Goal: Task Accomplishment & Management: Manage account settings

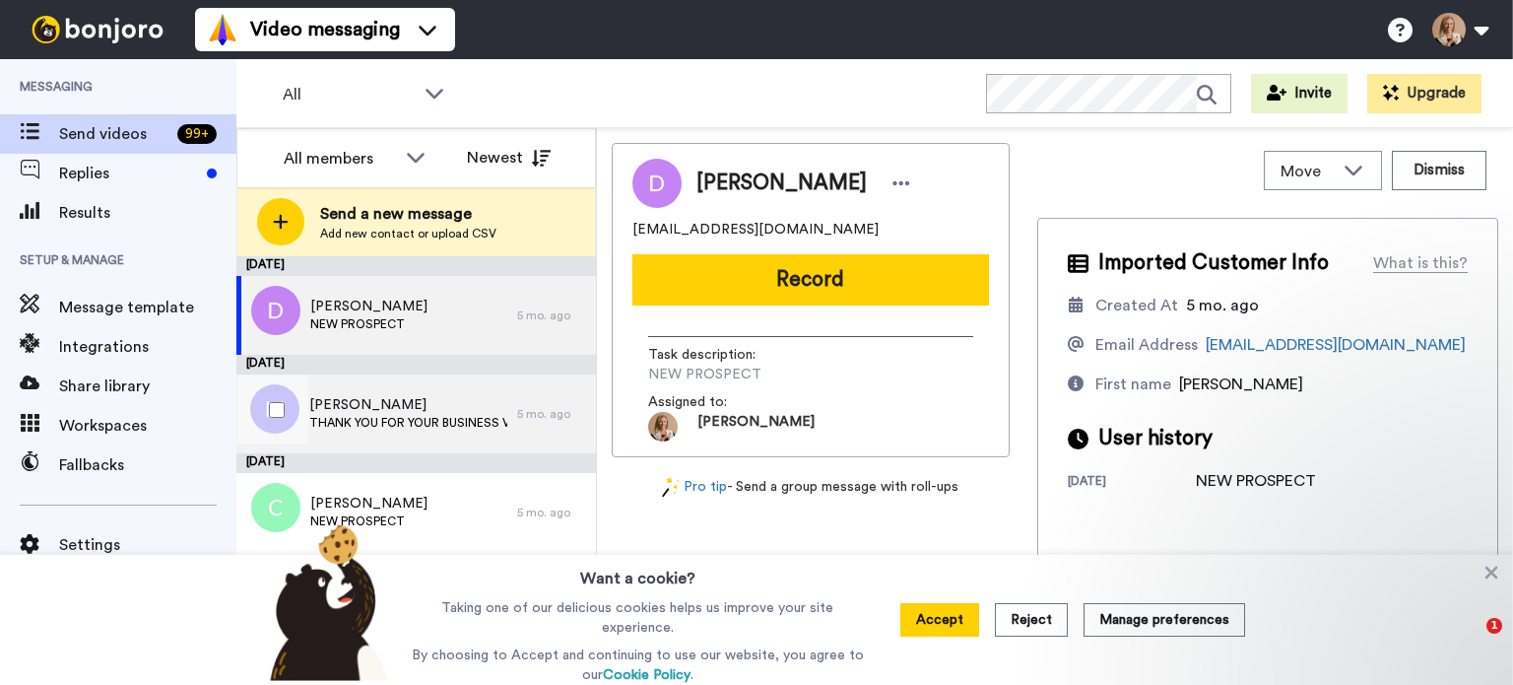
click at [405, 412] on span "Mollie Jannasch" at bounding box center [408, 405] width 198 height 20
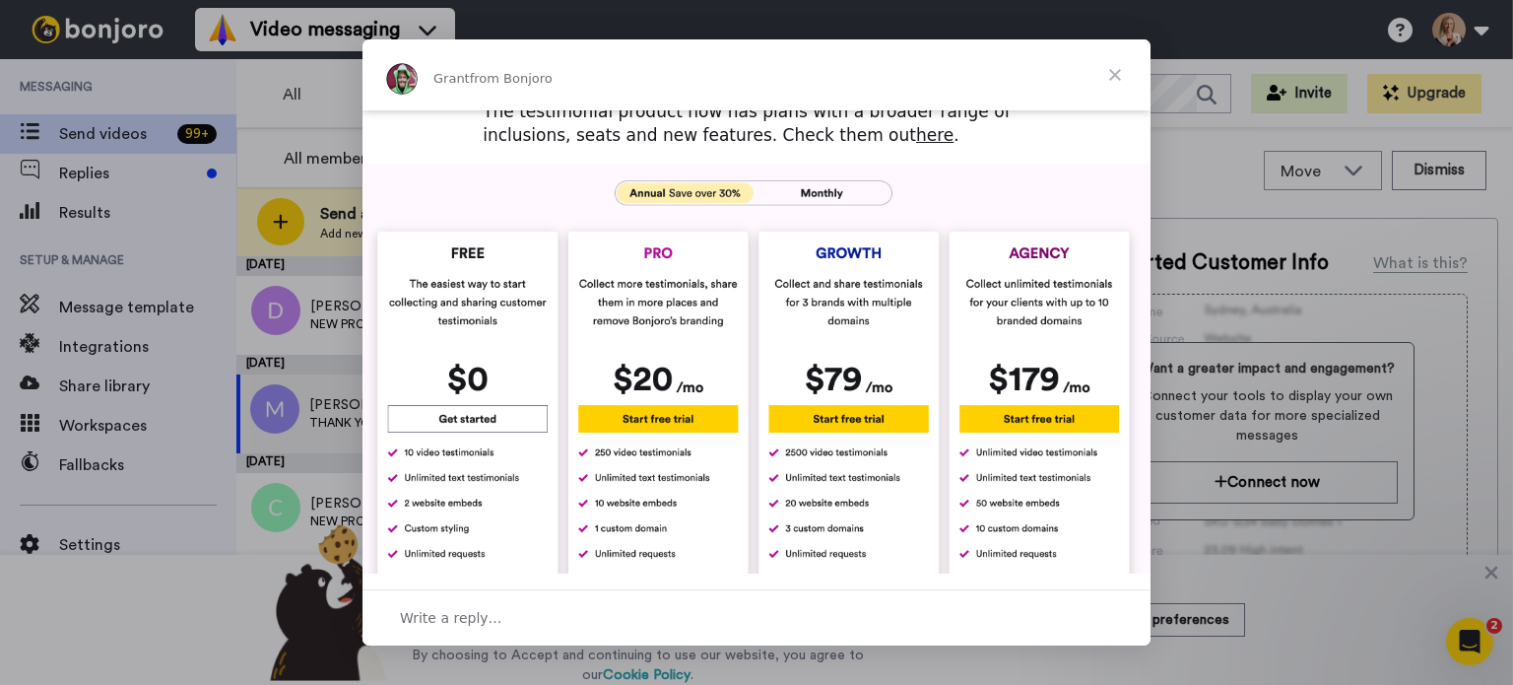
scroll to position [591, 0]
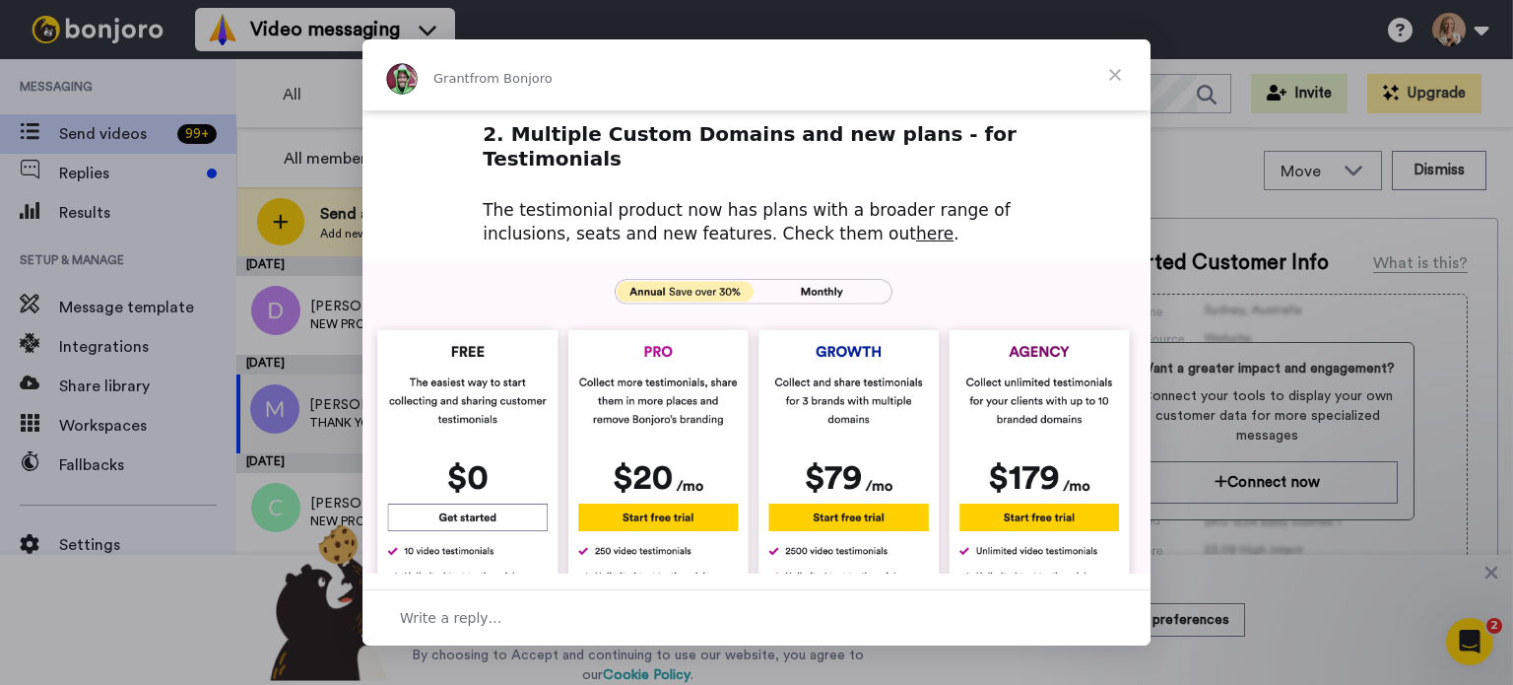
click at [1123, 69] on span "Close" at bounding box center [1115, 74] width 71 height 71
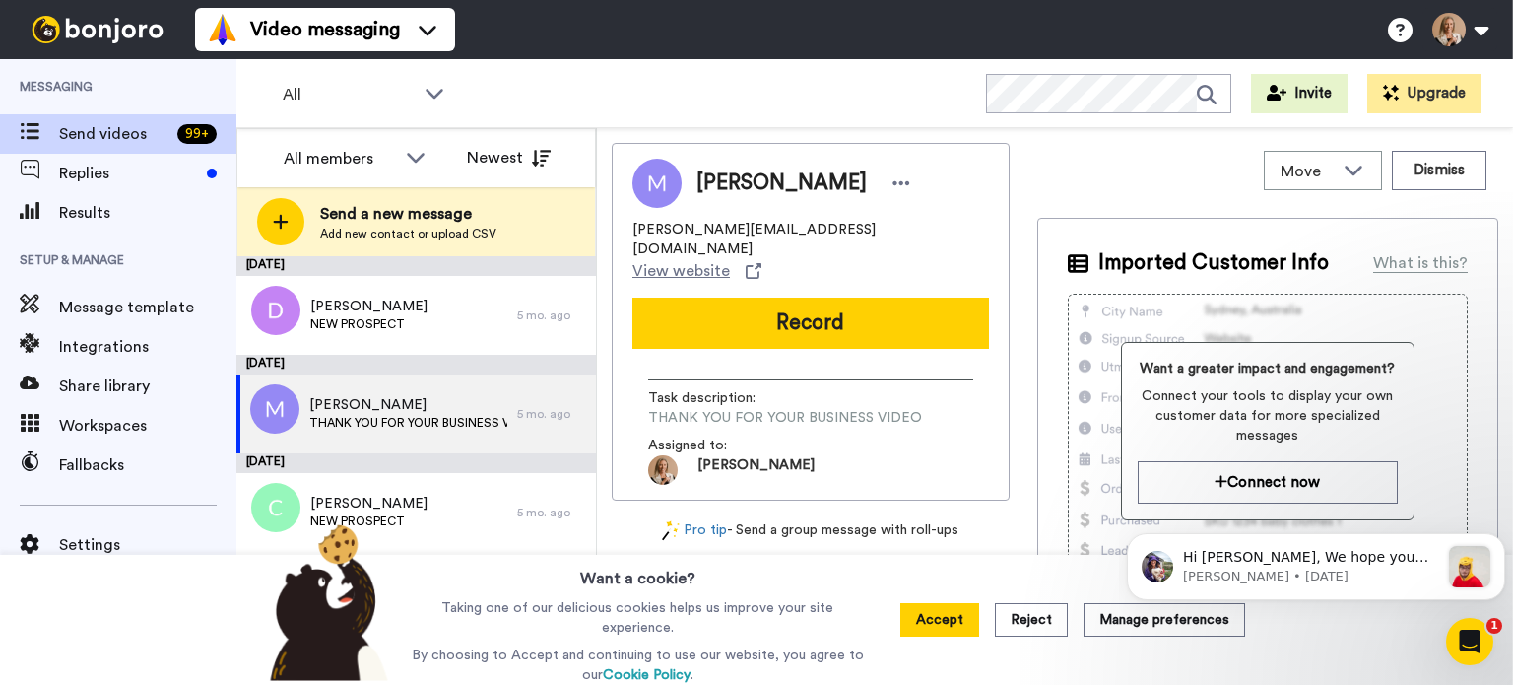
scroll to position [0, 0]
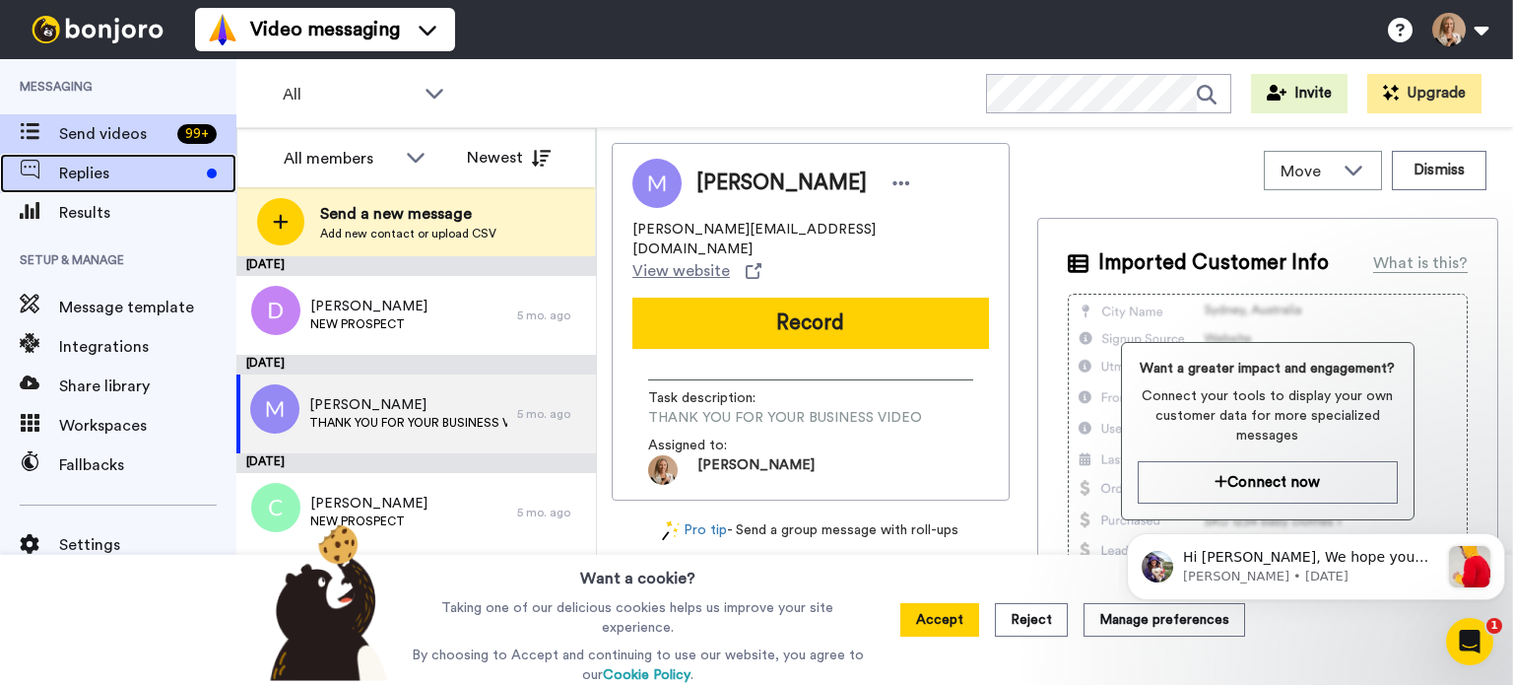
click at [146, 176] on span "Replies" at bounding box center [129, 174] width 140 height 24
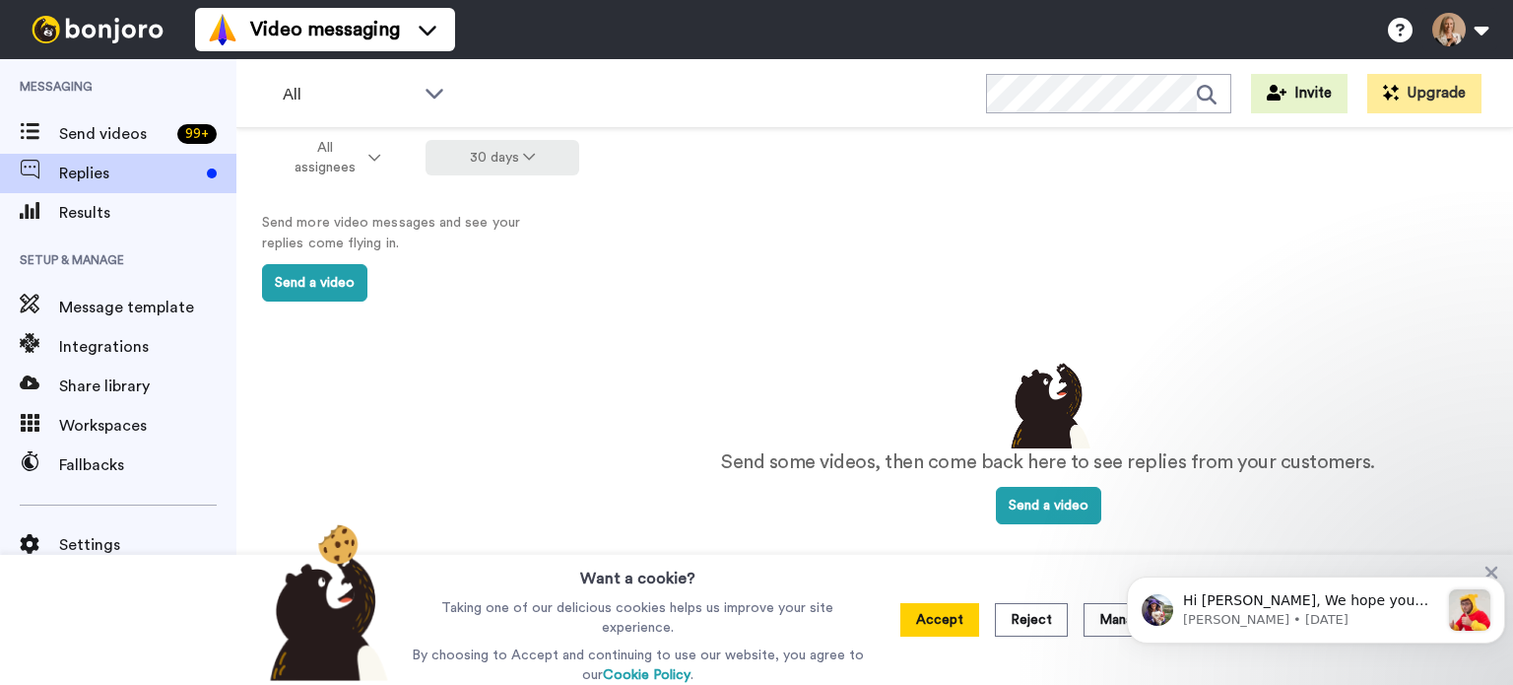
click at [516, 157] on button "30 days" at bounding box center [503, 157] width 155 height 35
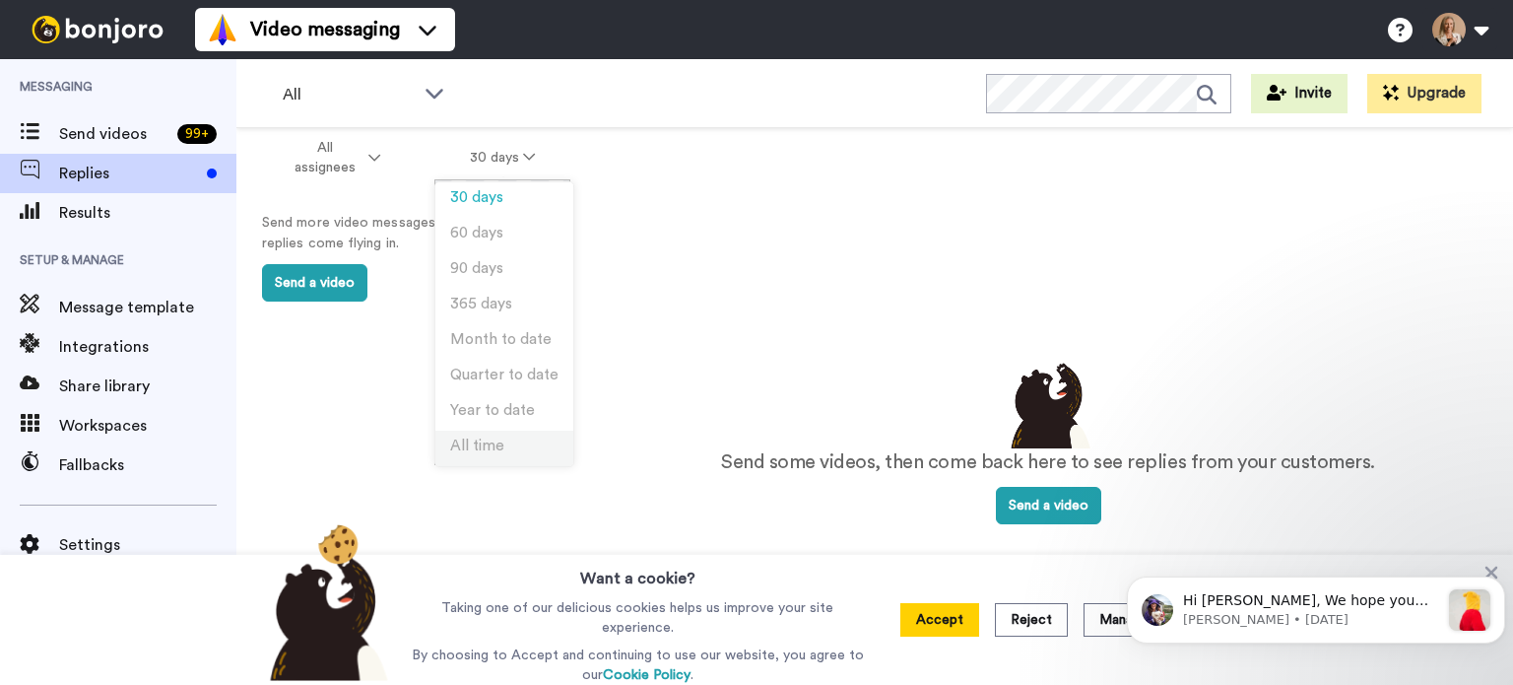
click at [500, 438] on span "All time" at bounding box center [477, 445] width 54 height 15
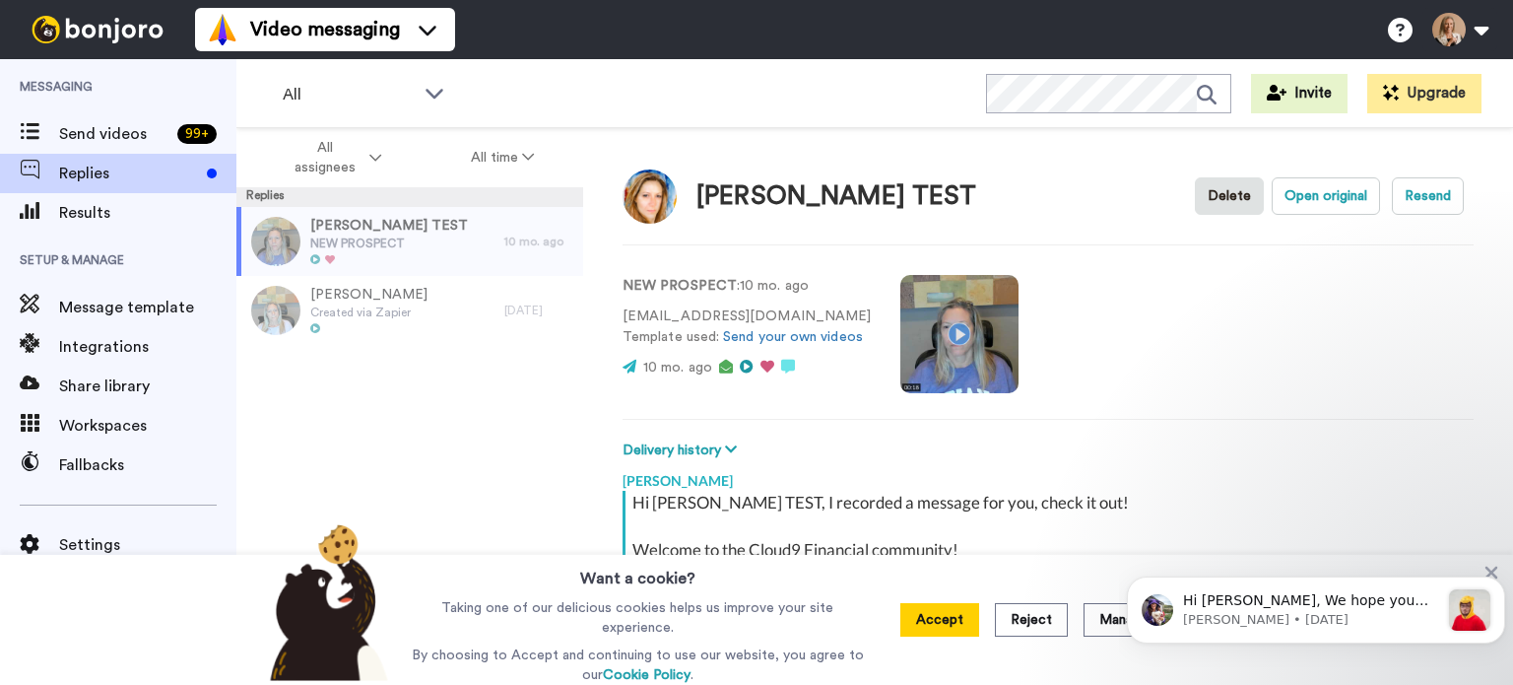
scroll to position [179, 0]
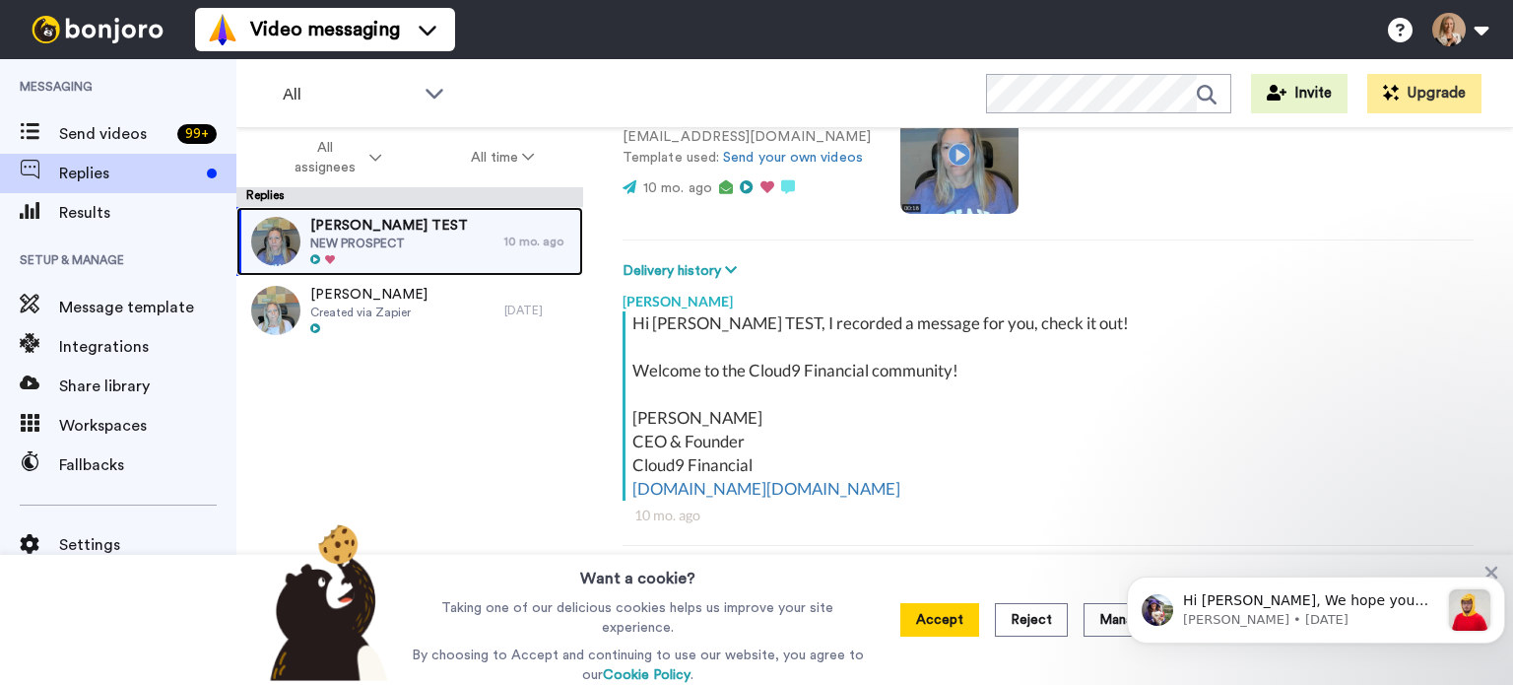
click at [426, 238] on div "Pam TEST NEW PROSPECT" at bounding box center [370, 241] width 268 height 69
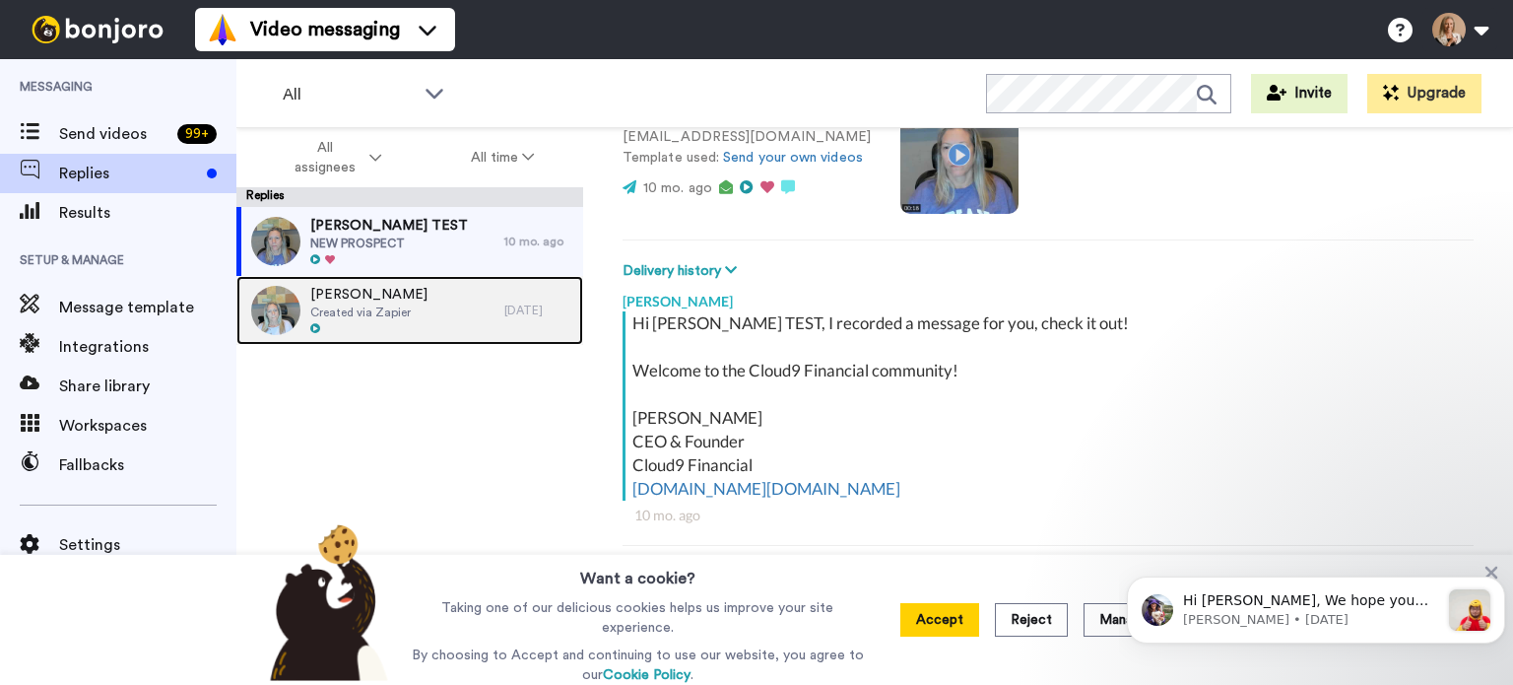
click at [435, 314] on div "John Verduin Created via Zapier" at bounding box center [370, 310] width 268 height 69
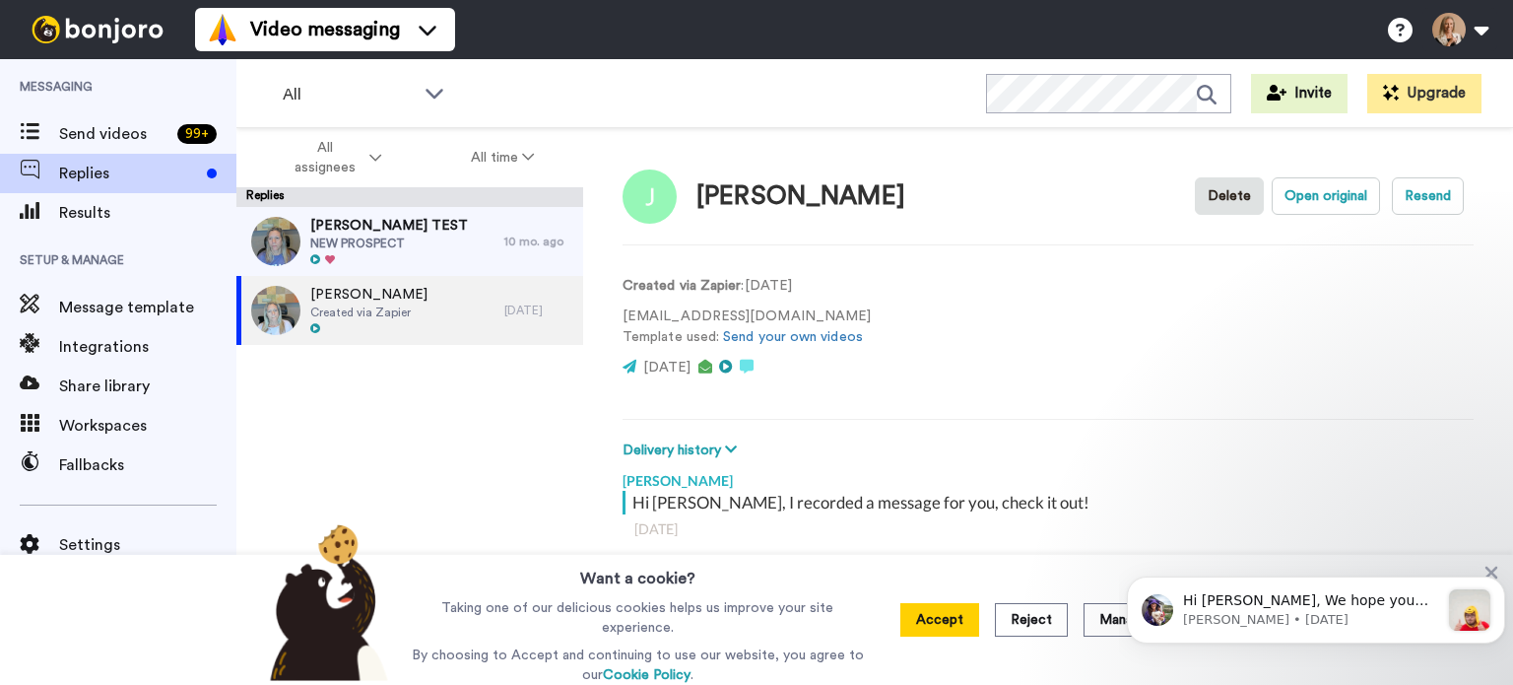
type textarea "x"
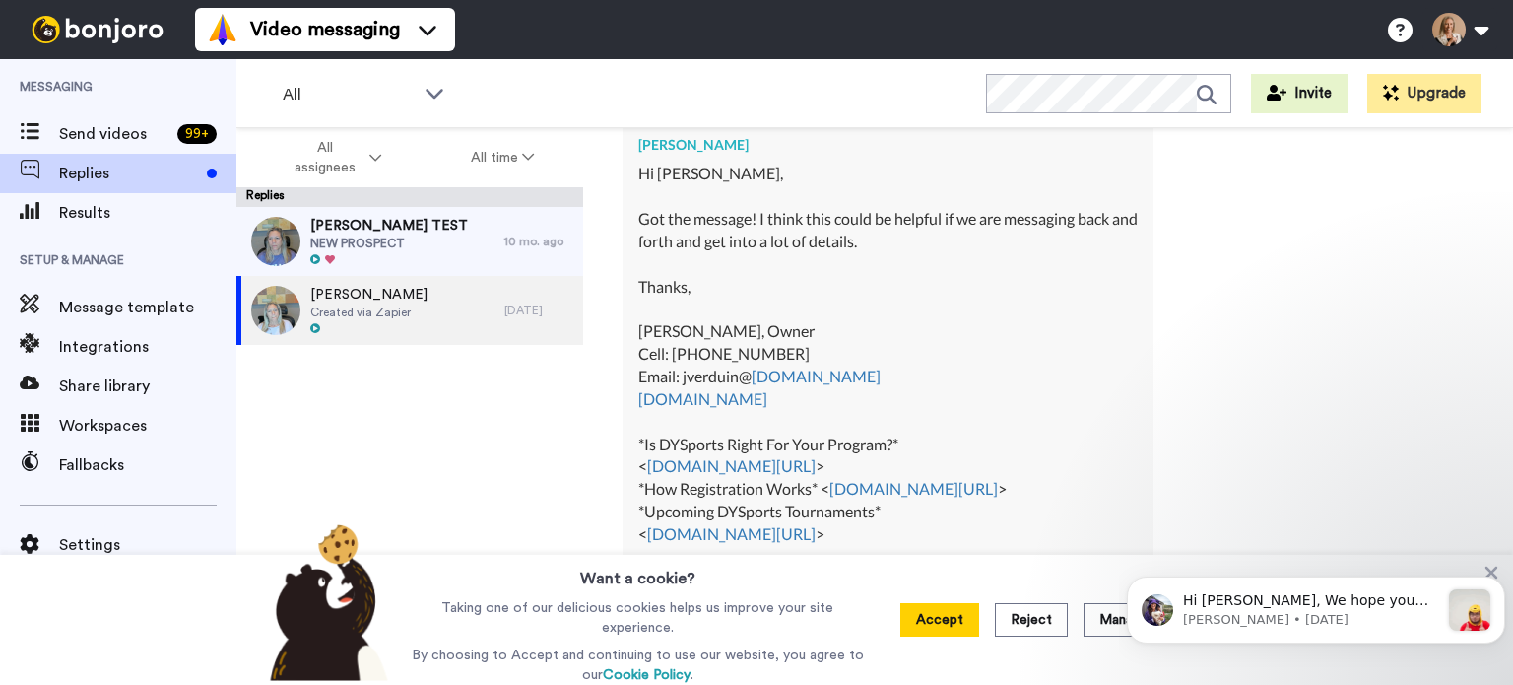
scroll to position [493, 0]
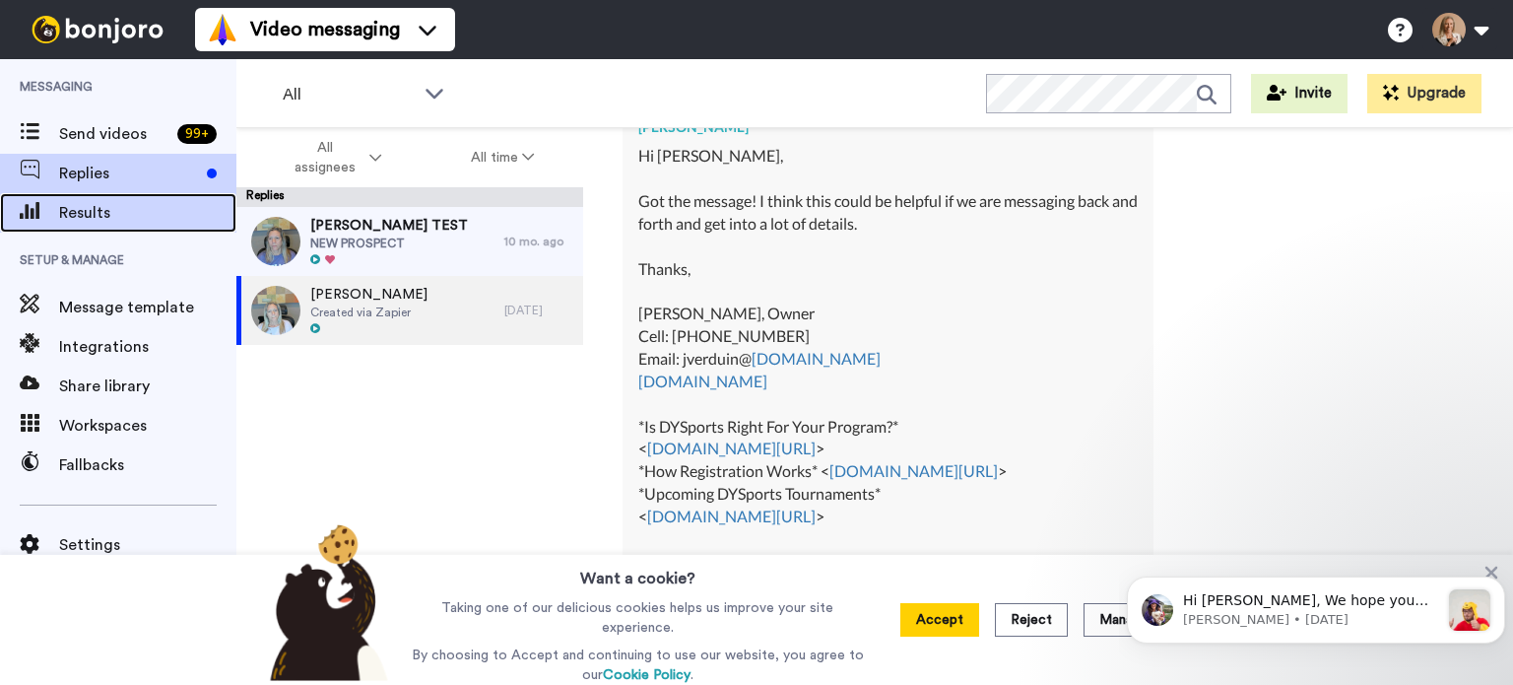
click at [125, 210] on span "Results" at bounding box center [147, 213] width 177 height 24
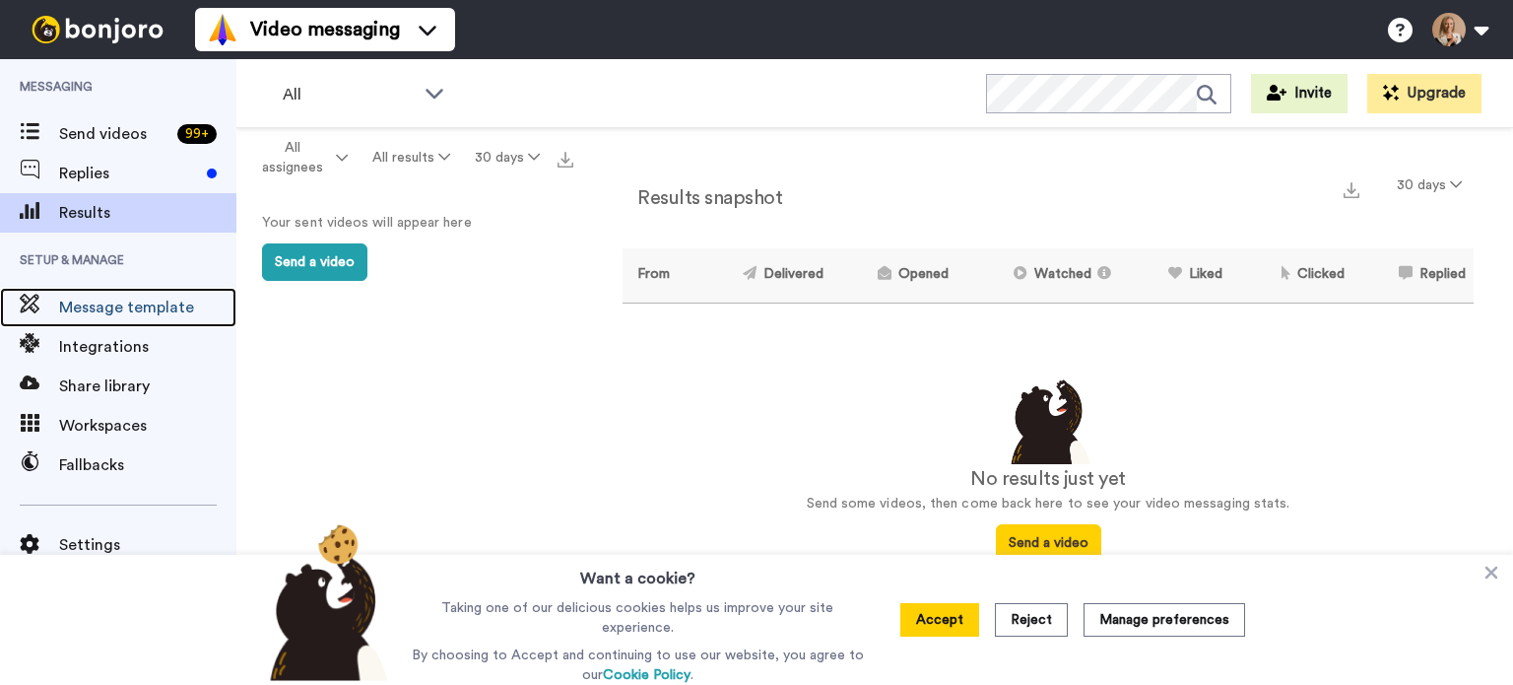
click at [166, 308] on span "Message template" at bounding box center [147, 308] width 177 height 24
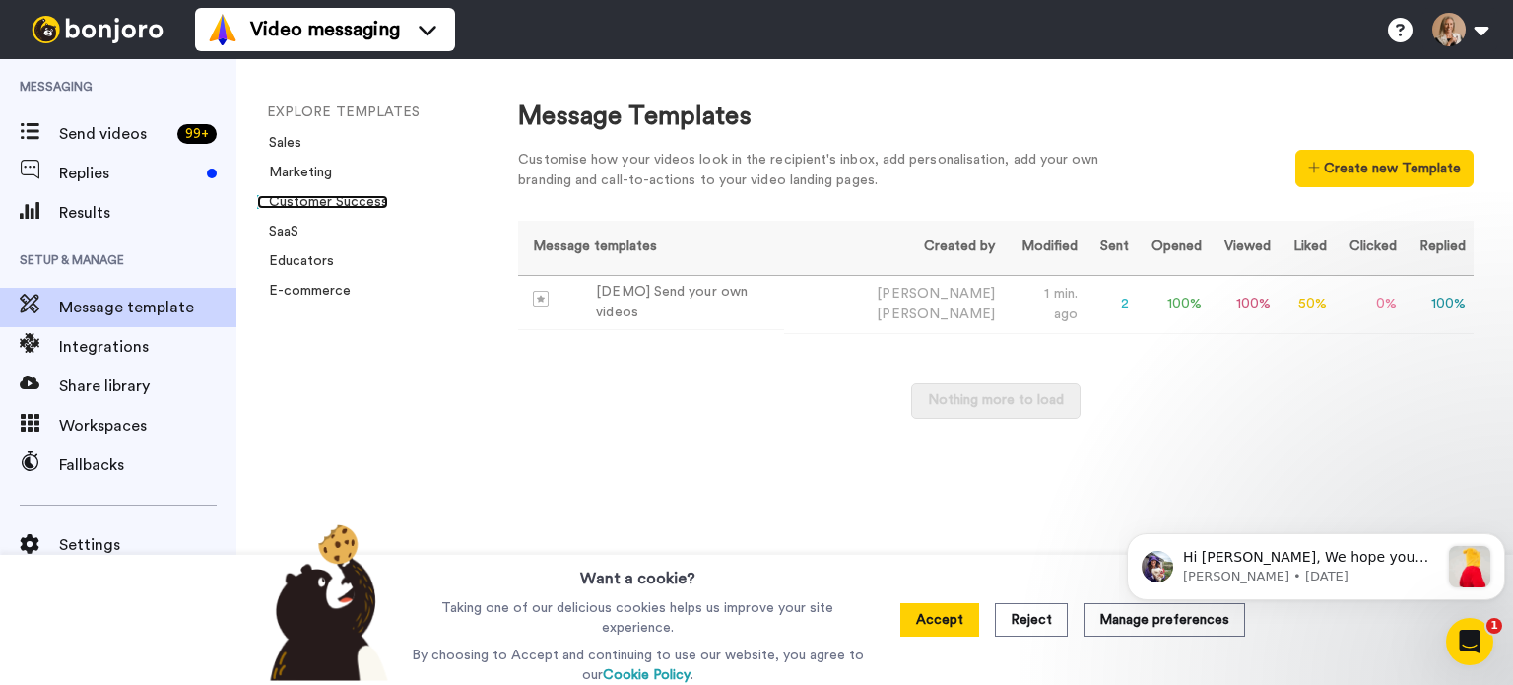
click at [362, 198] on link "Customer Success" at bounding box center [322, 202] width 131 height 14
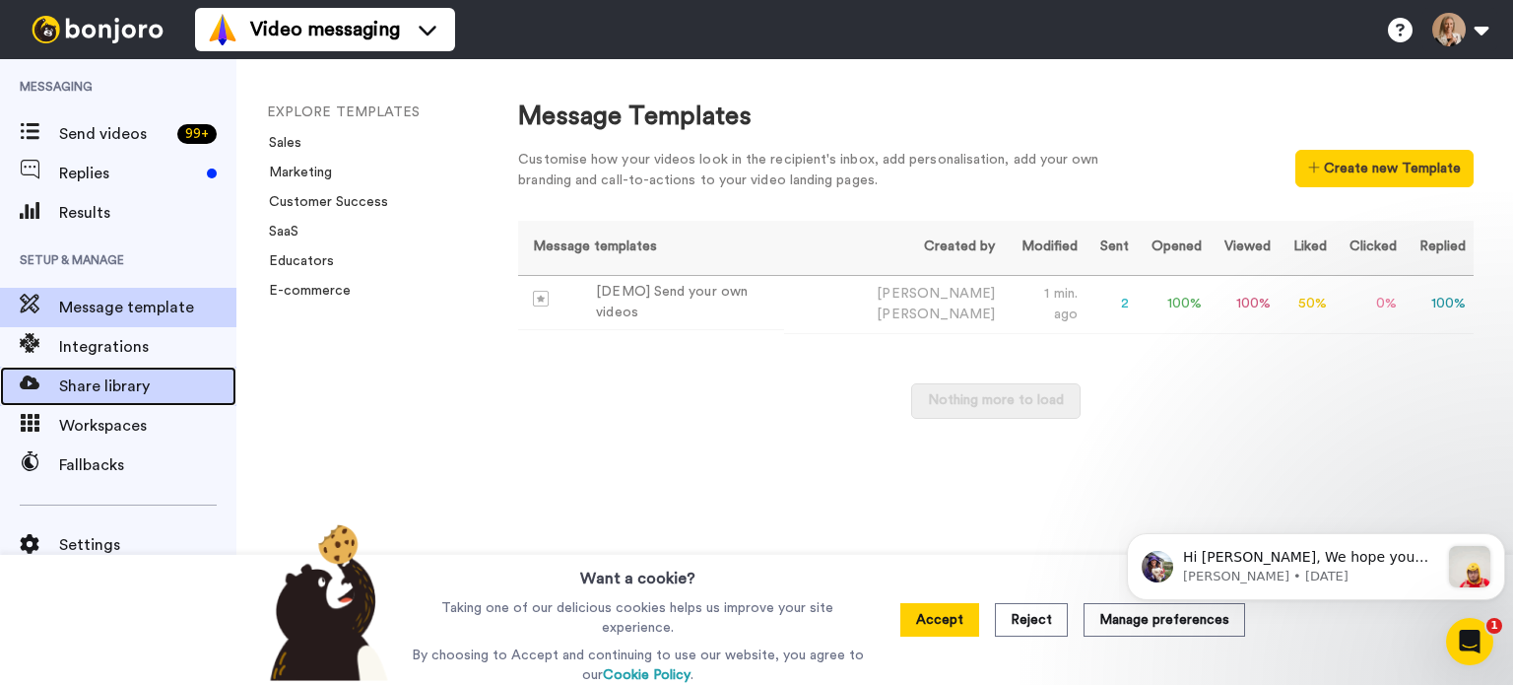
click at [164, 381] on span "Share library" at bounding box center [147, 386] width 177 height 24
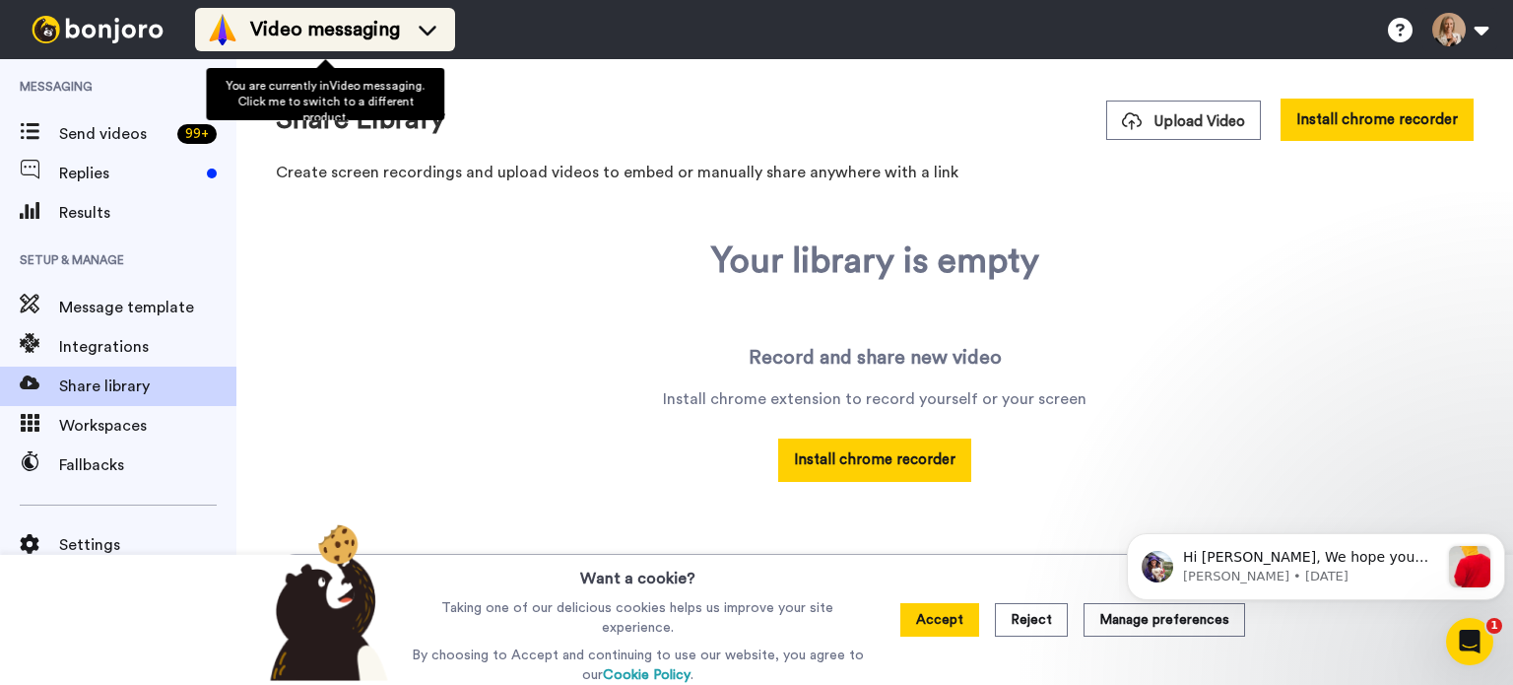
click at [297, 38] on span "Video messaging" at bounding box center [325, 30] width 150 height 28
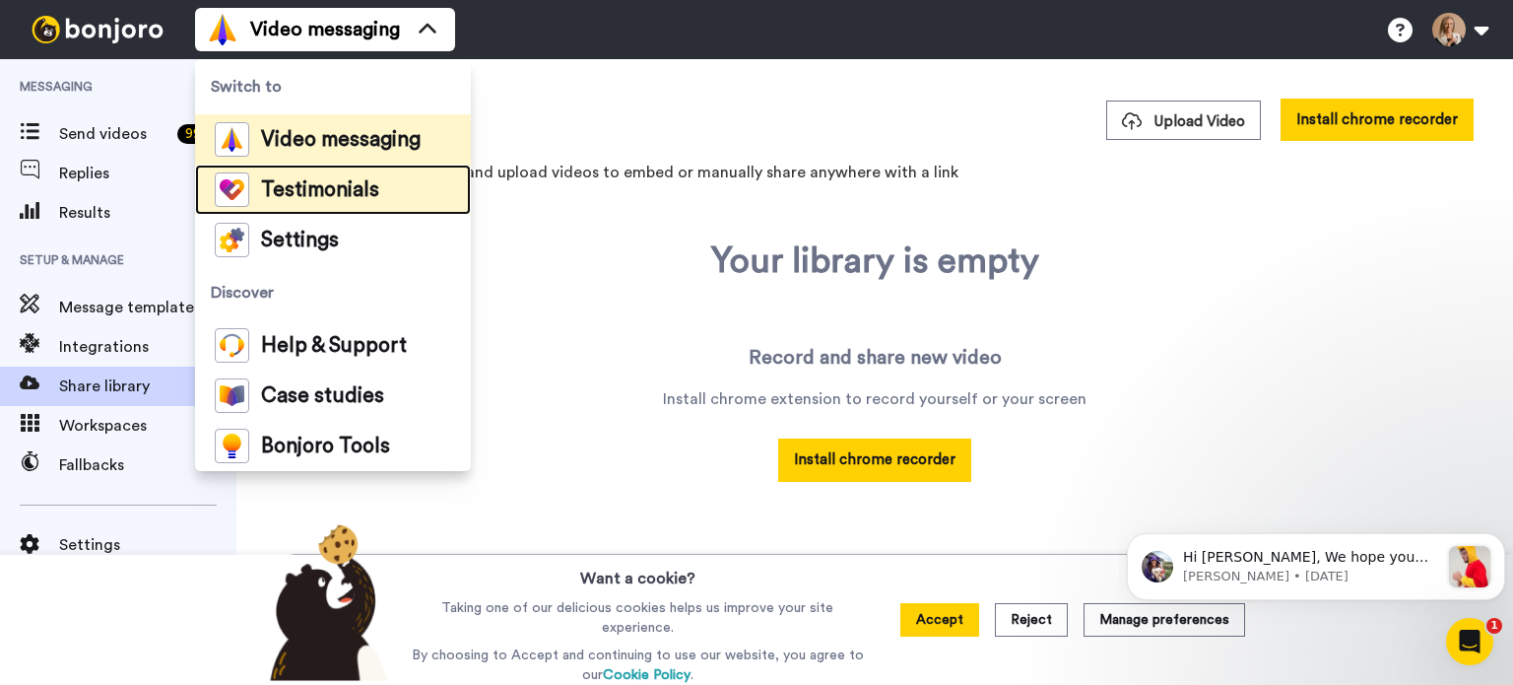
click at [319, 181] on span "Testimonials" at bounding box center [320, 190] width 118 height 20
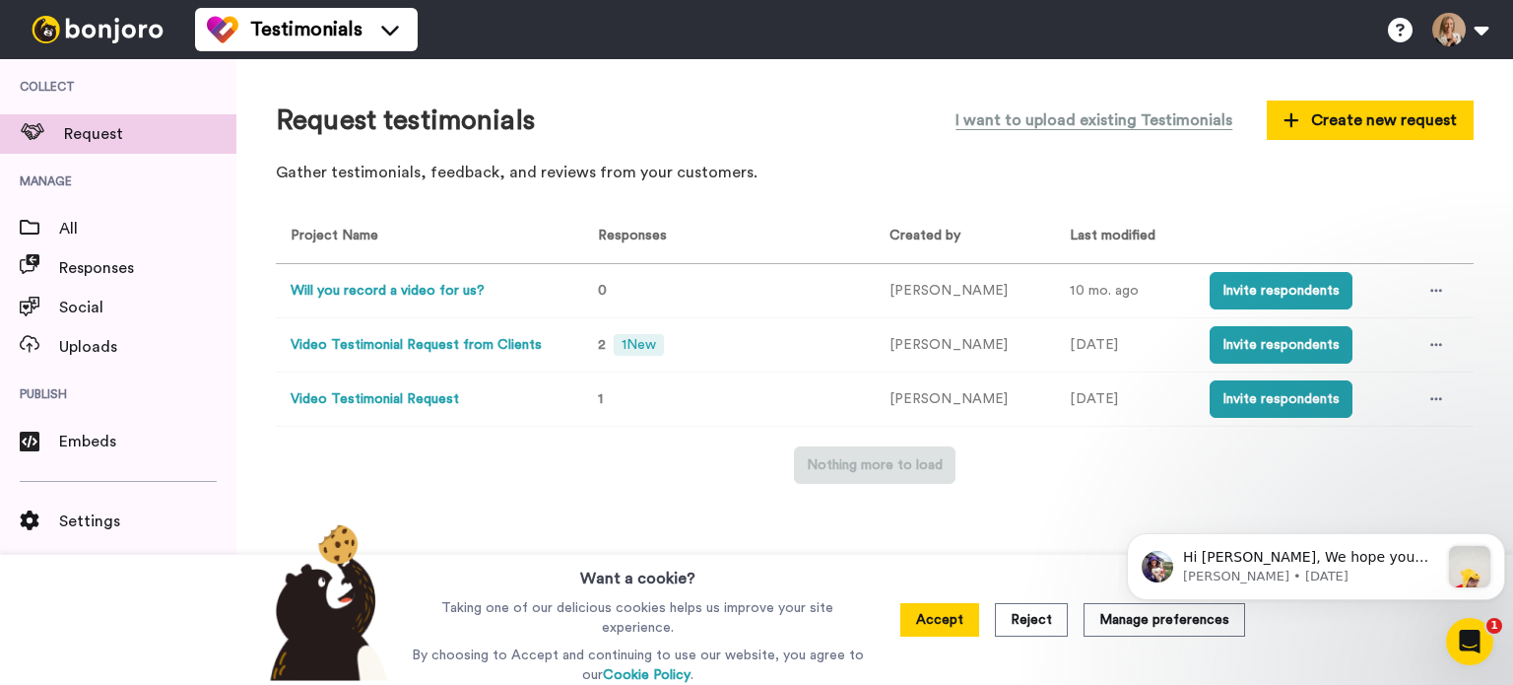
click at [423, 332] on td "Video Testimonial Request from Clients" at bounding box center [425, 345] width 299 height 54
click at [428, 343] on button "Video Testimonial Request from Clients" at bounding box center [416, 345] width 251 height 21
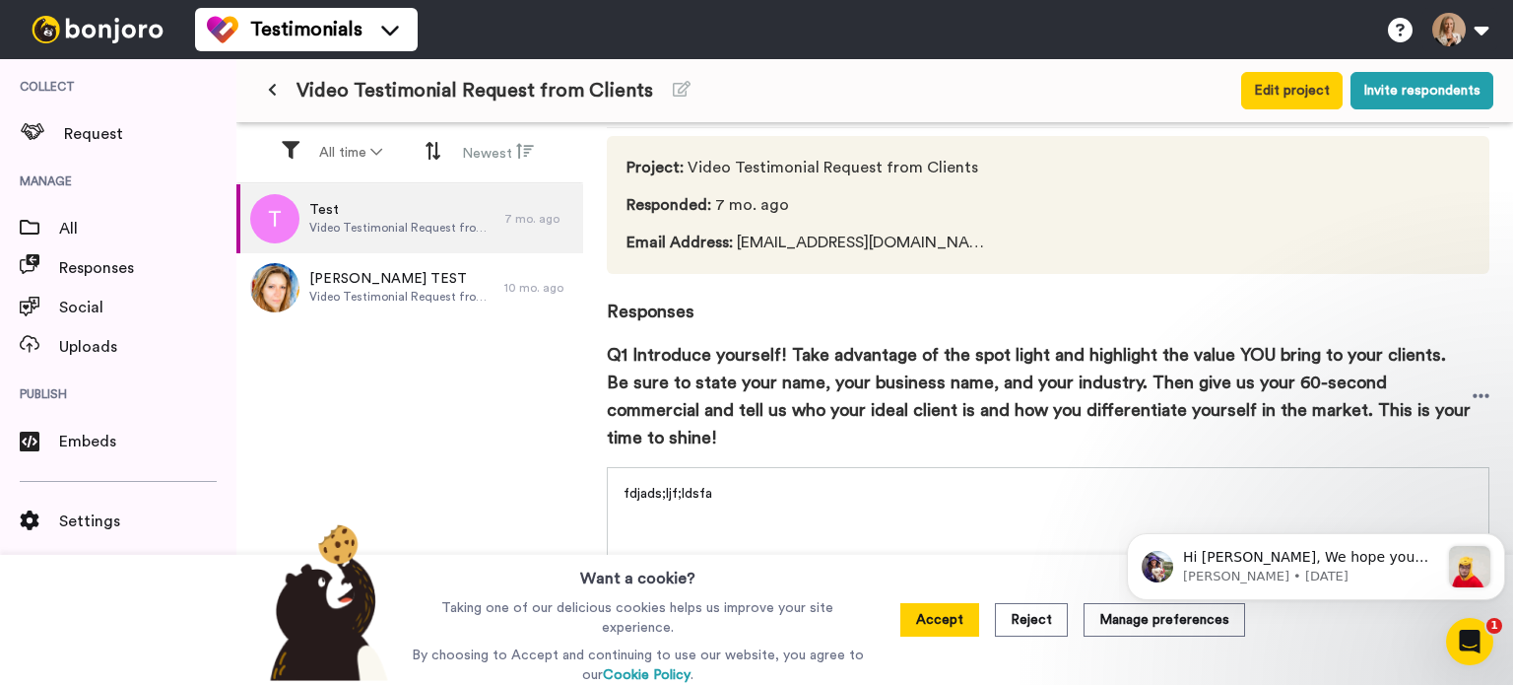
scroll to position [99, 0]
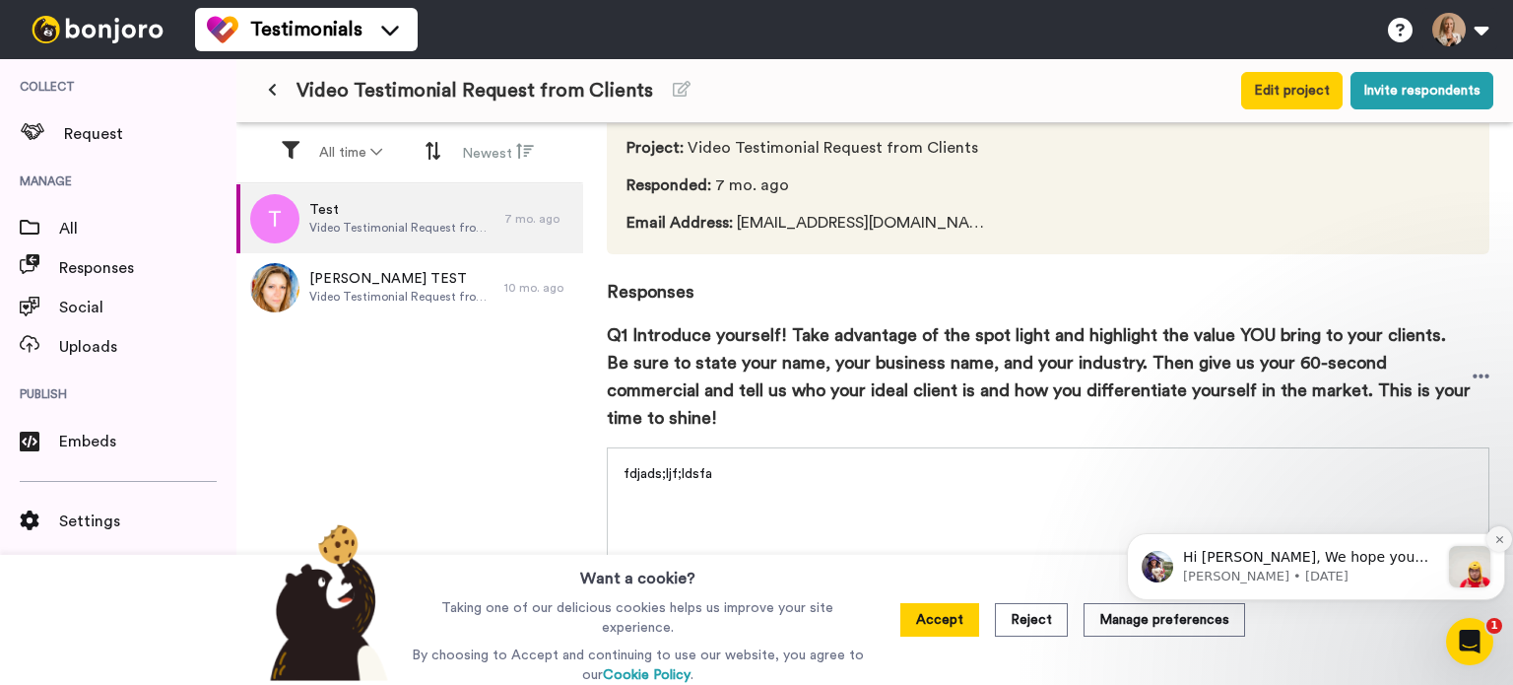
click at [1502, 539] on icon "Dismiss notification" at bounding box center [1500, 539] width 11 height 11
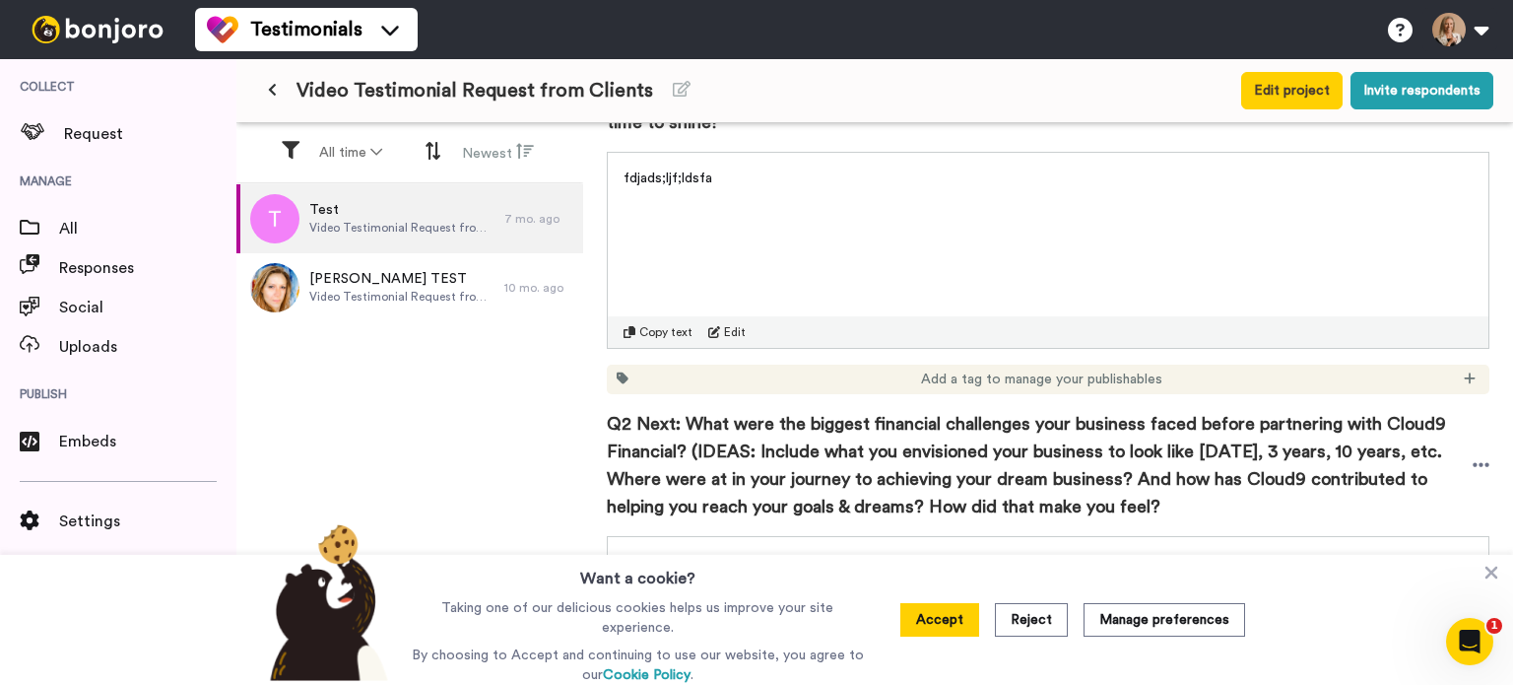
scroll to position [493, 0]
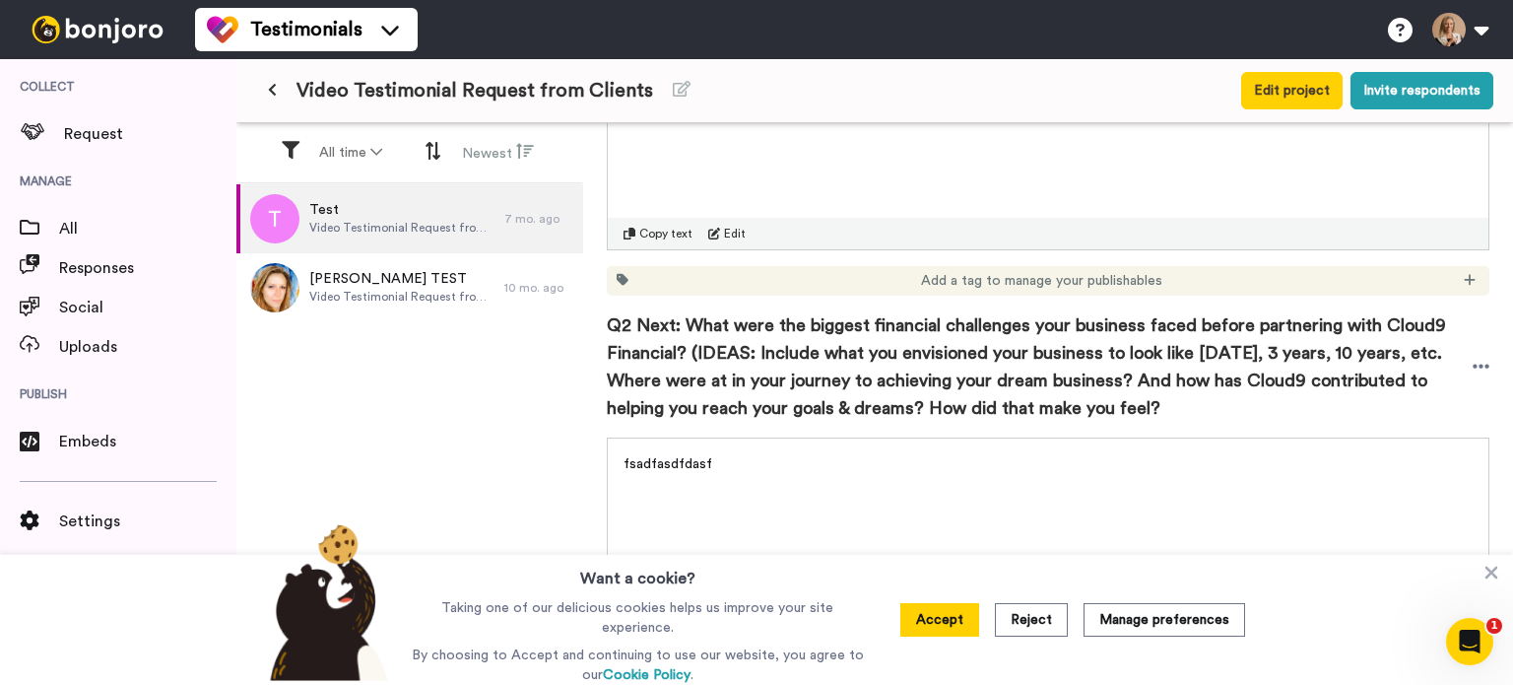
click at [710, 380] on span "Q2 Next: What were the biggest financial challenges your business faced before …" at bounding box center [1040, 366] width 866 height 110
click at [1474, 358] on icon at bounding box center [1482, 367] width 18 height 20
click at [1440, 419] on li "Edit" at bounding box center [1415, 428] width 128 height 28
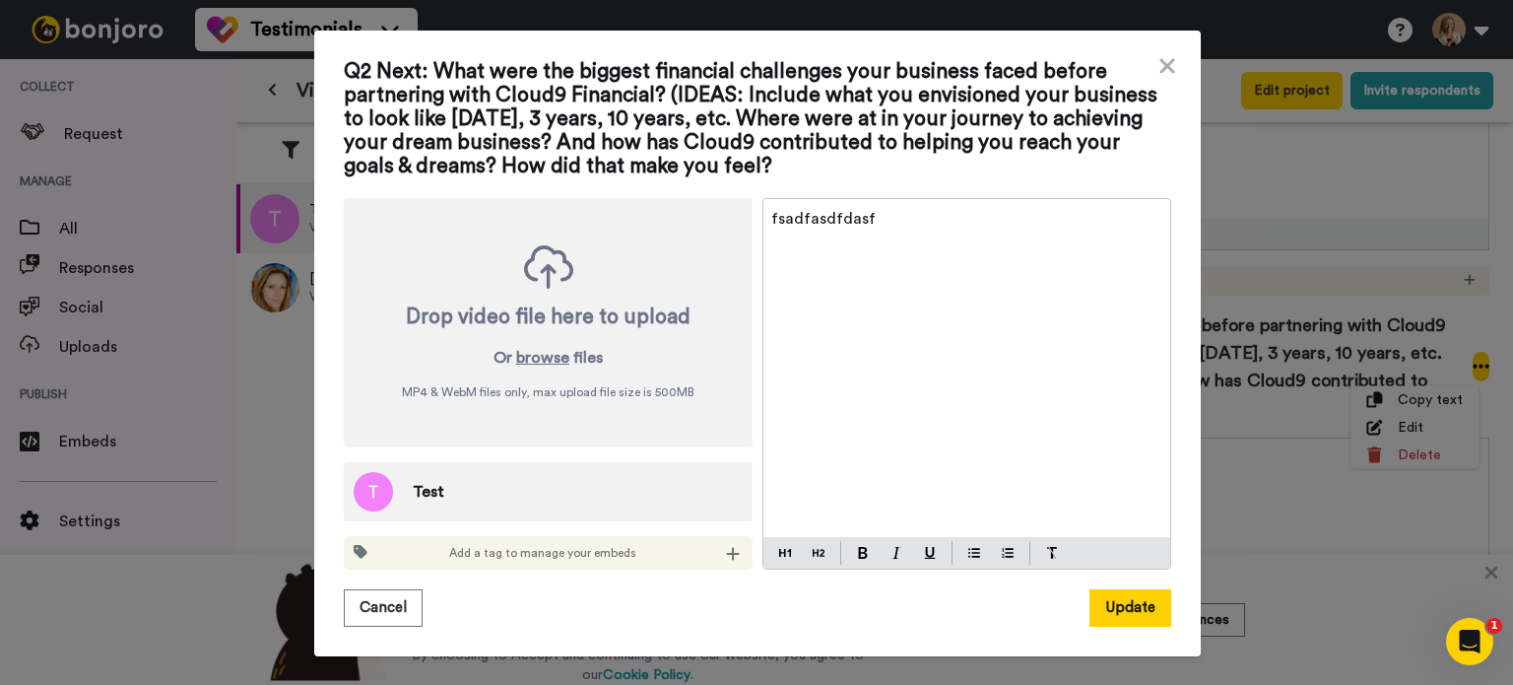
click at [461, 105] on span "Q2 Next: What were the biggest financial challenges your business faced before …" at bounding box center [758, 119] width 828 height 118
click at [828, 119] on span "Q2 Next: What were the biggest financial challenges your business faced before …" at bounding box center [758, 119] width 828 height 118
click at [823, 129] on span "Q2 Next: What were the biggest financial challenges your business faced before …" at bounding box center [758, 119] width 828 height 118
click at [347, 609] on button "Cancel" at bounding box center [383, 607] width 79 height 37
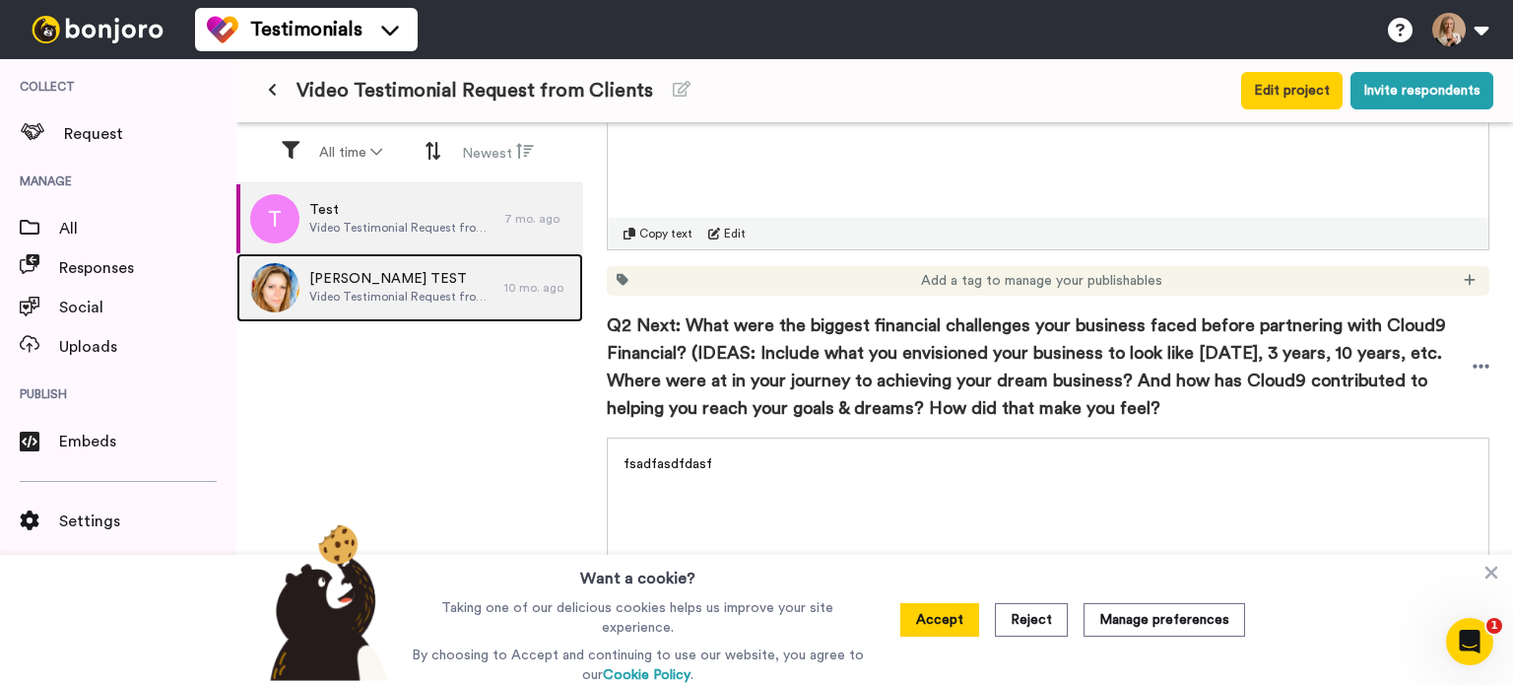
click at [449, 271] on span "[PERSON_NAME] TEST" at bounding box center [401, 279] width 185 height 20
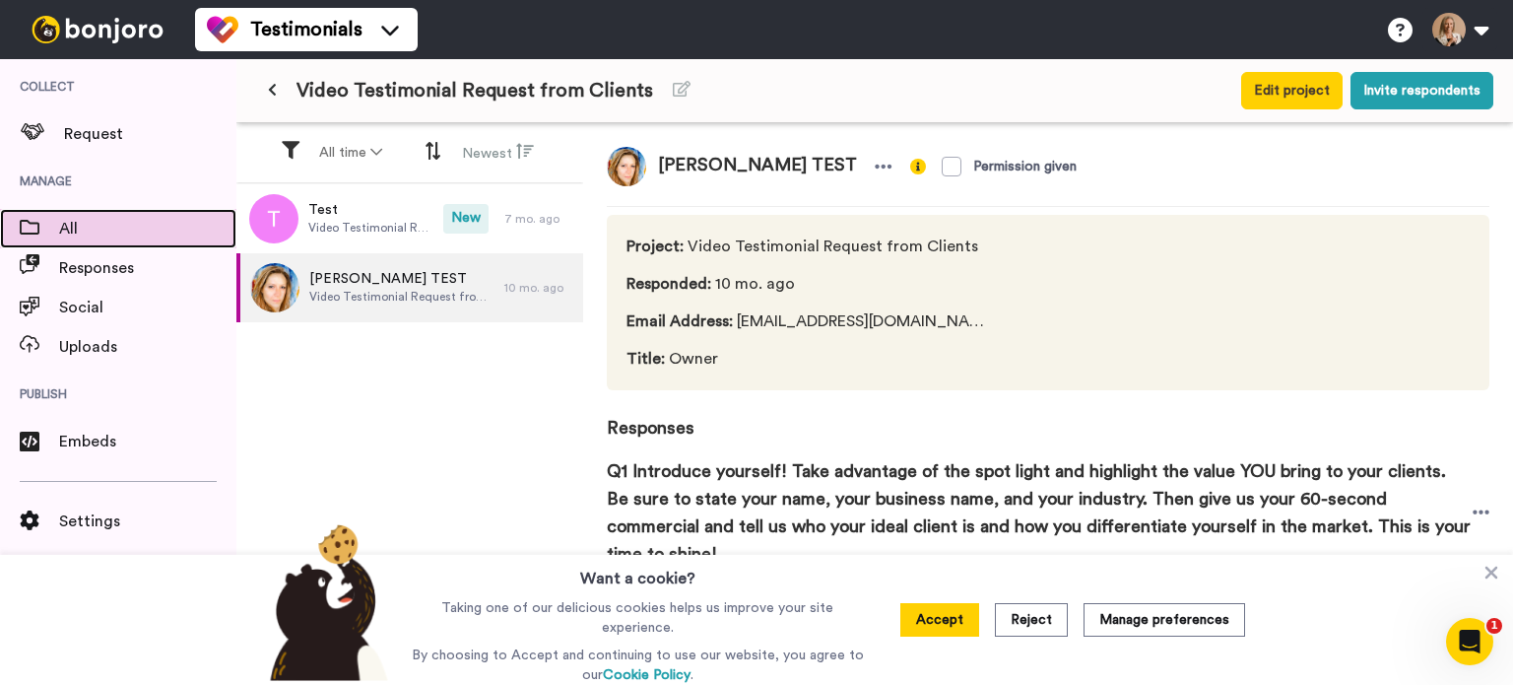
click at [90, 232] on span "All" at bounding box center [147, 229] width 177 height 24
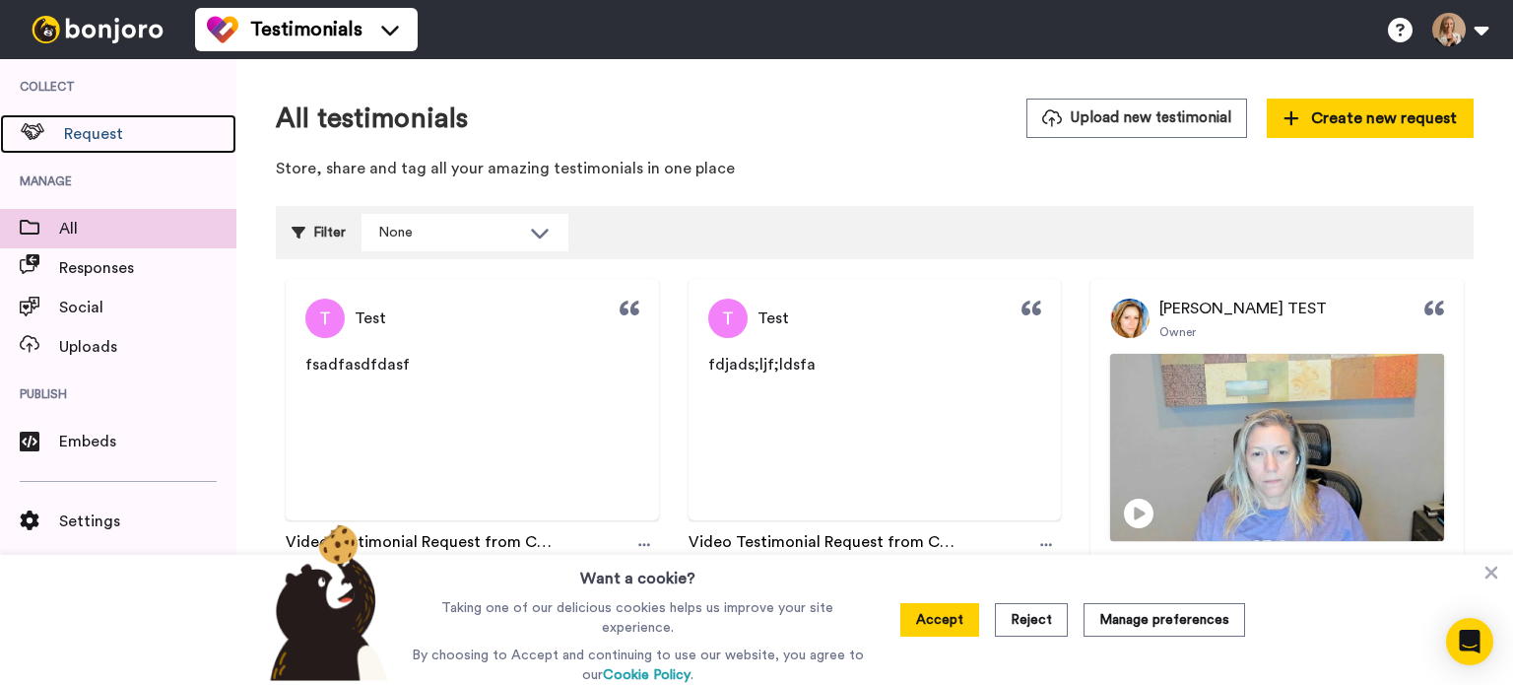
click at [100, 138] on span "Request" at bounding box center [150, 134] width 172 height 24
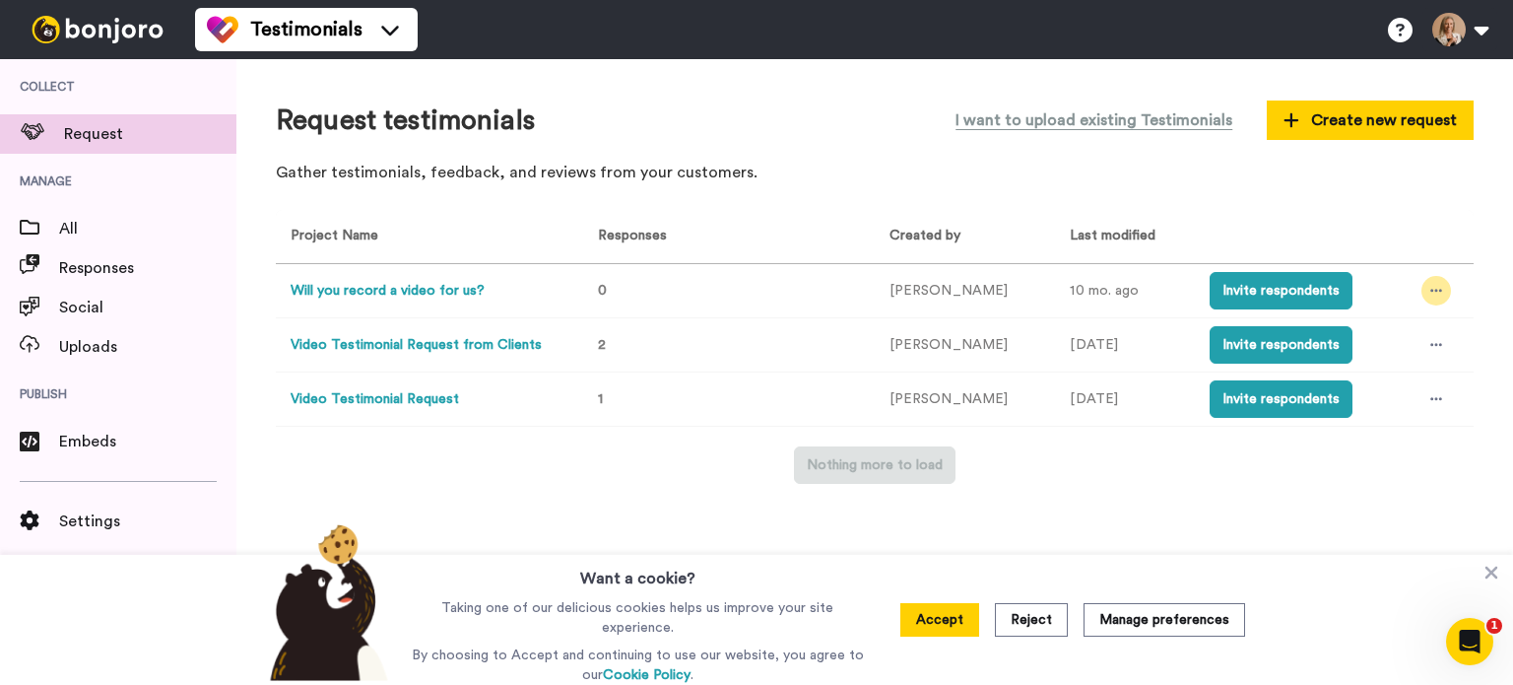
click at [1433, 299] on div at bounding box center [1437, 291] width 30 height 30
click at [370, 391] on button "Video Testimonial Request" at bounding box center [375, 399] width 168 height 21
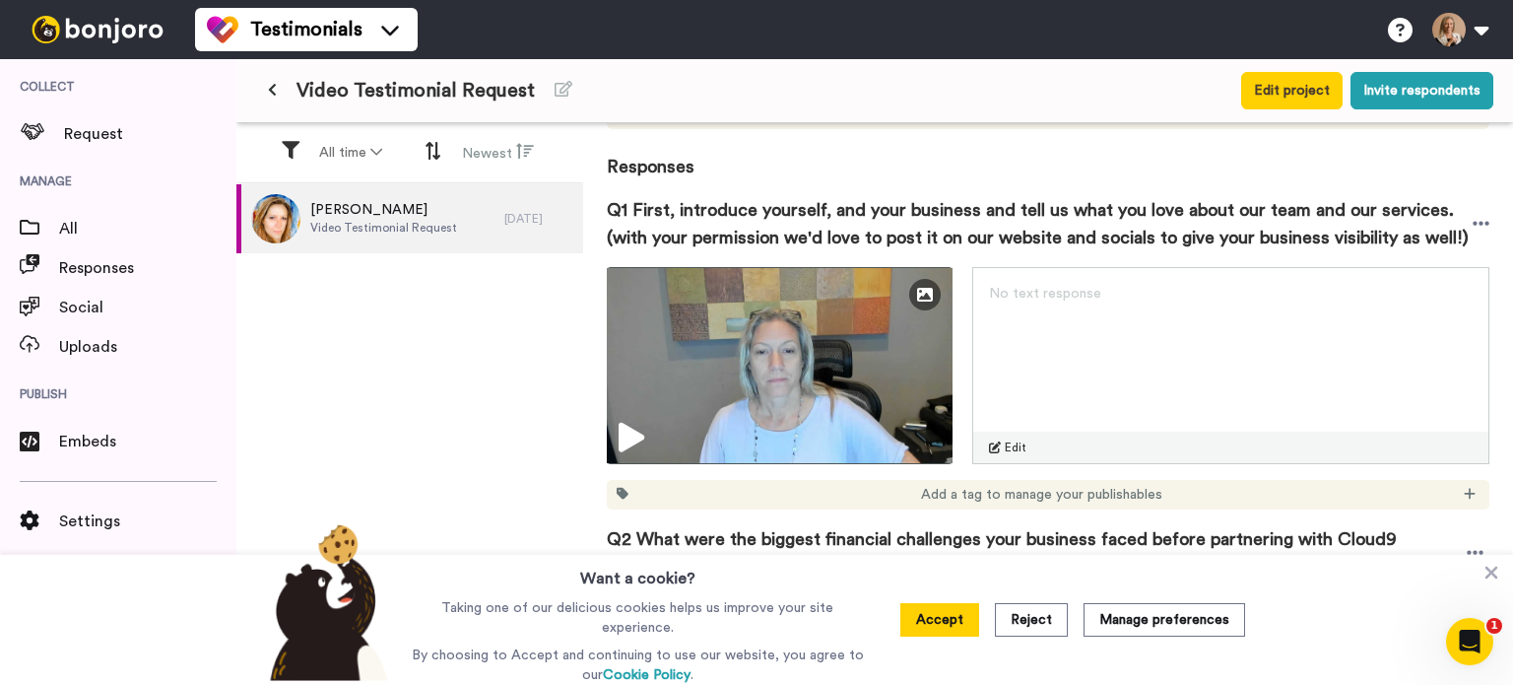
scroll to position [296, 0]
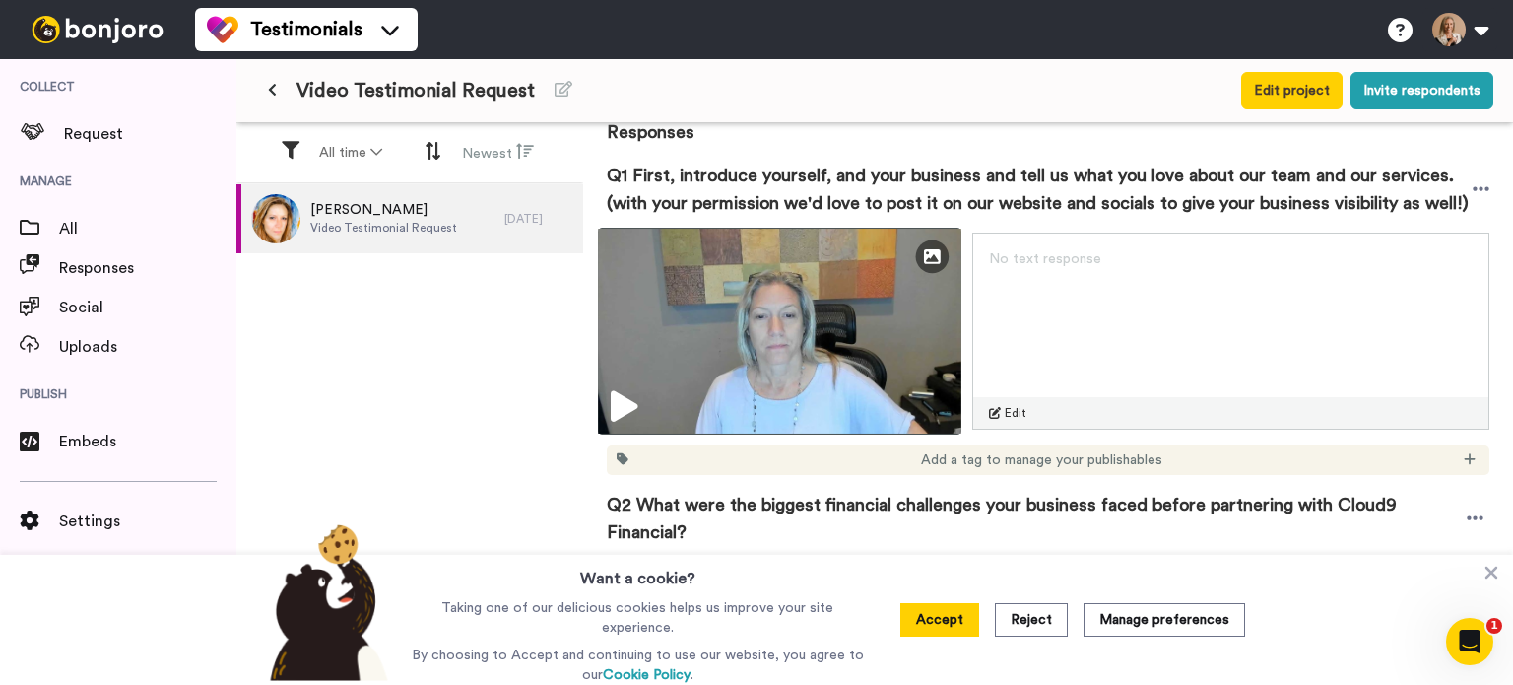
click at [628, 400] on icon at bounding box center [624, 407] width 27 height 32
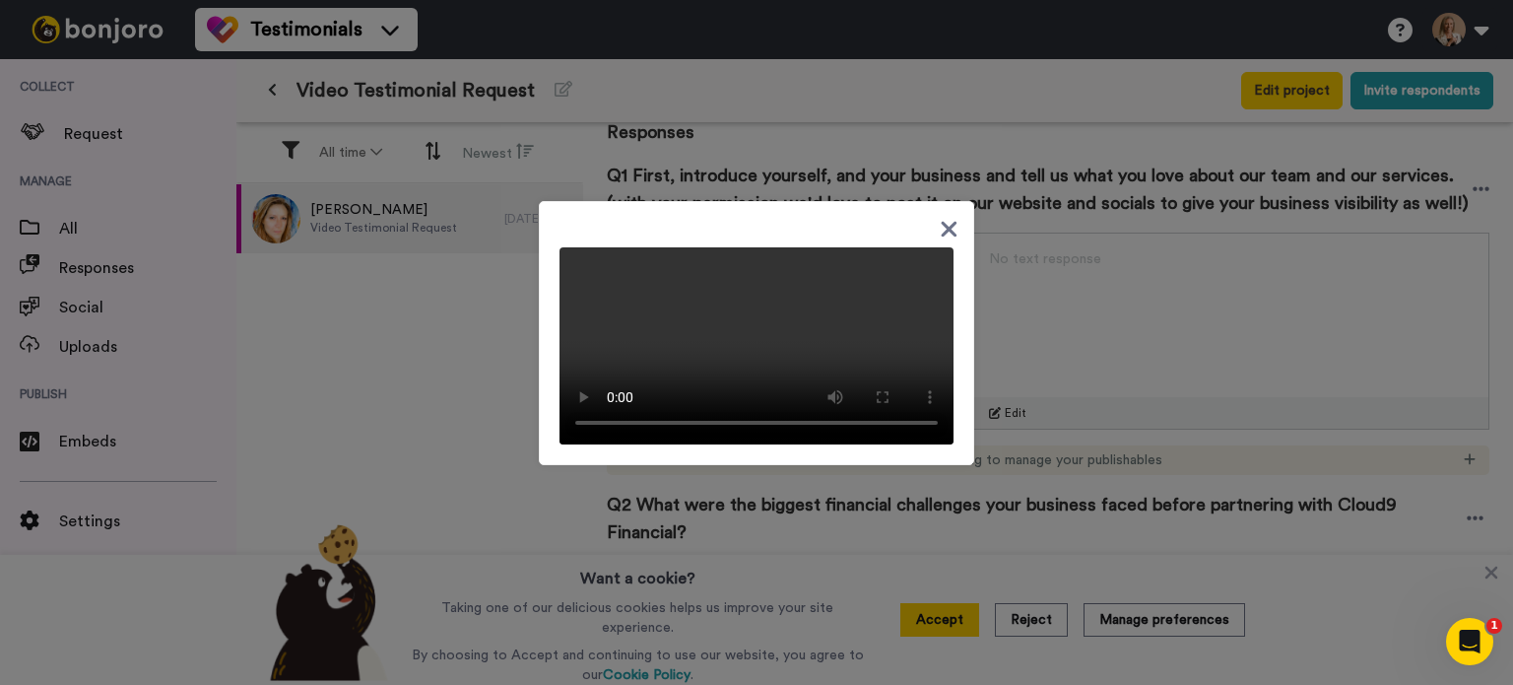
click at [944, 221] on icon at bounding box center [950, 229] width 16 height 16
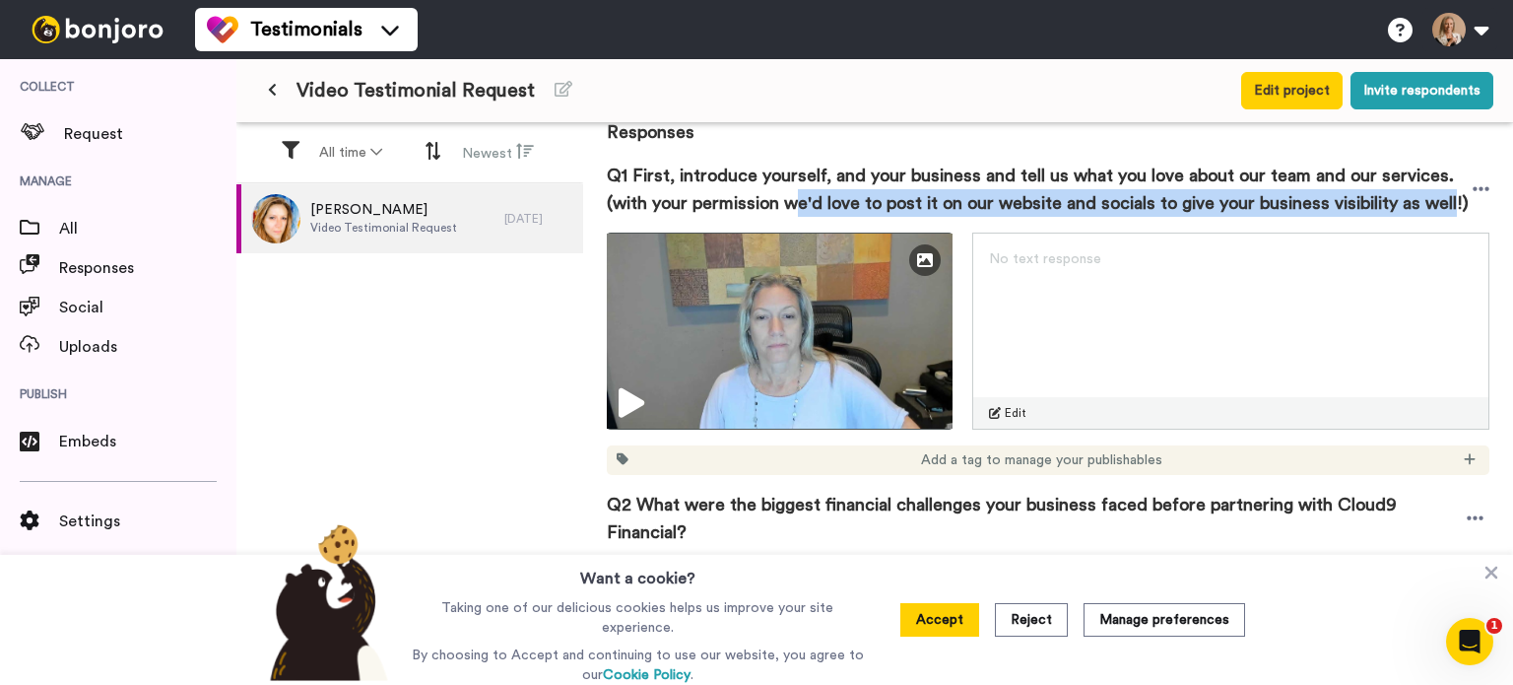
drag, startPoint x: 792, startPoint y: 208, endPoint x: 1446, endPoint y: 201, distance: 654.2
click at [1446, 201] on span "Q1 First, introduce yourself, and your business and tell us what you love about…" at bounding box center [1040, 189] width 866 height 55
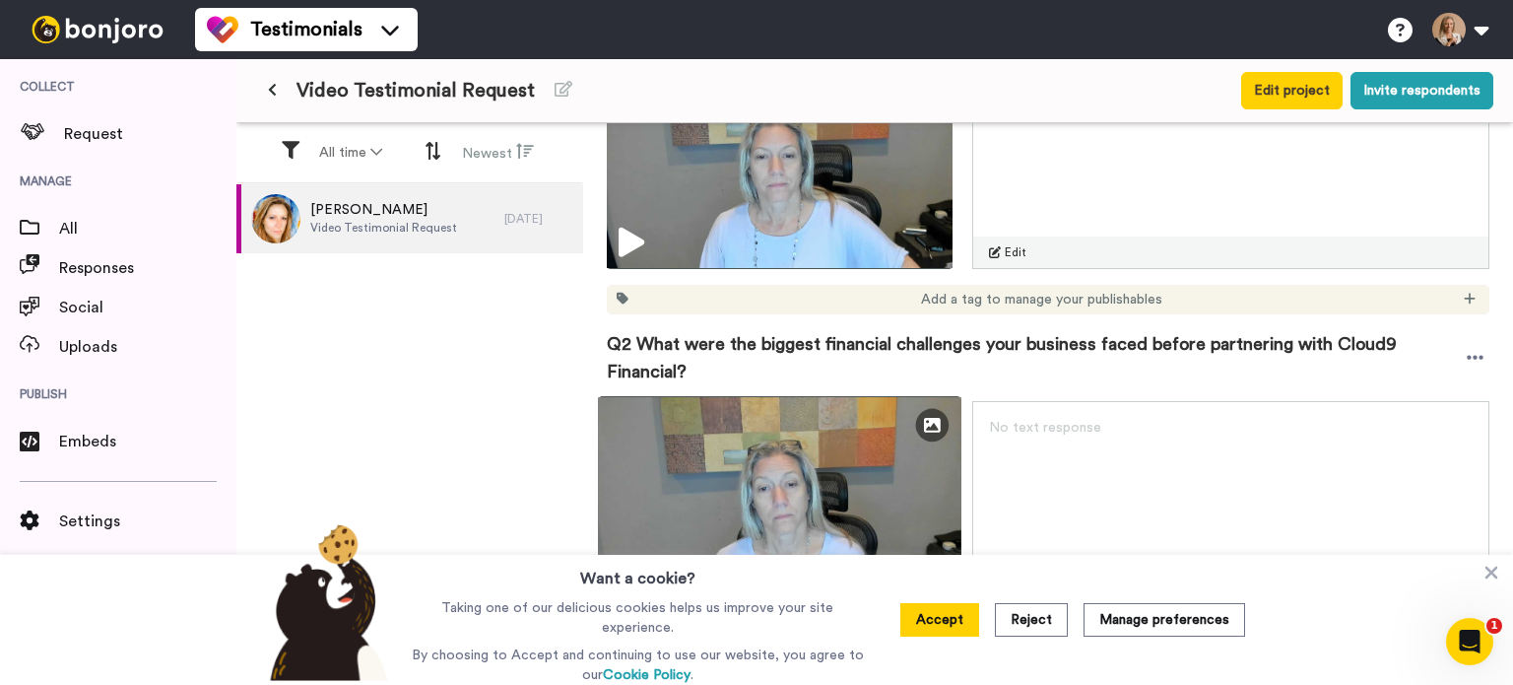
scroll to position [493, 0]
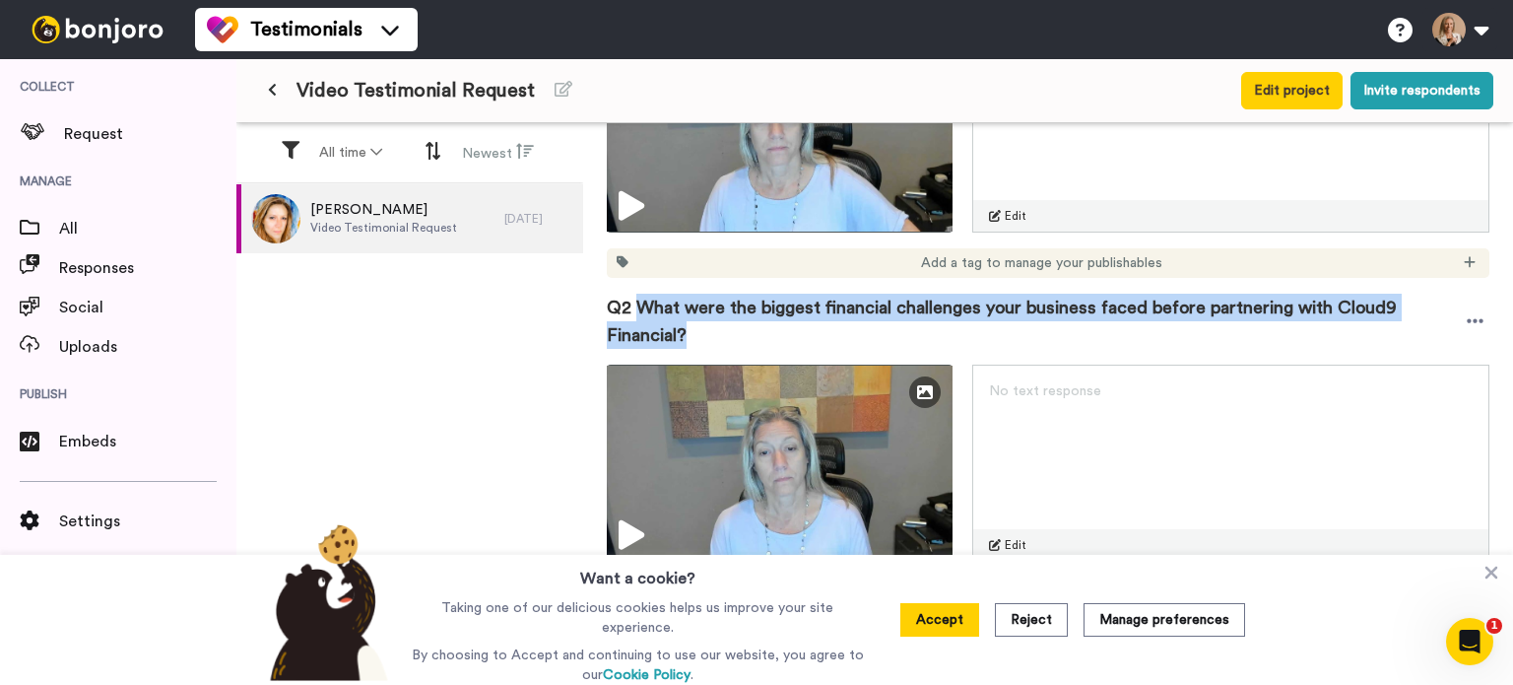
drag, startPoint x: 638, startPoint y: 309, endPoint x: 738, endPoint y: 329, distance: 101.4
click at [738, 329] on span "Q2 What were the biggest financial challenges your business faced before partne…" at bounding box center [1034, 321] width 854 height 55
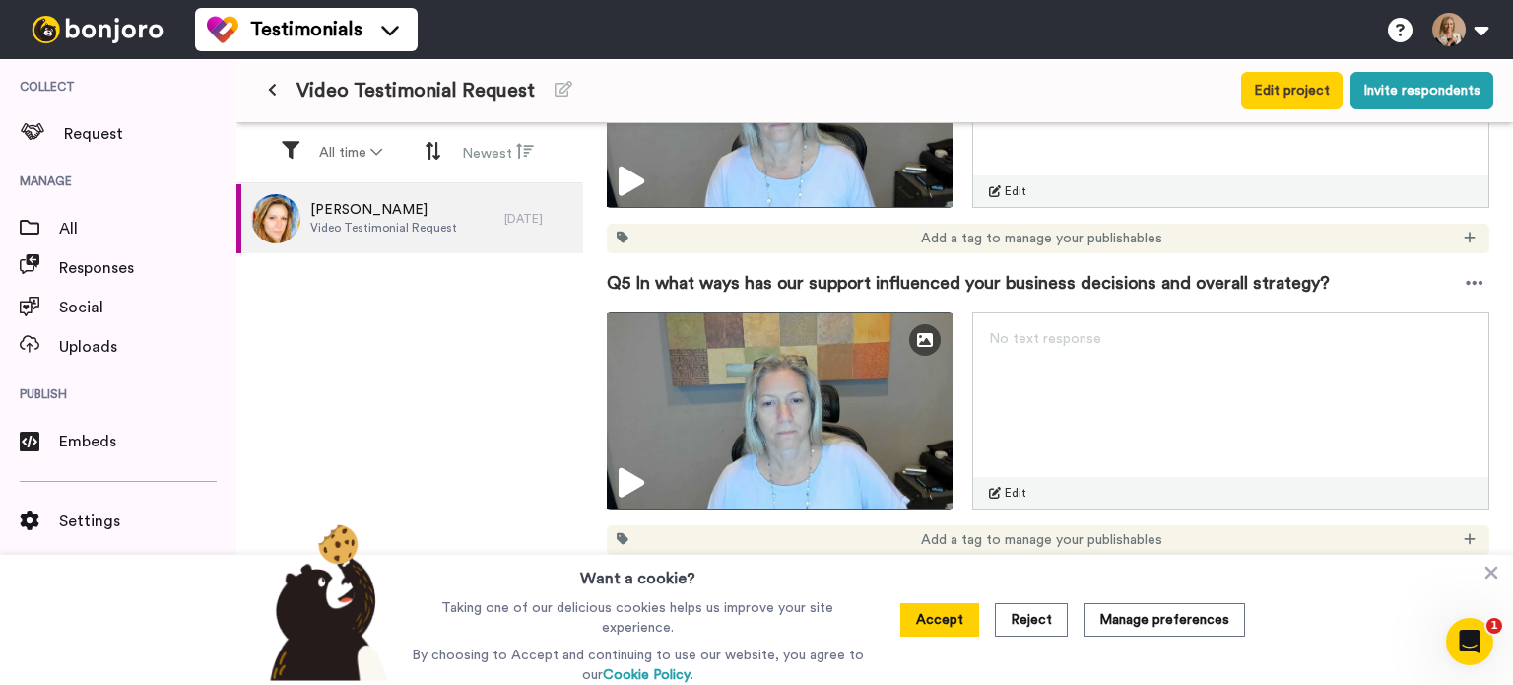
scroll to position [1182, 0]
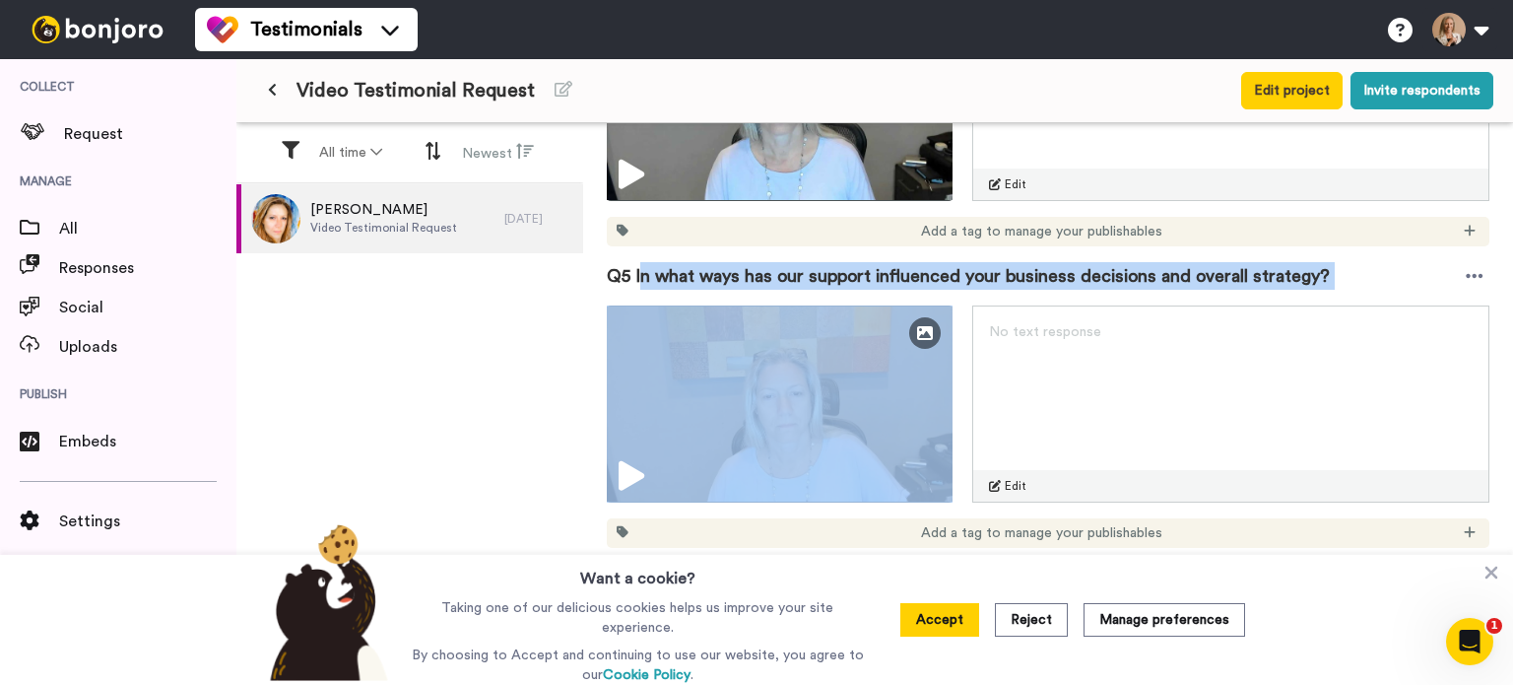
drag, startPoint x: 639, startPoint y: 275, endPoint x: 1449, endPoint y: 257, distance: 810.0
click at [1449, 257] on div "Q5 In what ways has our support influenced your business decisions and overall …" at bounding box center [1048, 275] width 883 height 59
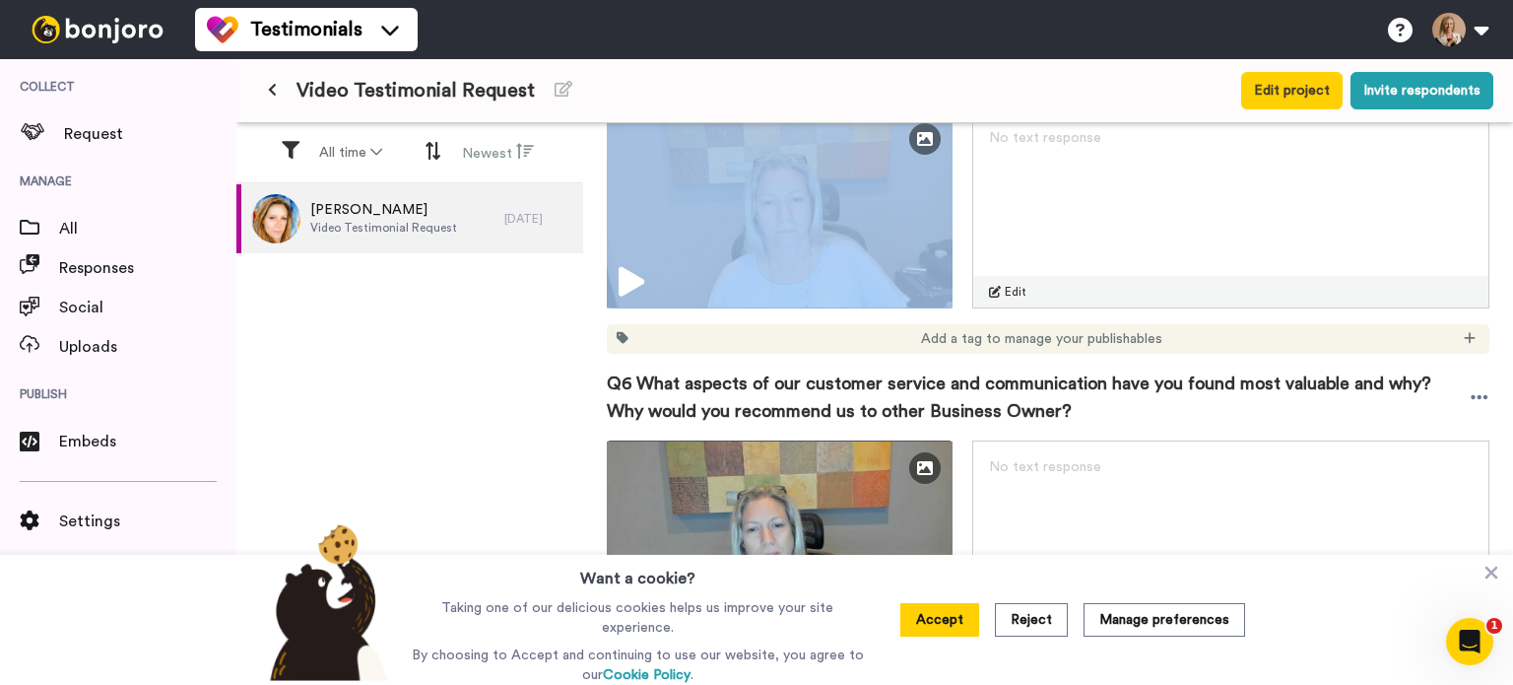
scroll to position [1379, 0]
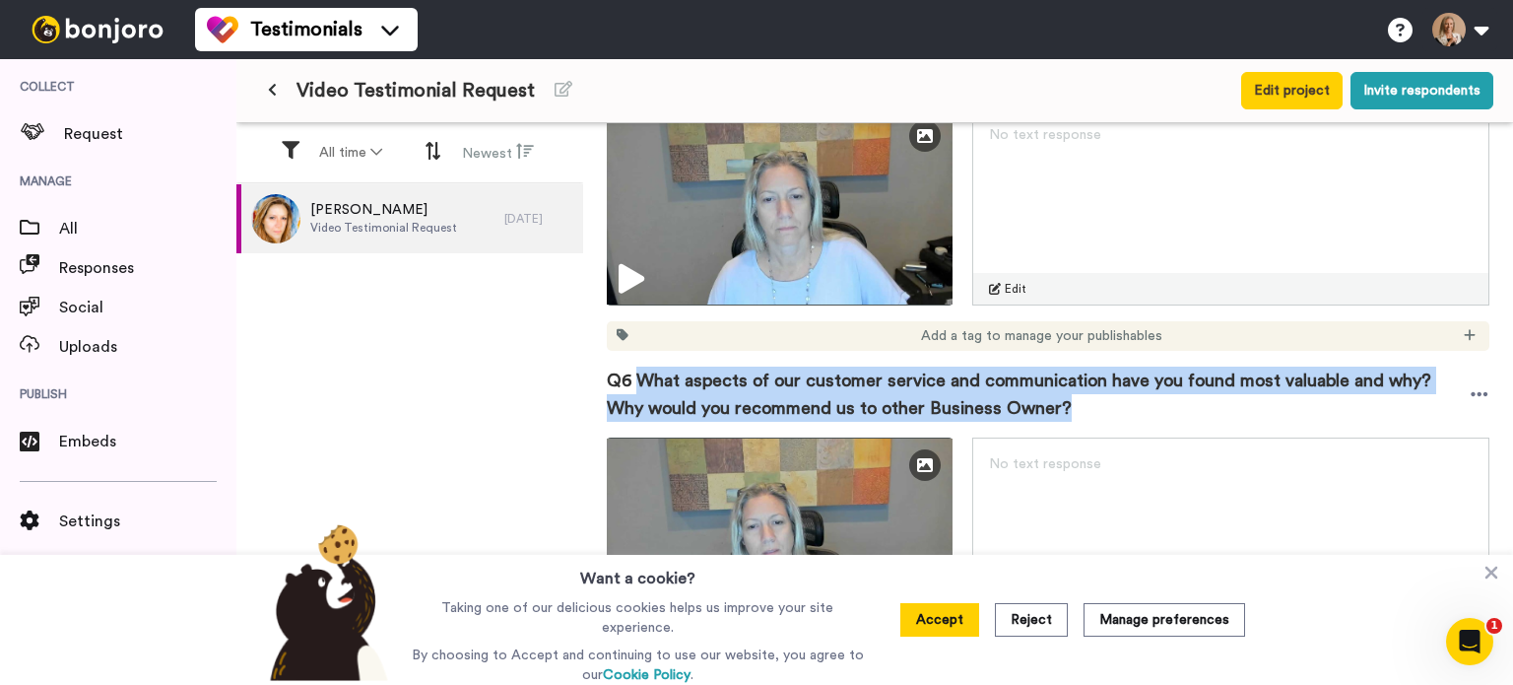
drag, startPoint x: 638, startPoint y: 379, endPoint x: 1099, endPoint y: 407, distance: 461.9
click at [1099, 407] on span "Q6 What aspects of our customer service and communication have you found most v…" at bounding box center [1038, 393] width 863 height 55
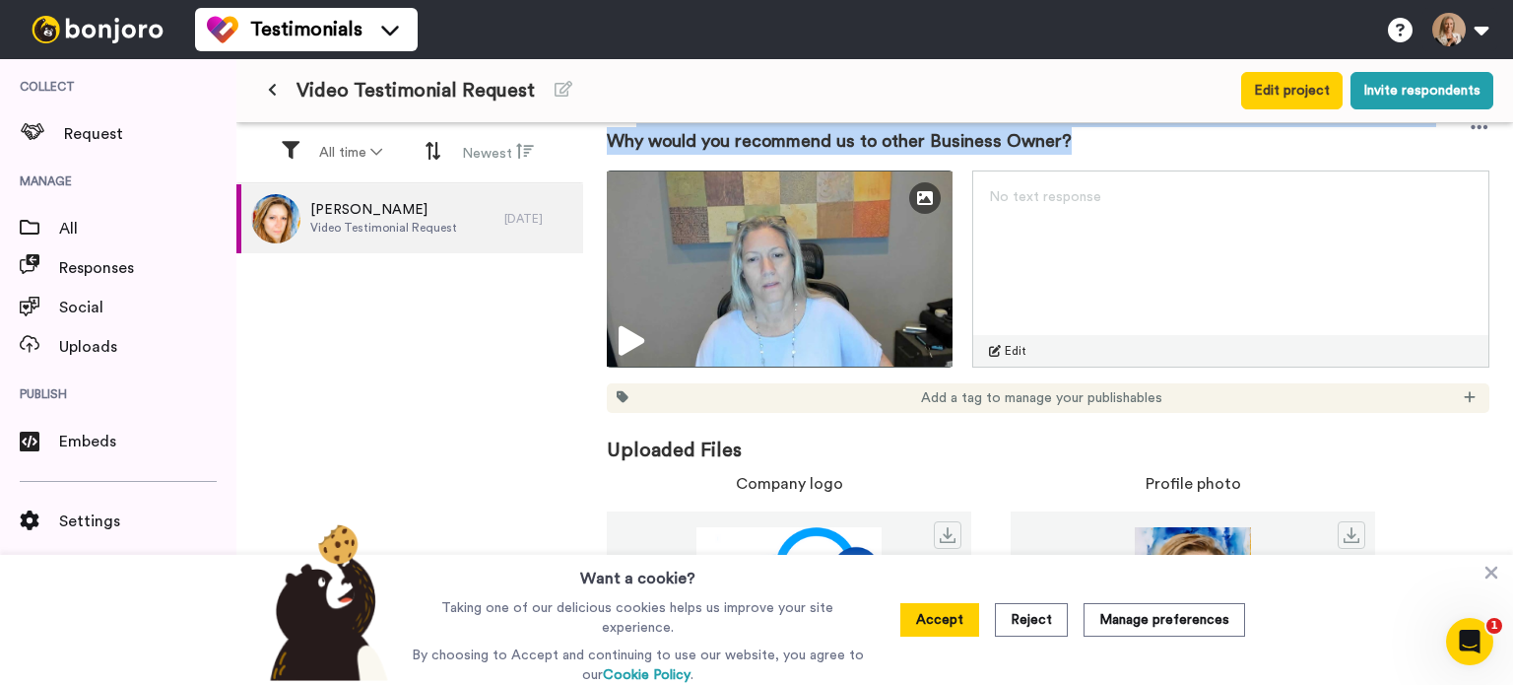
scroll to position [1647, 0]
click at [274, 86] on icon at bounding box center [272, 90] width 9 height 14
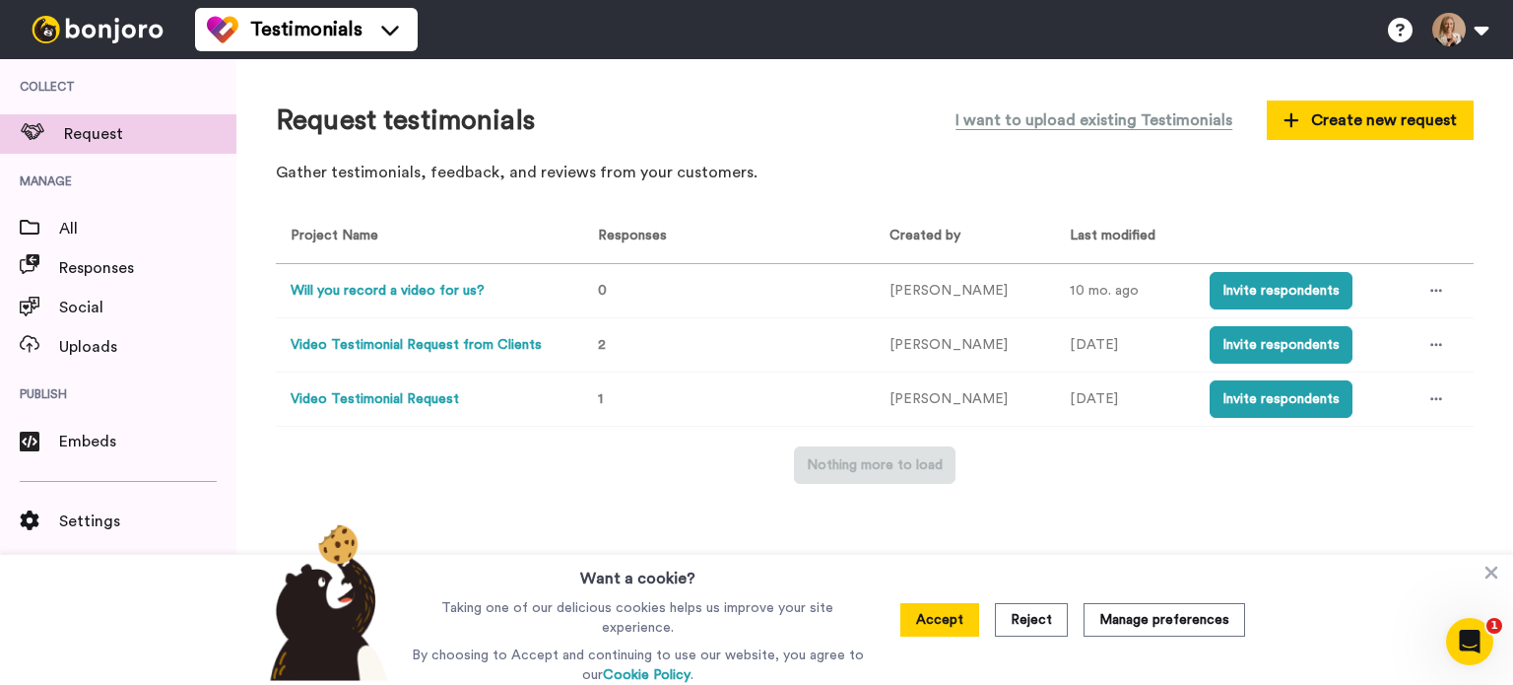
click at [381, 346] on button "Video Testimonial Request from Clients" at bounding box center [416, 345] width 251 height 21
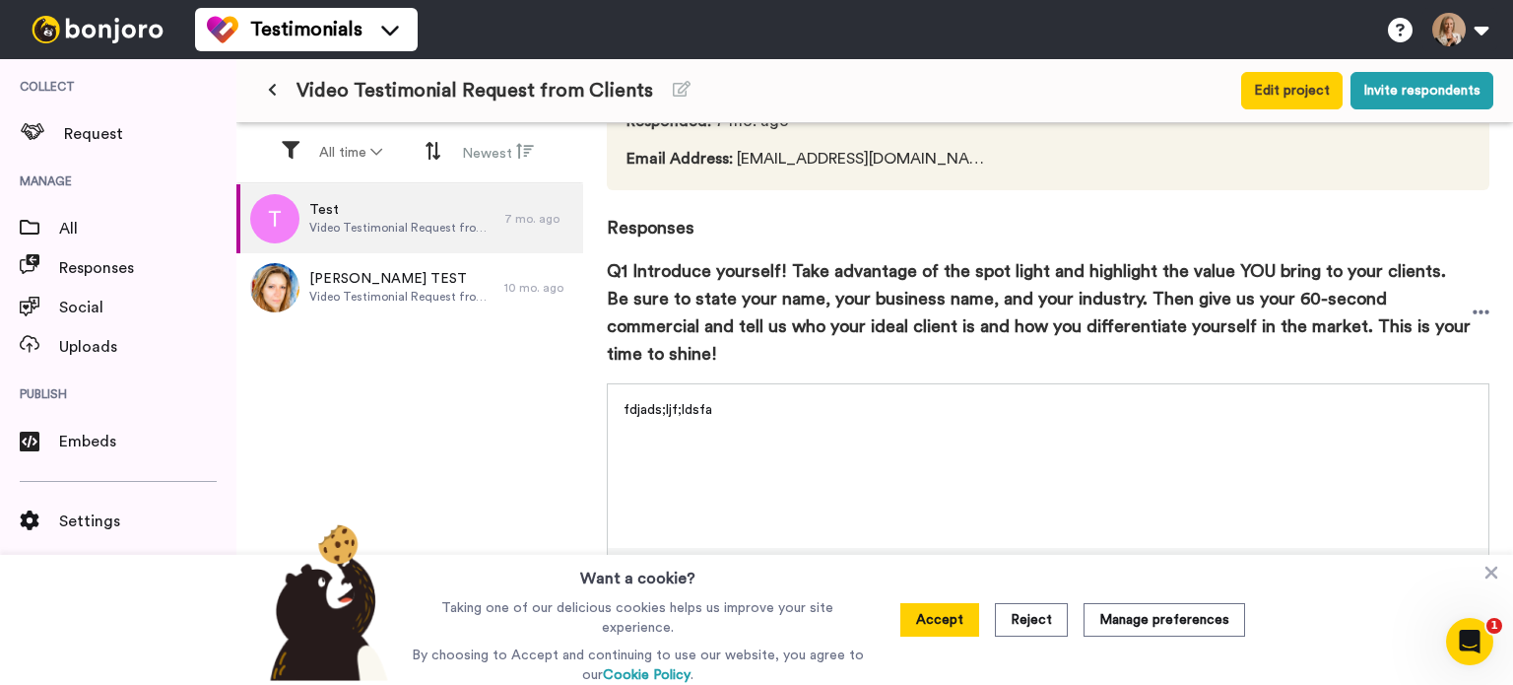
scroll to position [197, 0]
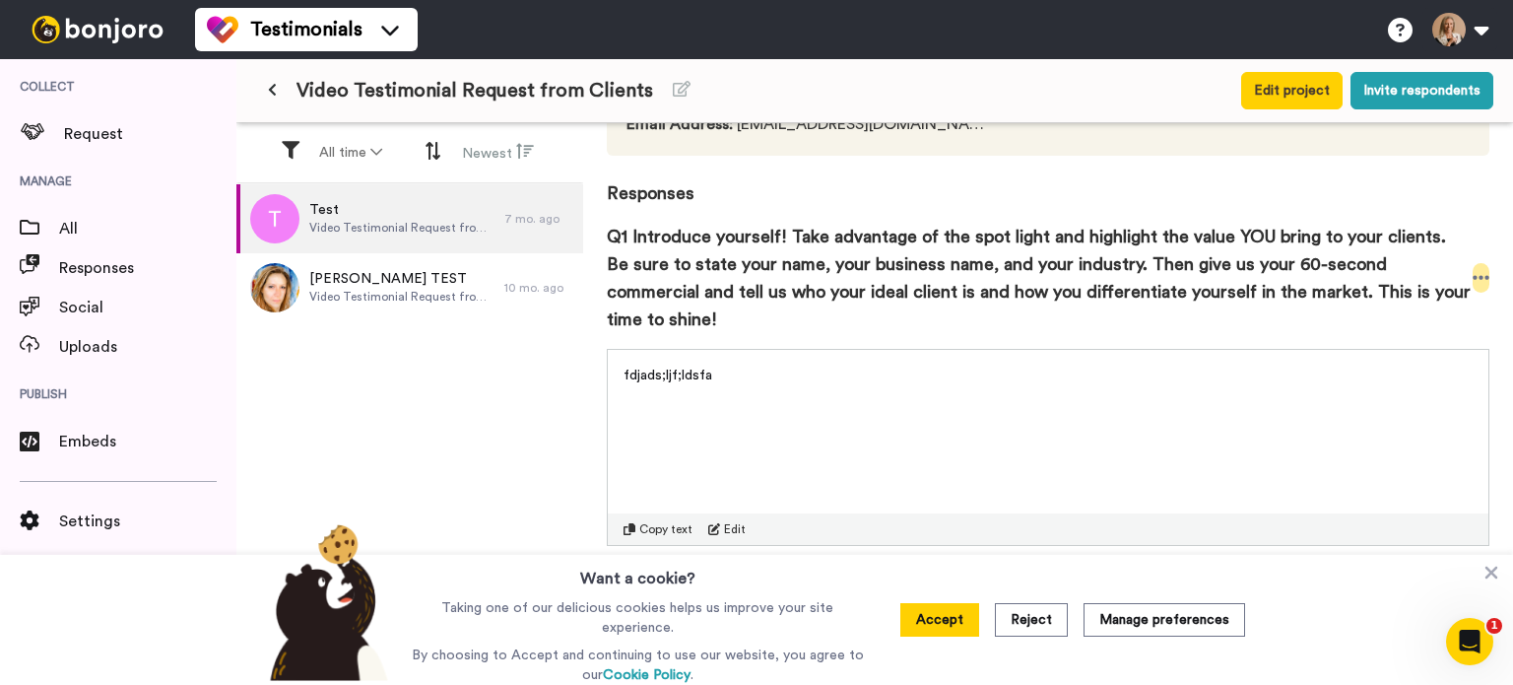
click at [1473, 280] on icon at bounding box center [1482, 278] width 18 height 20
click at [1419, 340] on li "Edit" at bounding box center [1415, 339] width 128 height 28
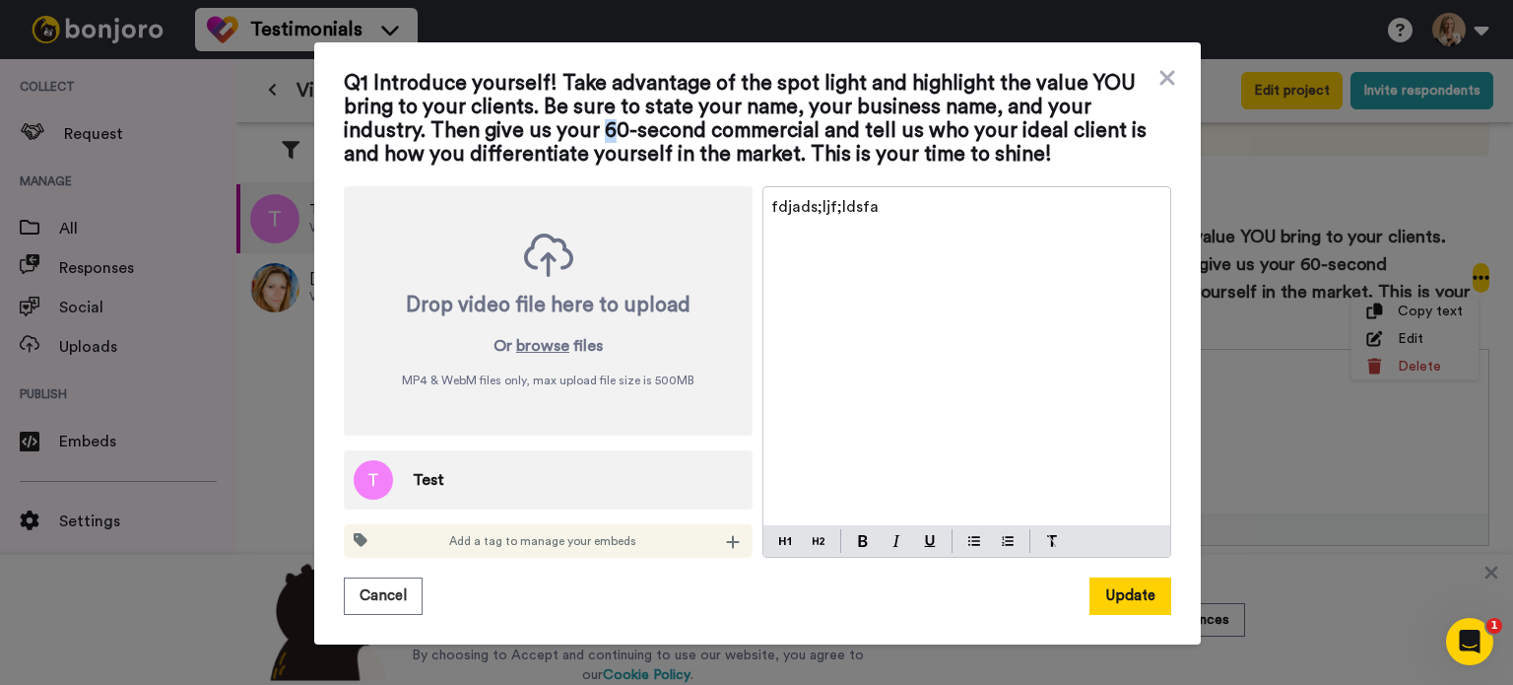
click at [460, 138] on span "Q1 Introduce yourself! Take advantage of the spot light and highlight the value…" at bounding box center [758, 119] width 828 height 95
click at [465, 133] on span "Q1 Introduce yourself! Take advantage of the spot light and highlight the value…" at bounding box center [758, 119] width 828 height 95
drag, startPoint x: 351, startPoint y: 590, endPoint x: 383, endPoint y: 573, distance: 36.6
click at [353, 590] on button "Cancel" at bounding box center [383, 595] width 79 height 37
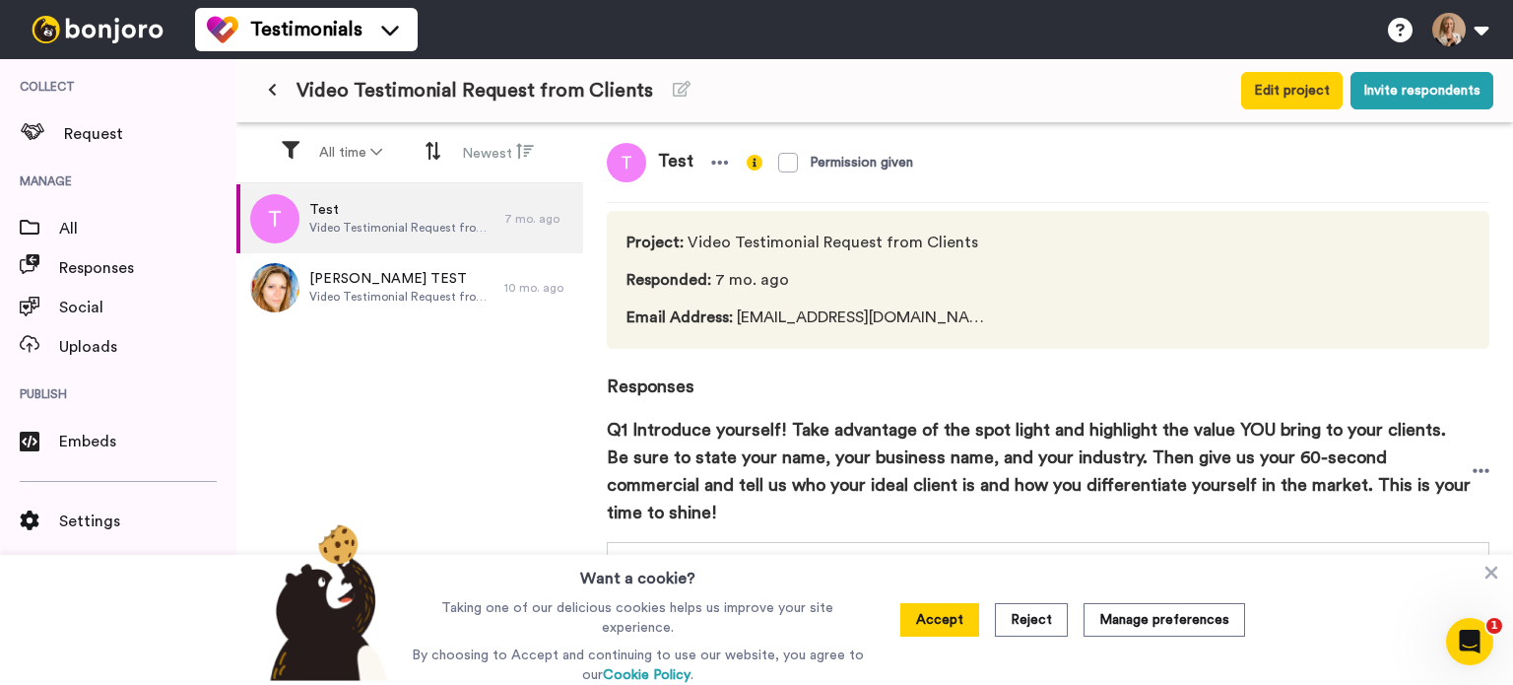
scroll to position [0, 0]
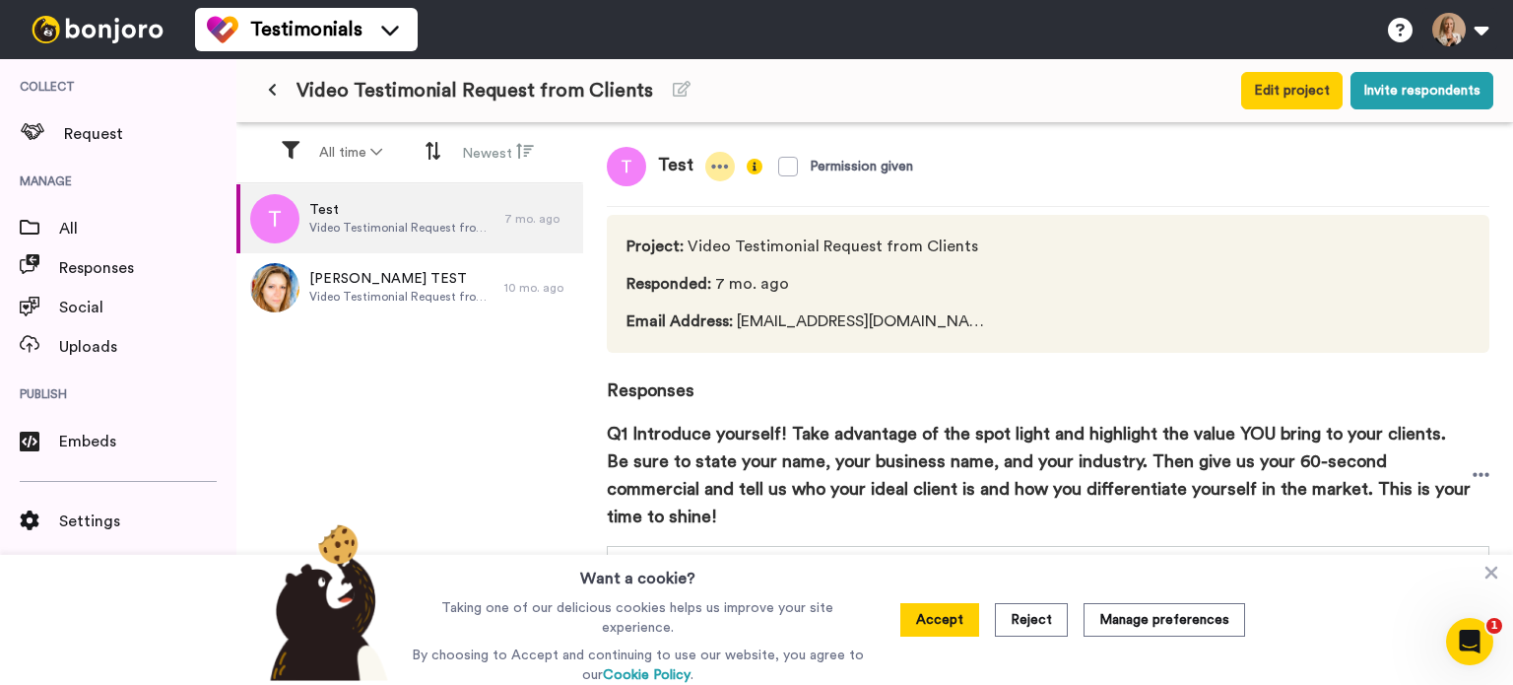
click at [716, 166] on icon at bounding box center [720, 167] width 17 height 4
click at [870, 401] on span "Responses" at bounding box center [1048, 378] width 883 height 51
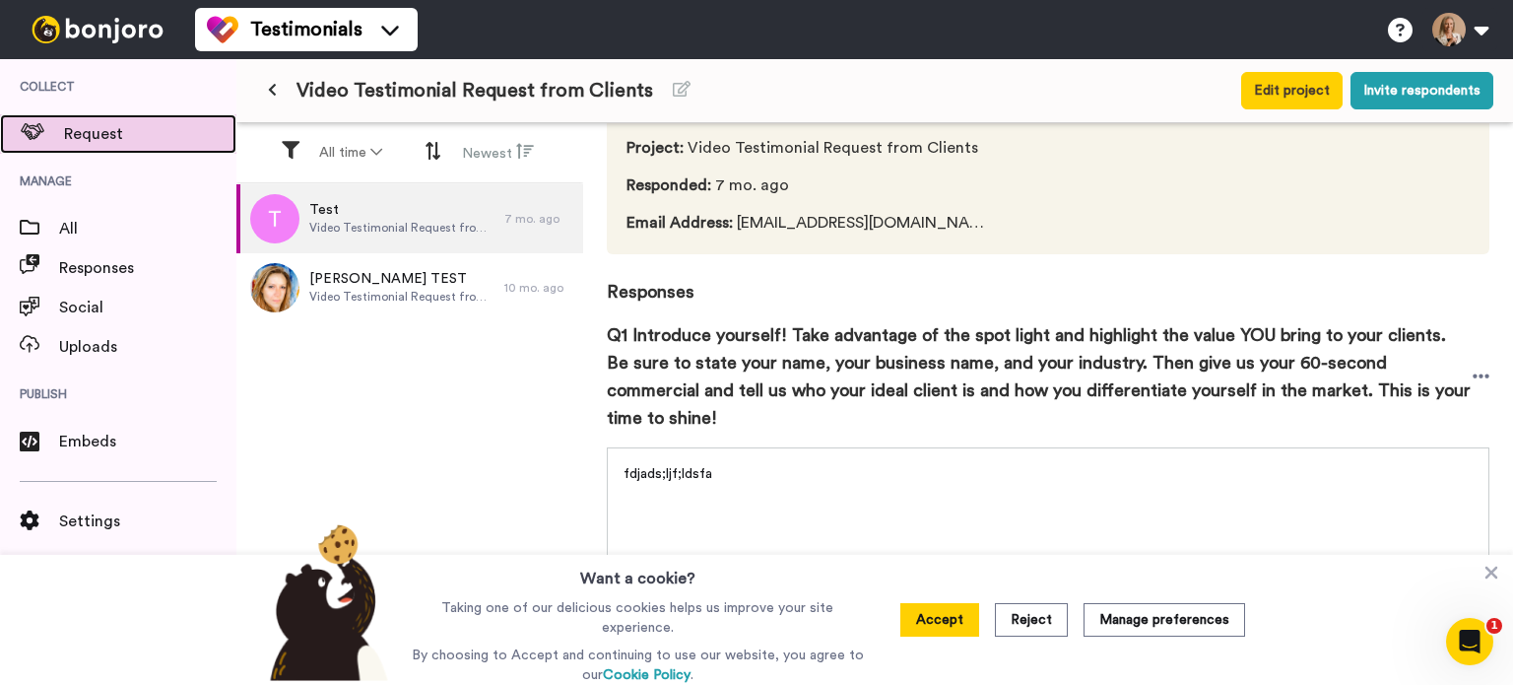
click at [77, 137] on span "Request" at bounding box center [150, 134] width 172 height 24
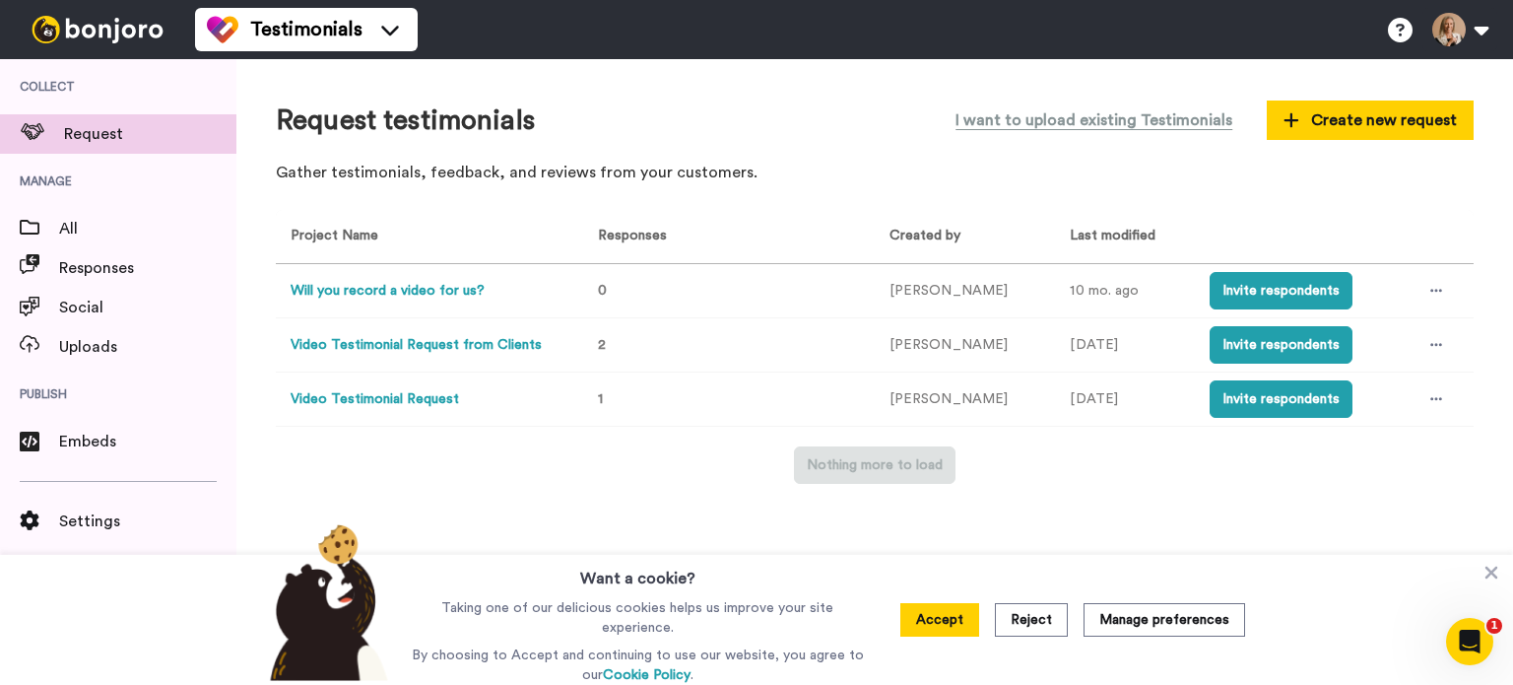
click at [435, 398] on button "Video Testimonial Request" at bounding box center [375, 399] width 168 height 21
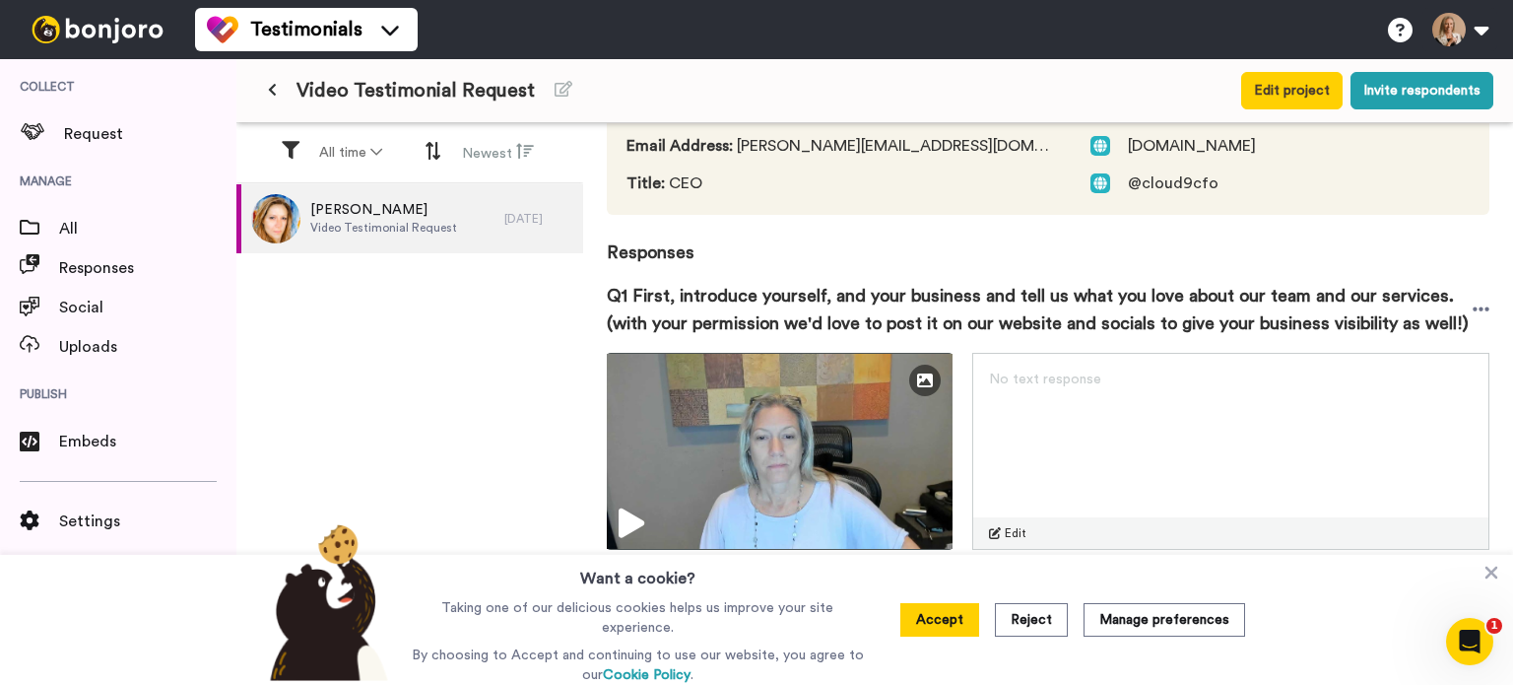
scroll to position [197, 0]
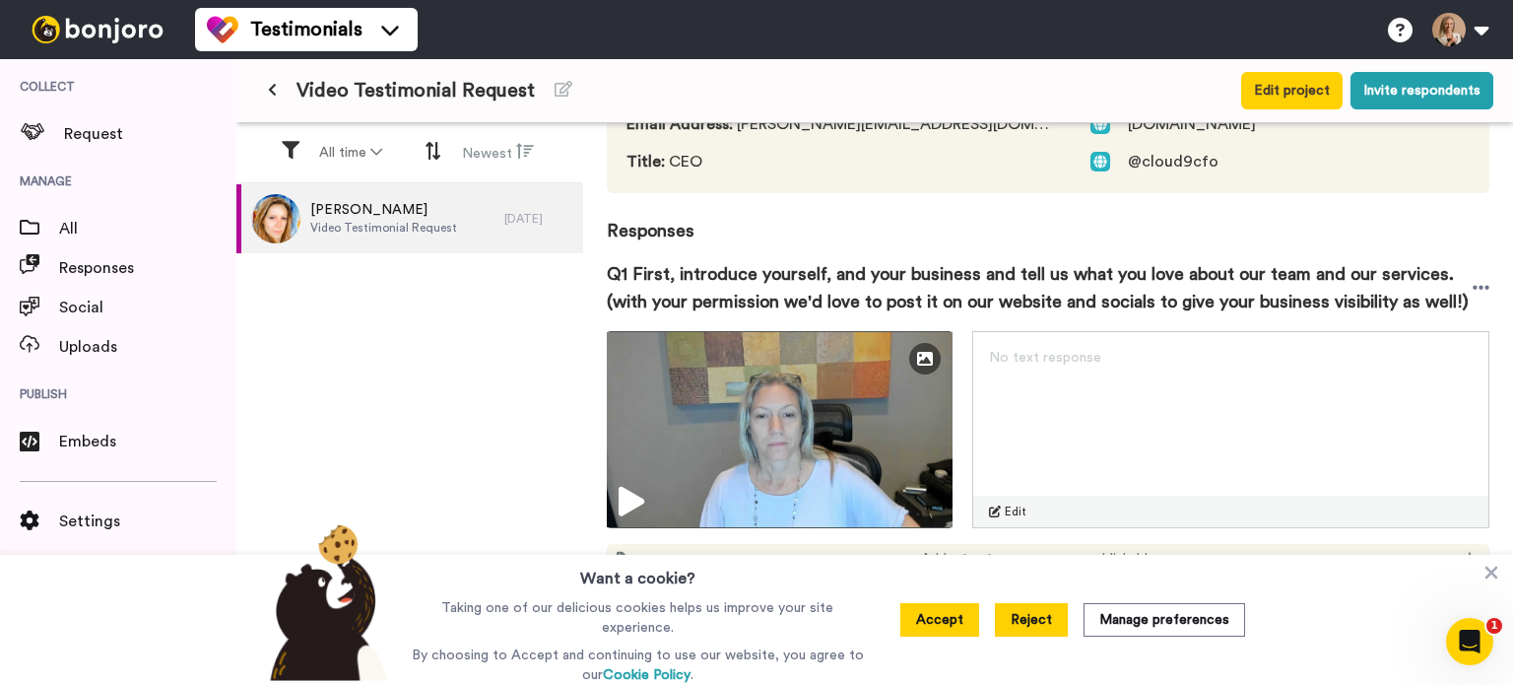
click at [1040, 626] on button "Reject" at bounding box center [1031, 619] width 73 height 33
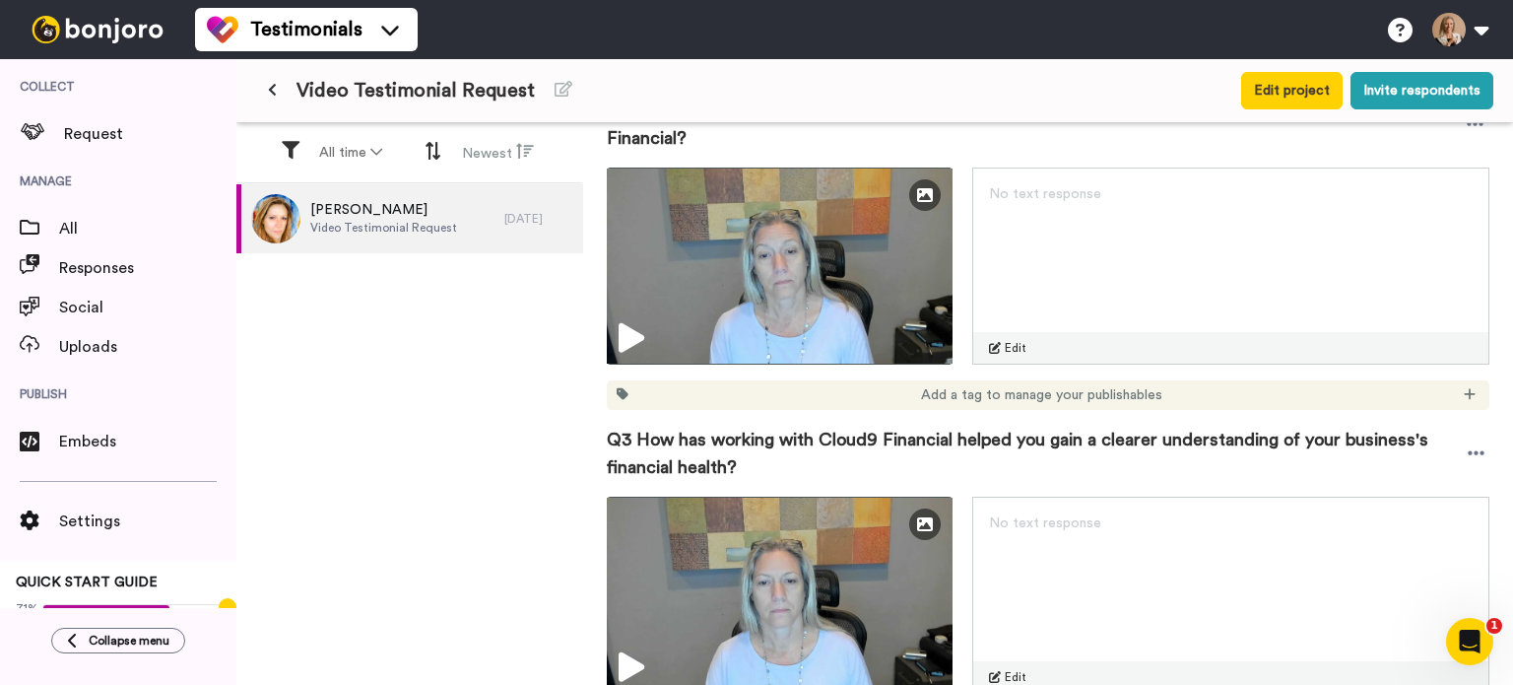
scroll to position [0, 0]
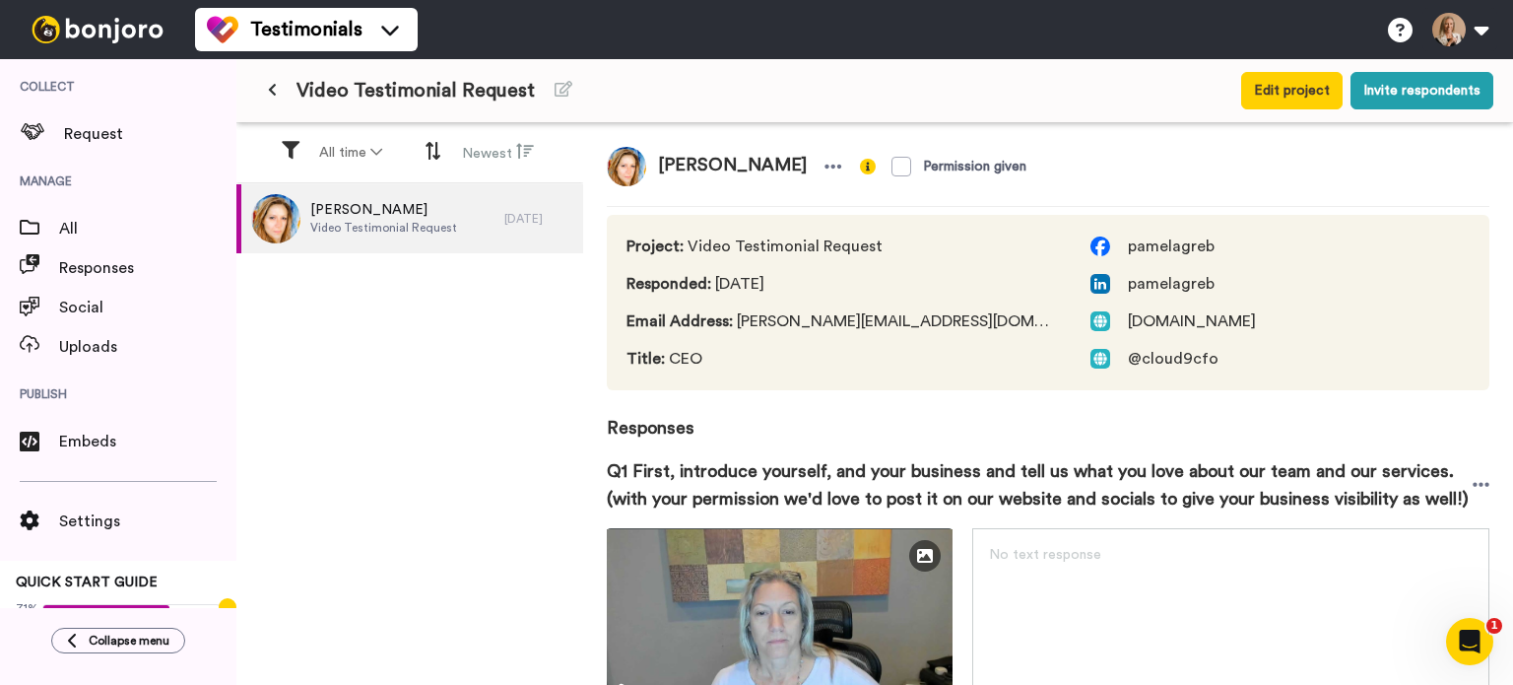
click at [314, 97] on span "Video Testimonial Request" at bounding box center [416, 91] width 238 height 28
click at [271, 93] on icon at bounding box center [272, 90] width 9 height 14
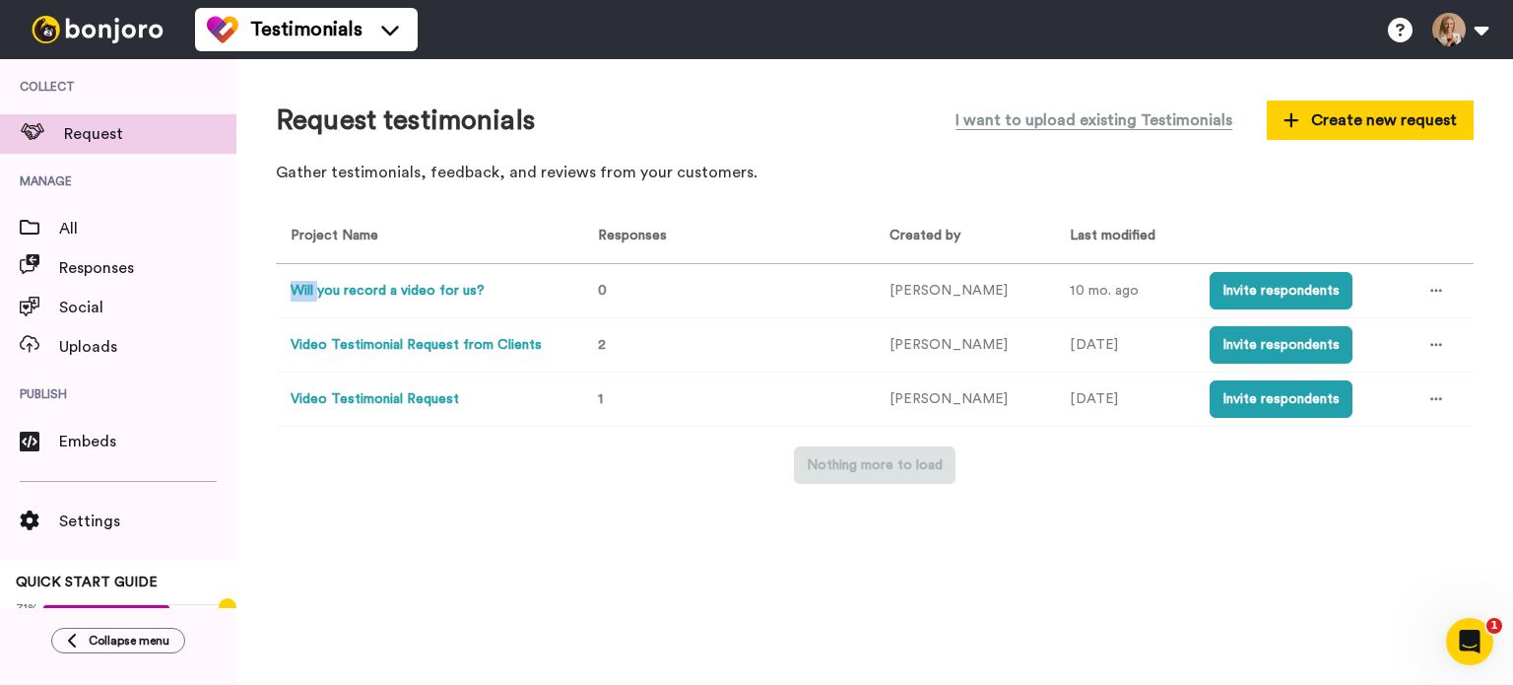
click at [321, 284] on td "Will you record a video for us?" at bounding box center [425, 291] width 299 height 54
click at [321, 284] on button "Will you record a video for us?" at bounding box center [388, 291] width 194 height 21
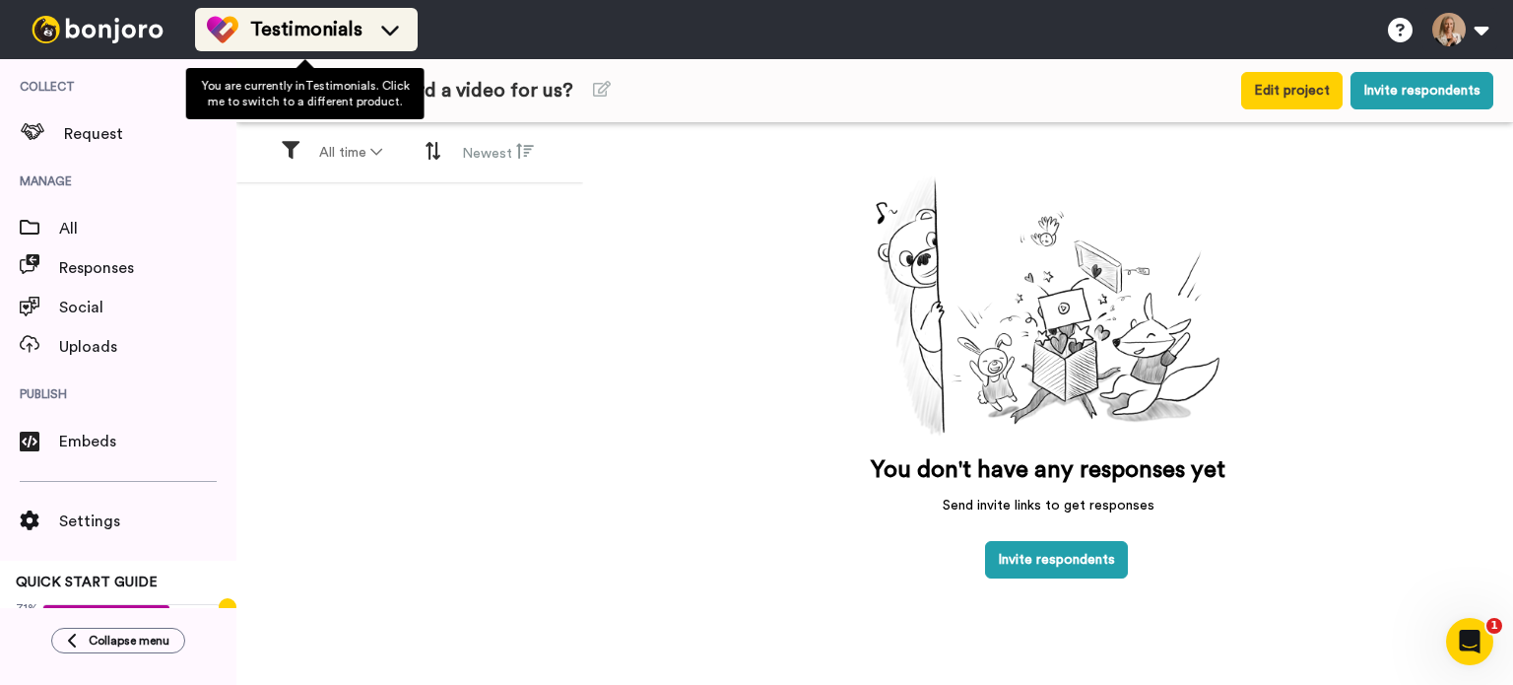
click at [275, 40] on span "Testimonials" at bounding box center [306, 30] width 112 height 28
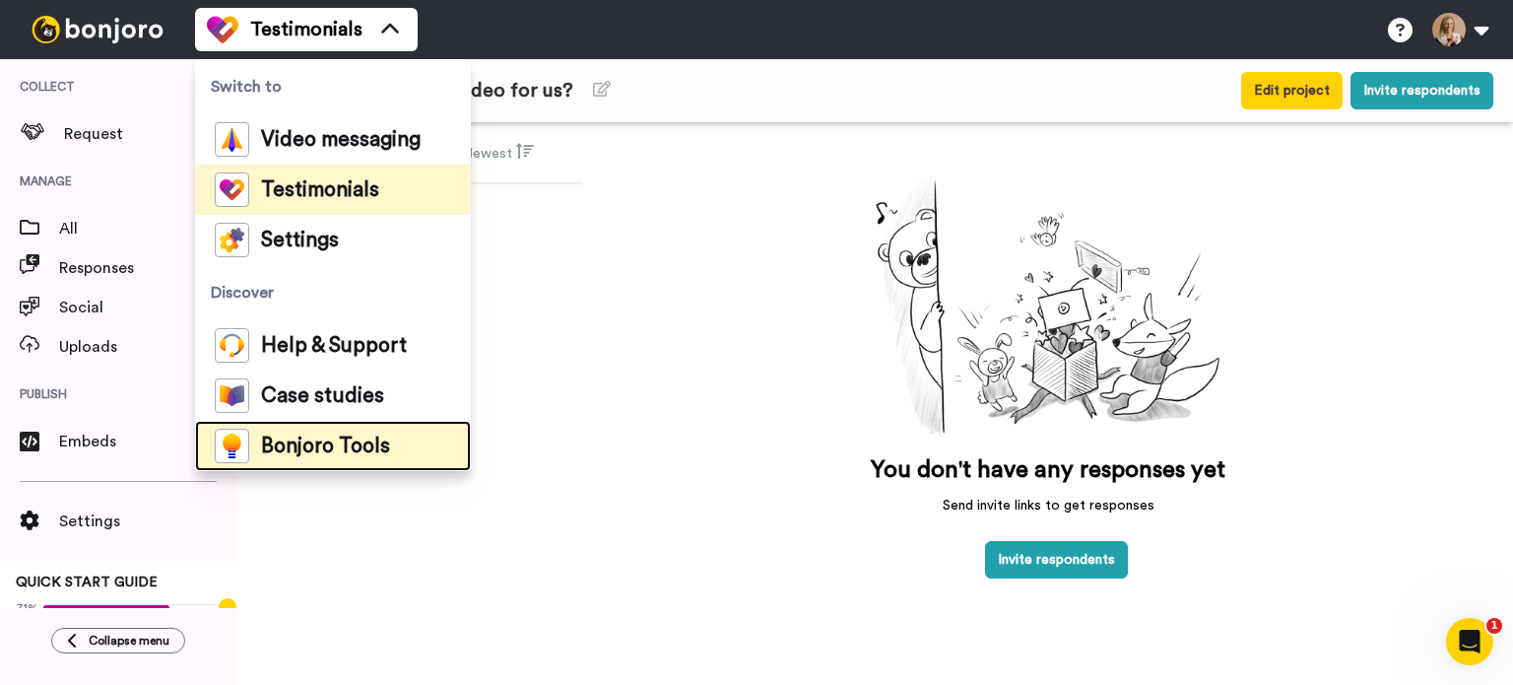
click at [331, 437] on span "Bonjoro Tools" at bounding box center [325, 446] width 129 height 20
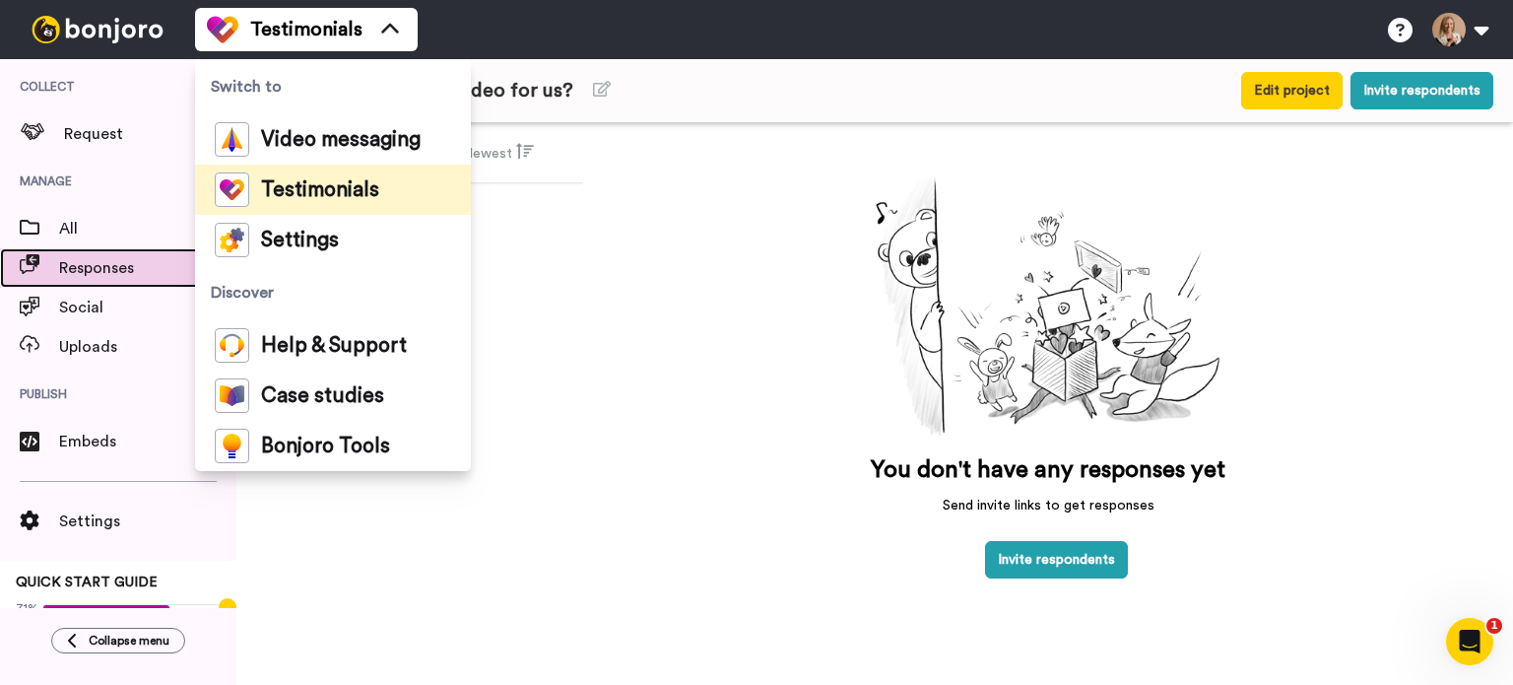
click at [48, 251] on div "Responses" at bounding box center [118, 267] width 236 height 39
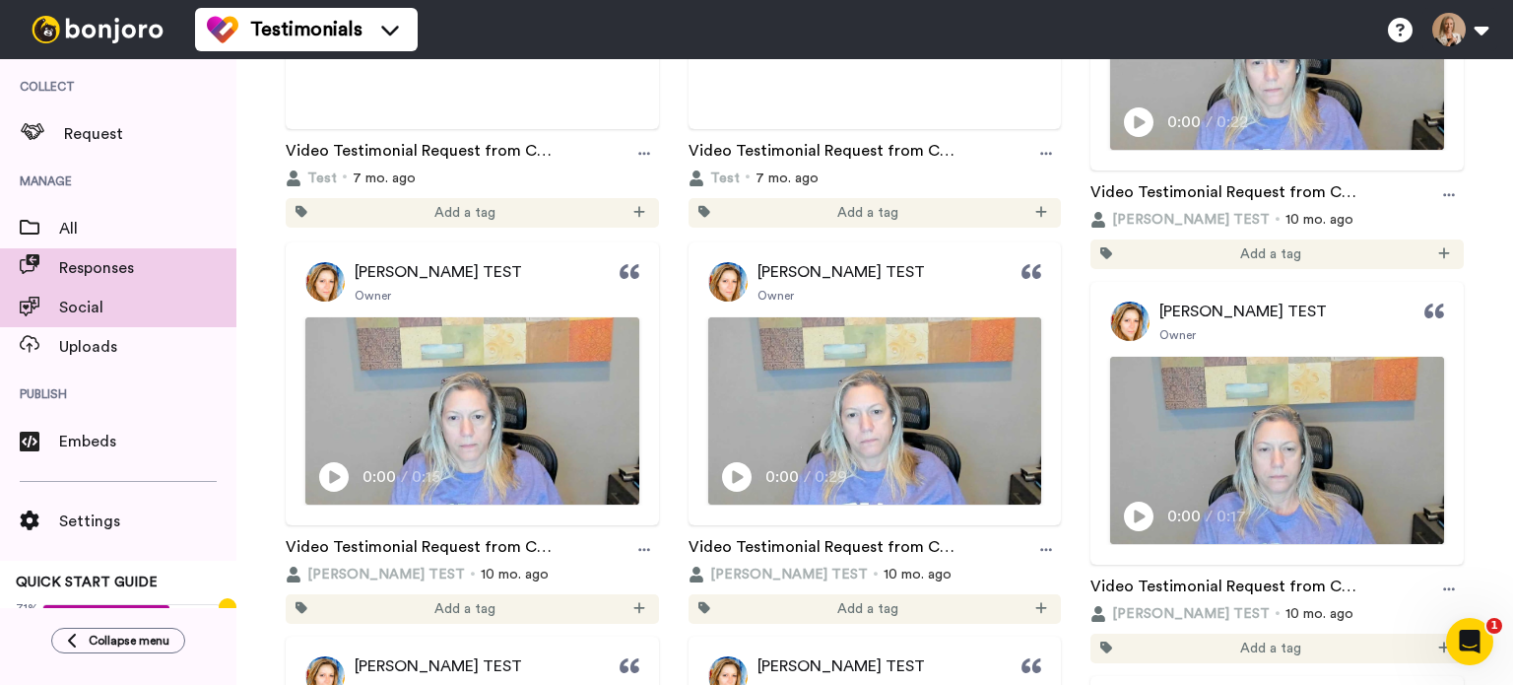
scroll to position [312, 0]
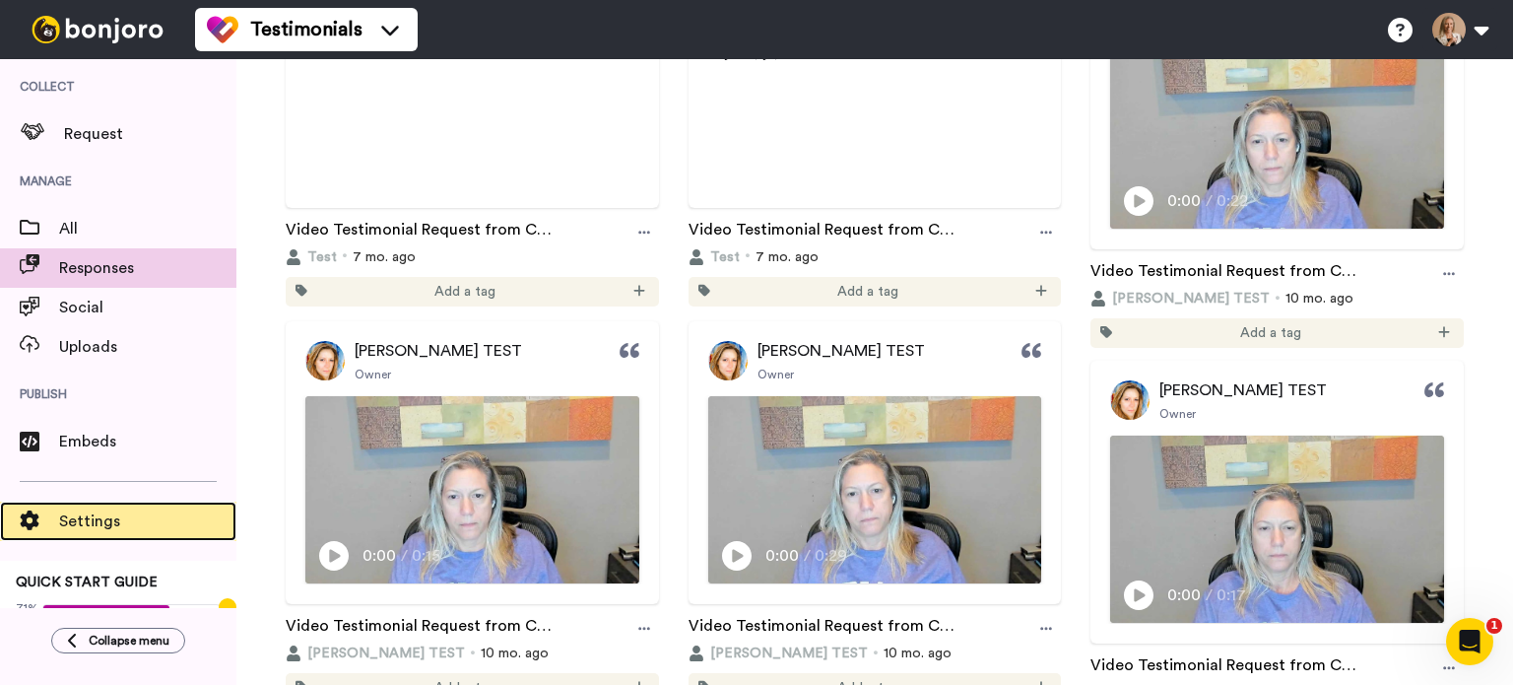
click at [89, 517] on span "Settings" at bounding box center [147, 521] width 177 height 24
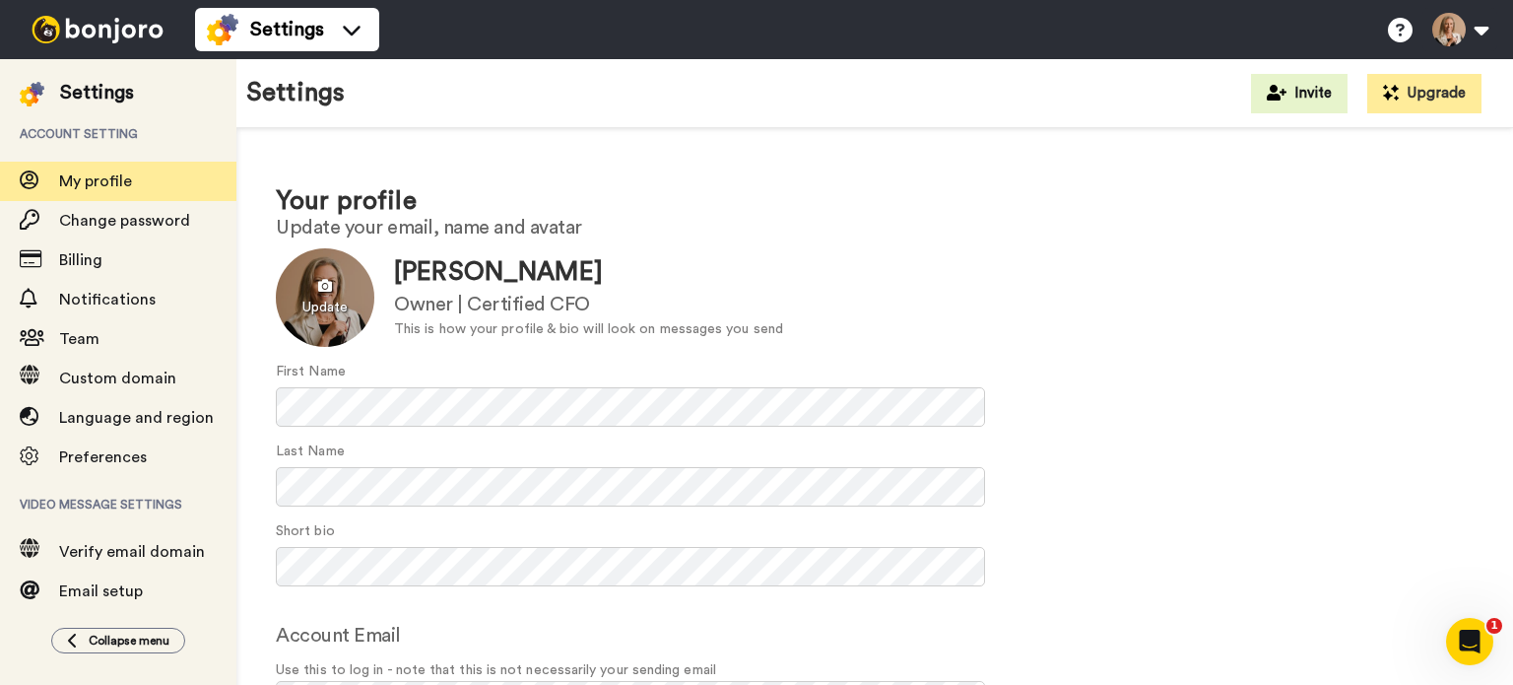
click at [319, 299] on div at bounding box center [325, 297] width 99 height 99
click at [332, 300] on div at bounding box center [325, 297] width 99 height 99
click at [313, 299] on div at bounding box center [325, 297] width 99 height 99
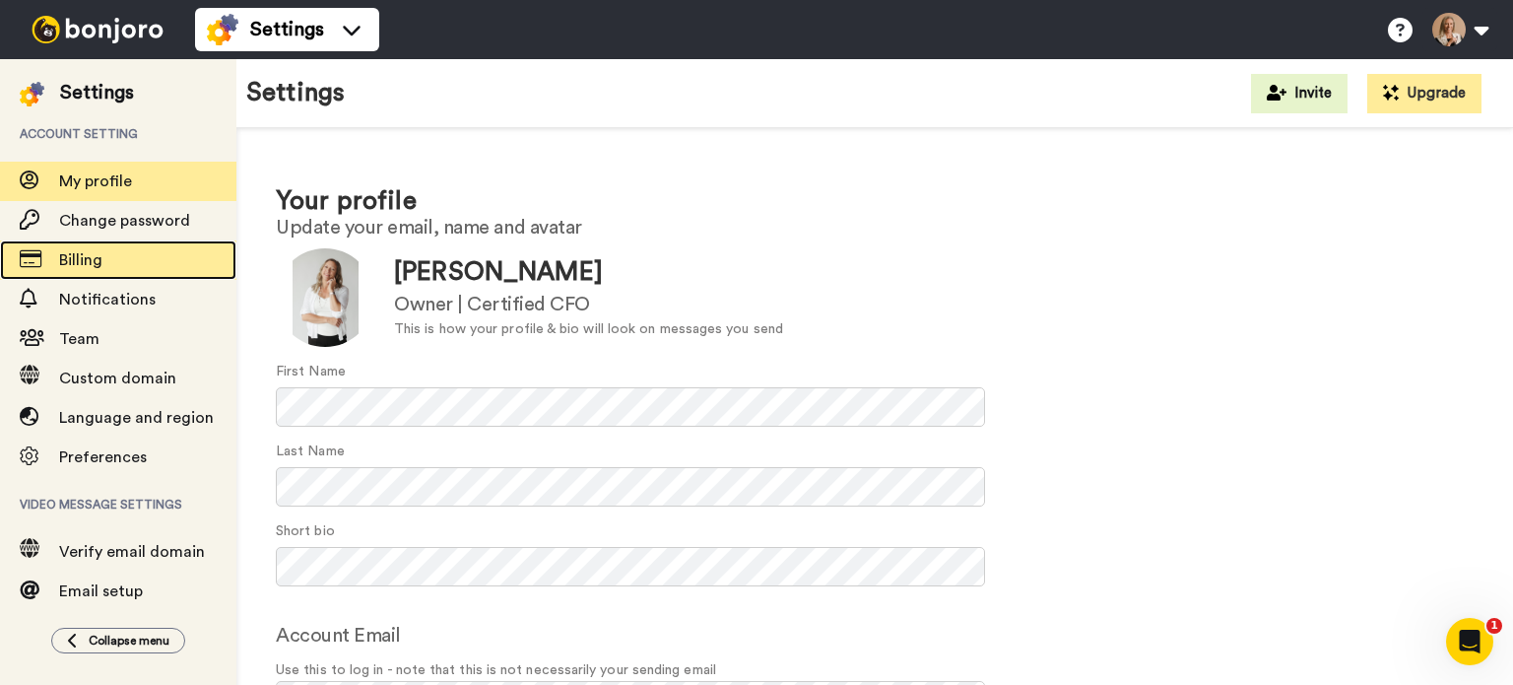
click at [107, 255] on span "Billing" at bounding box center [147, 260] width 177 height 24
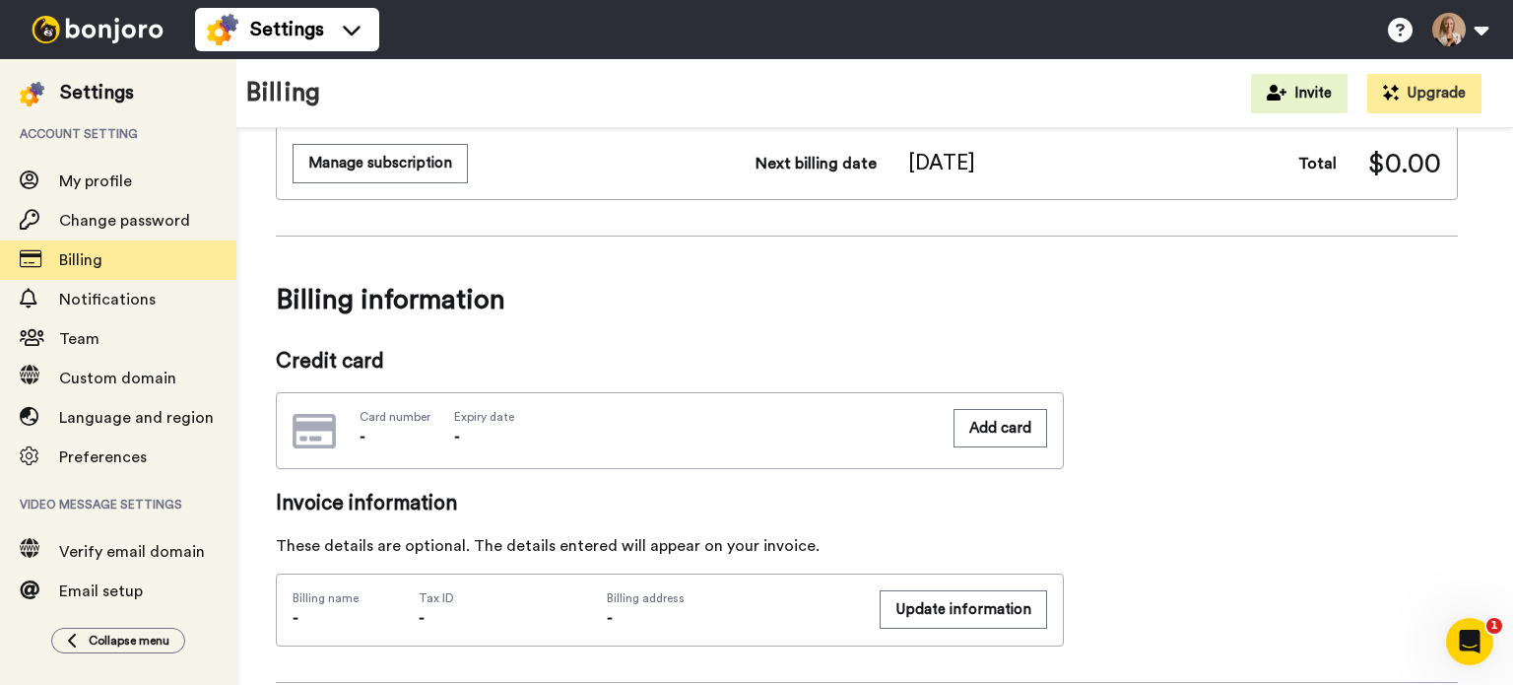
scroll to position [394, 0]
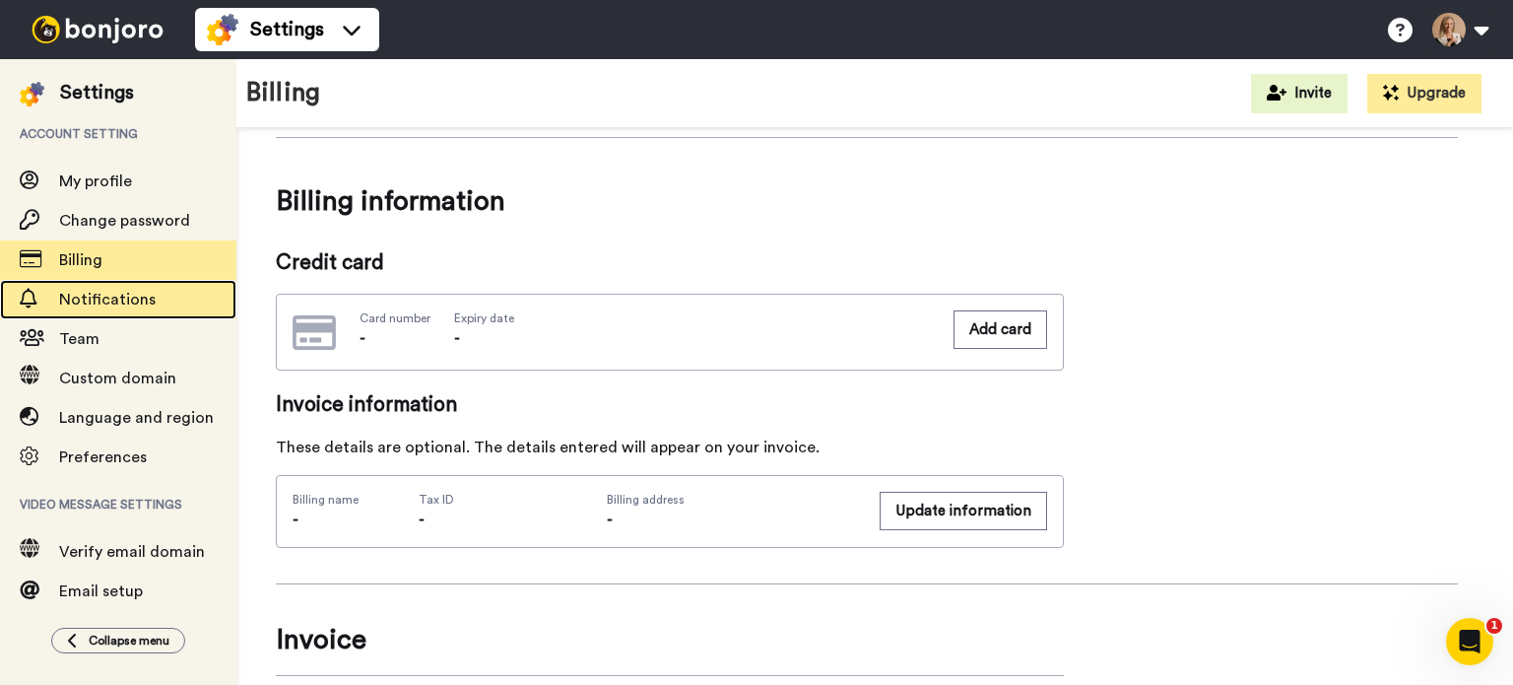
click at [146, 300] on span "Notifications" at bounding box center [107, 300] width 97 height 16
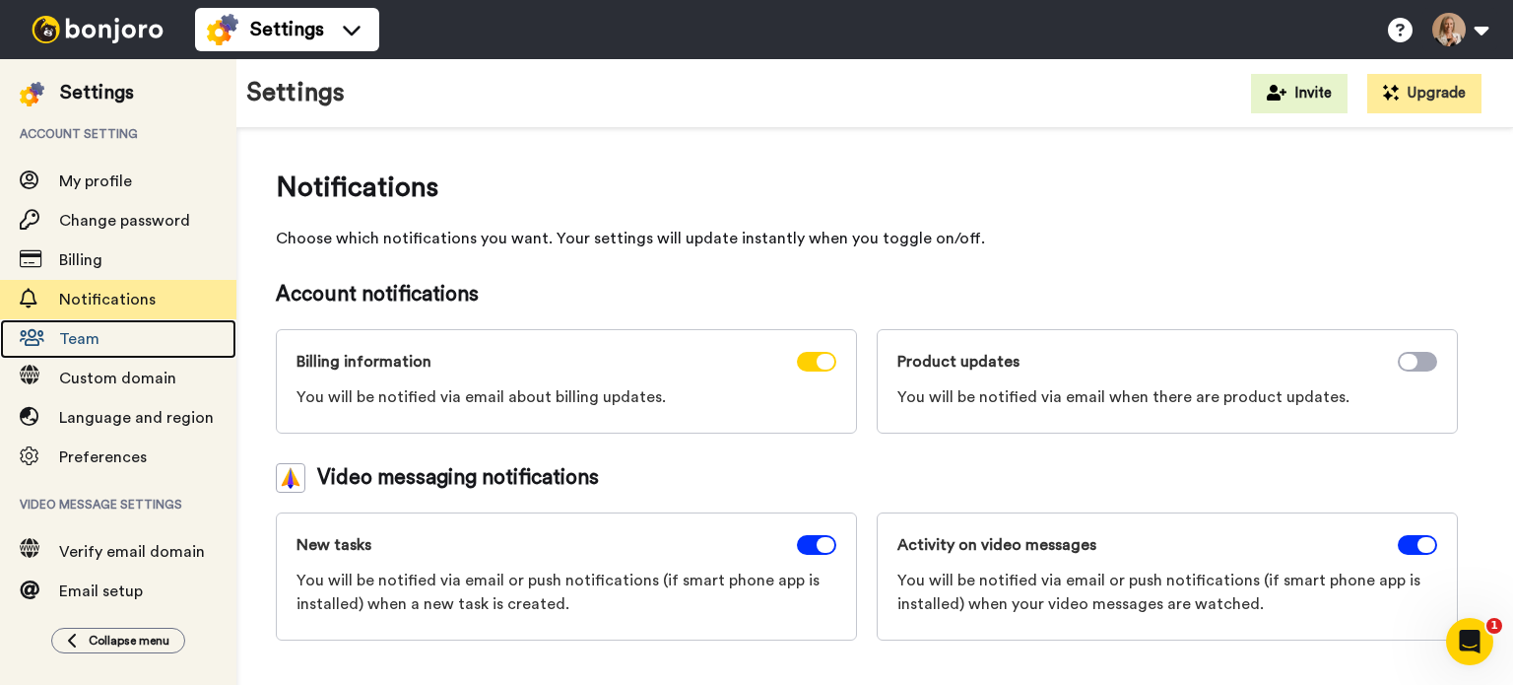
click at [95, 337] on span "Team" at bounding box center [79, 339] width 40 height 16
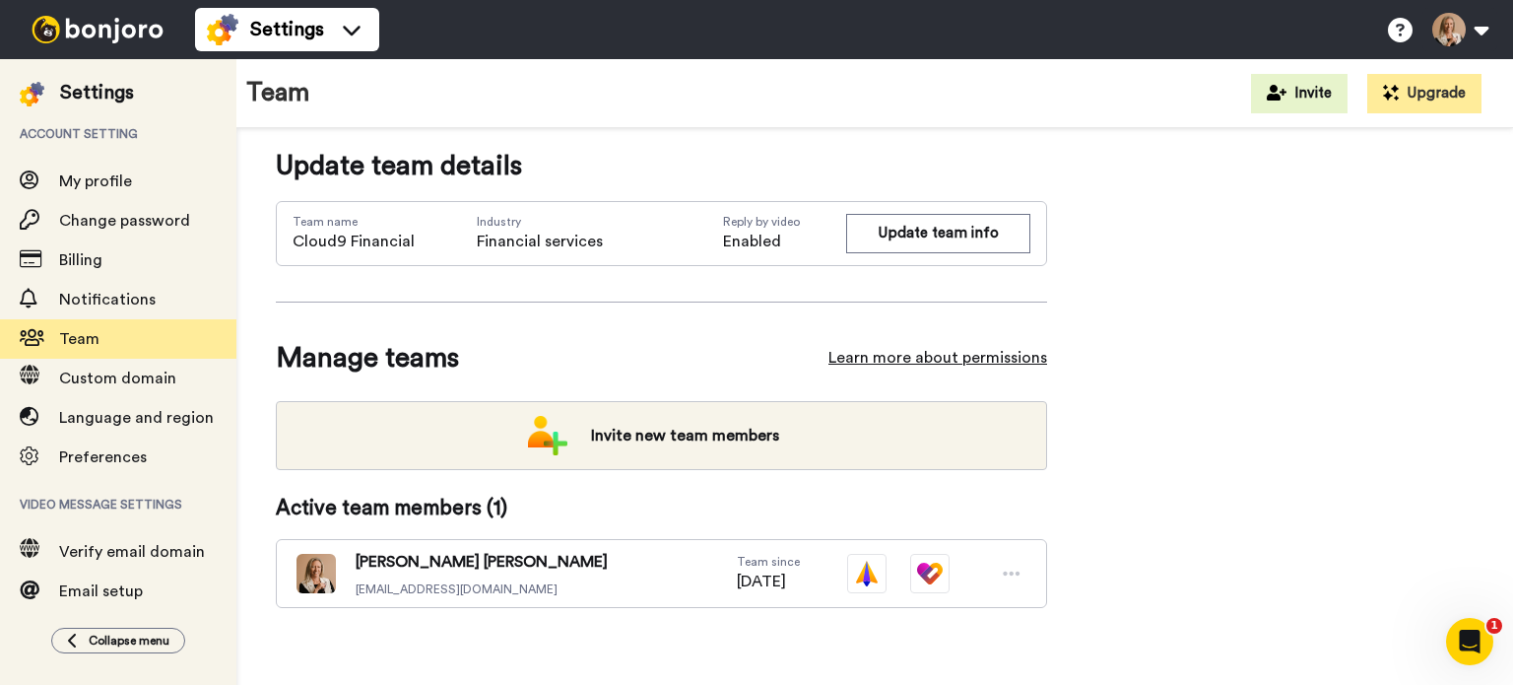
scroll to position [33, 0]
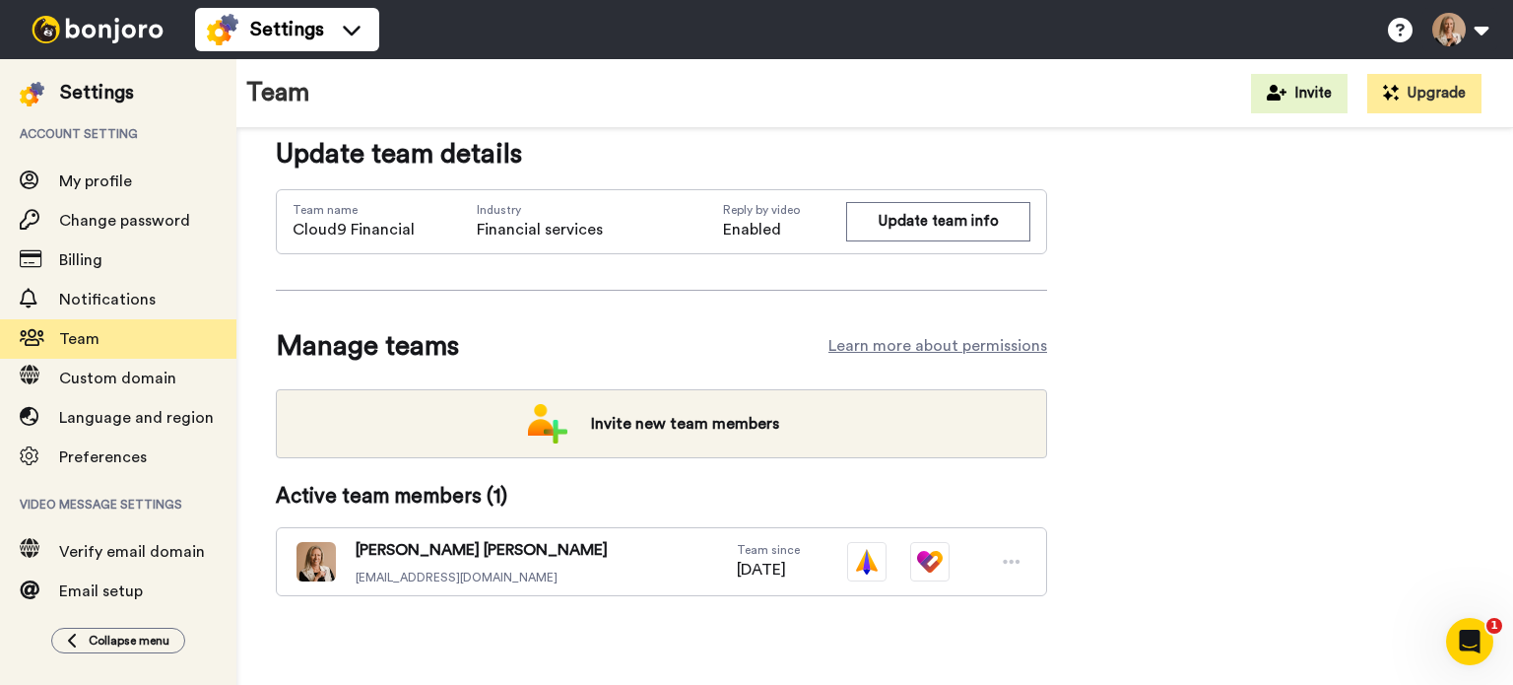
click at [1013, 555] on icon at bounding box center [1012, 562] width 18 height 20
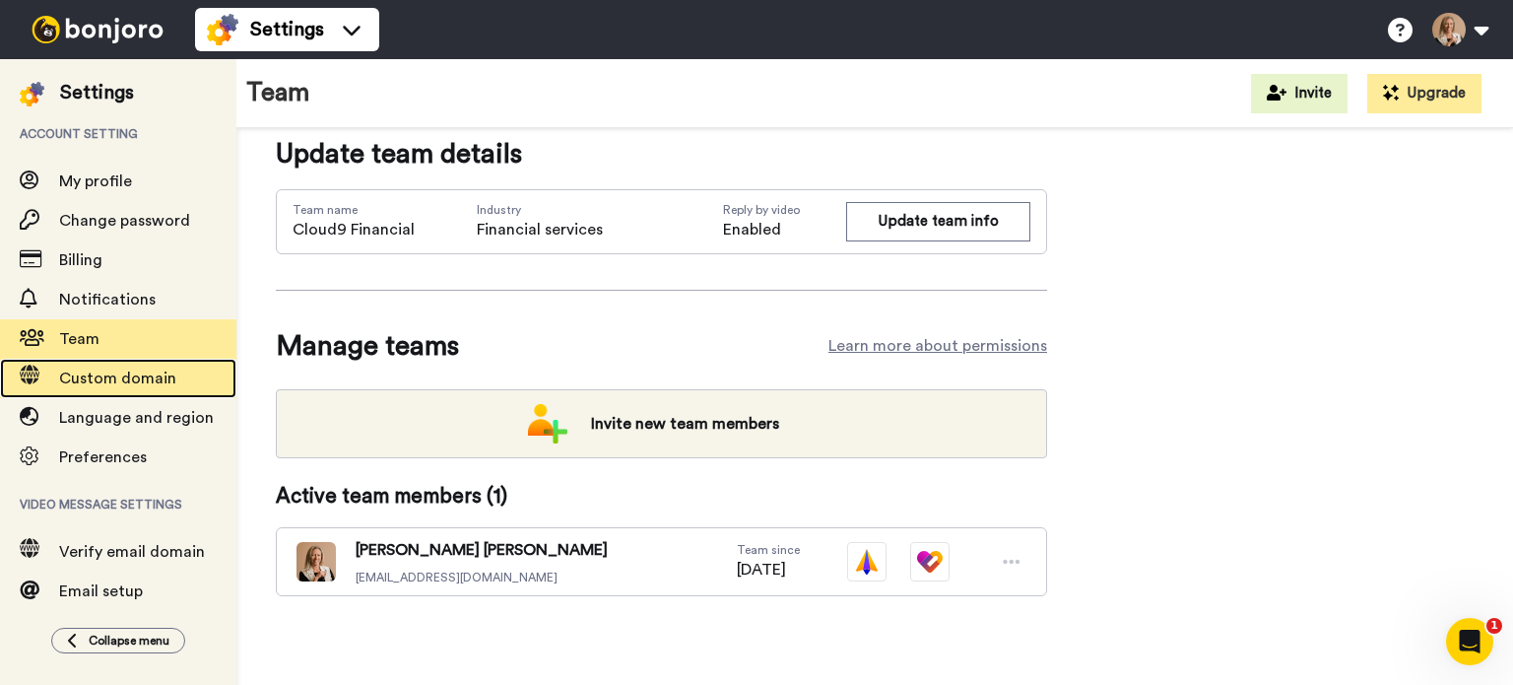
click at [161, 378] on span "Custom domain" at bounding box center [117, 378] width 117 height 16
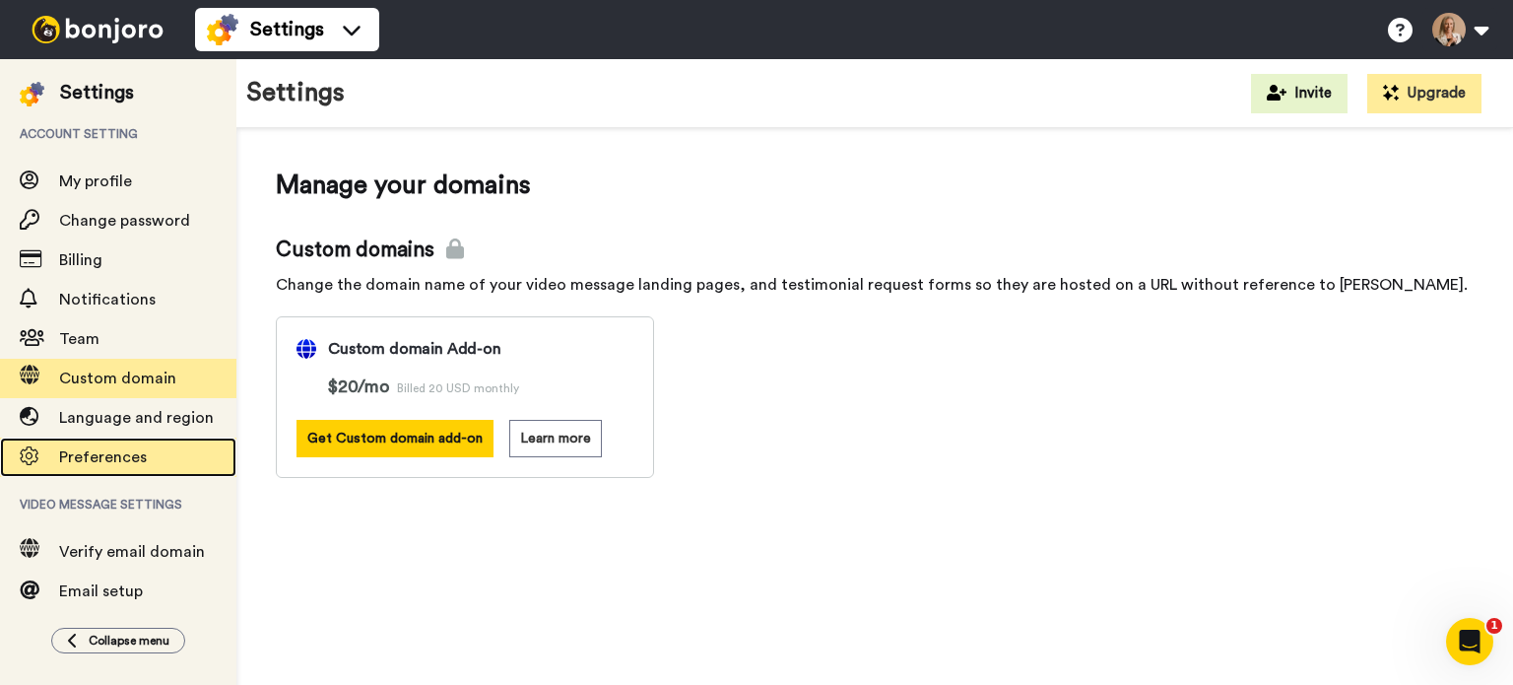
click at [114, 456] on span "Preferences" at bounding box center [103, 457] width 88 height 16
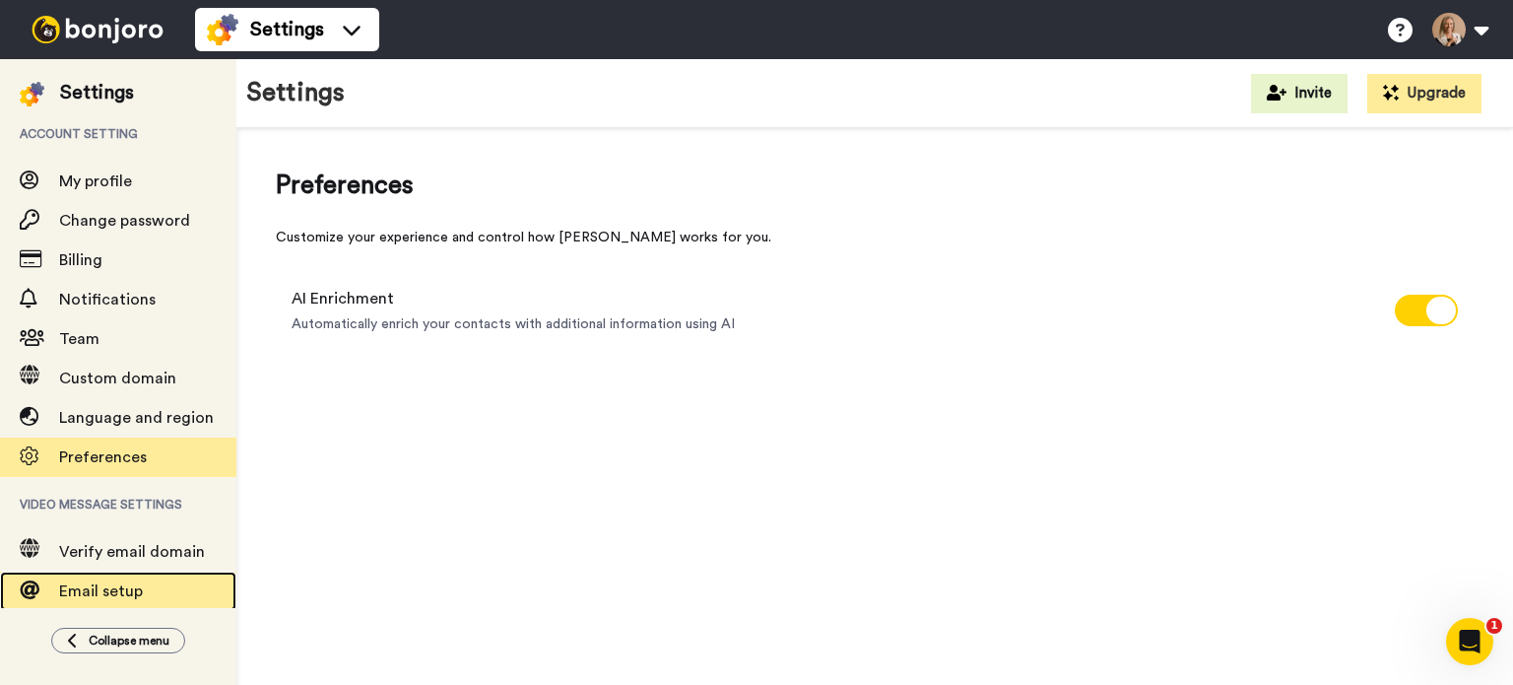
click at [129, 591] on span "Email setup" at bounding box center [101, 591] width 84 height 16
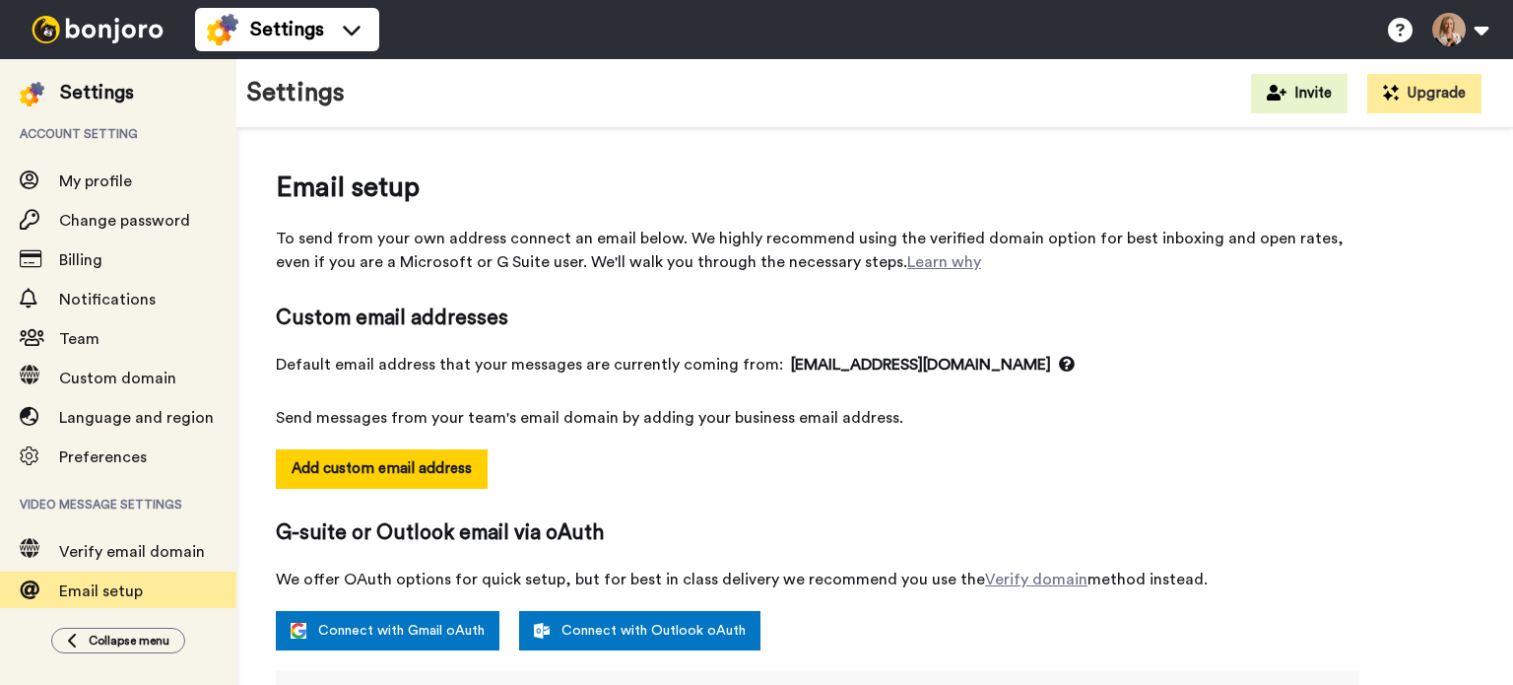
select select "154027"
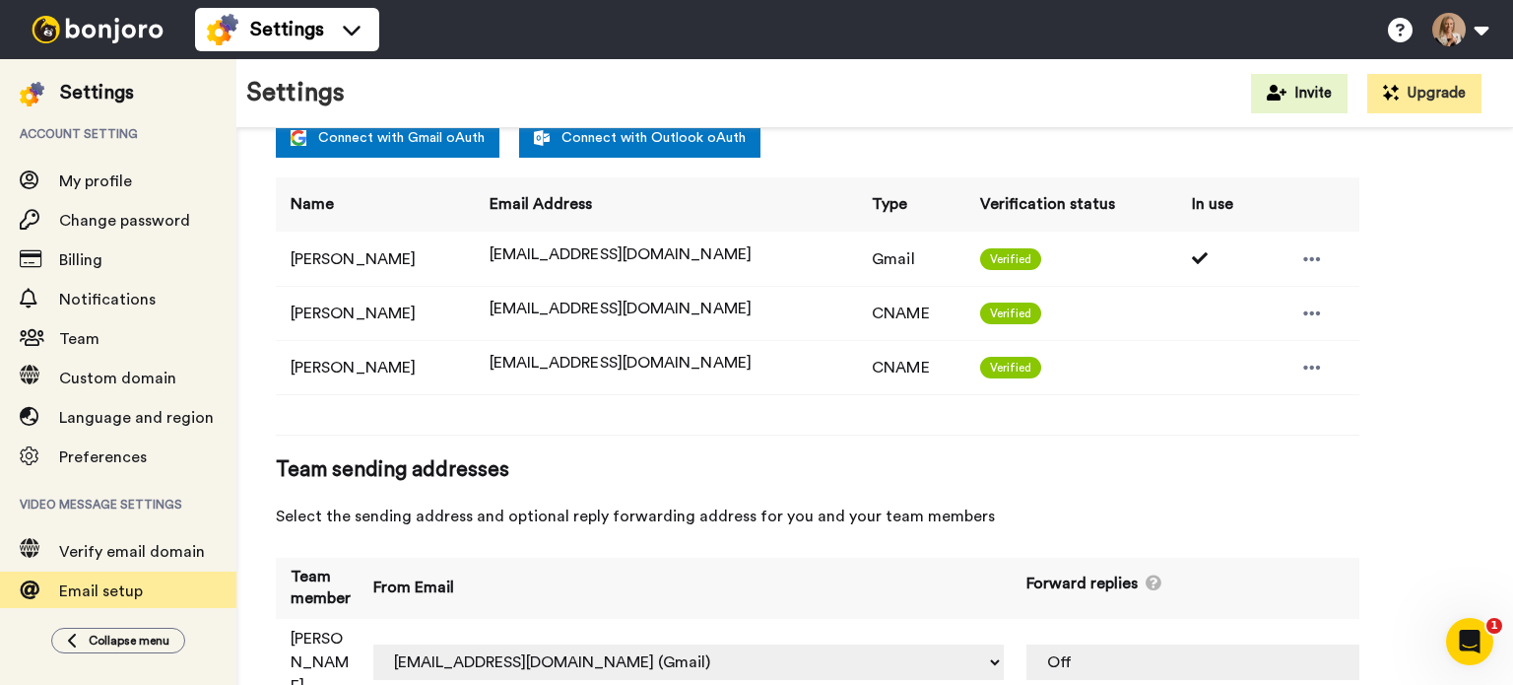
scroll to position [520, 0]
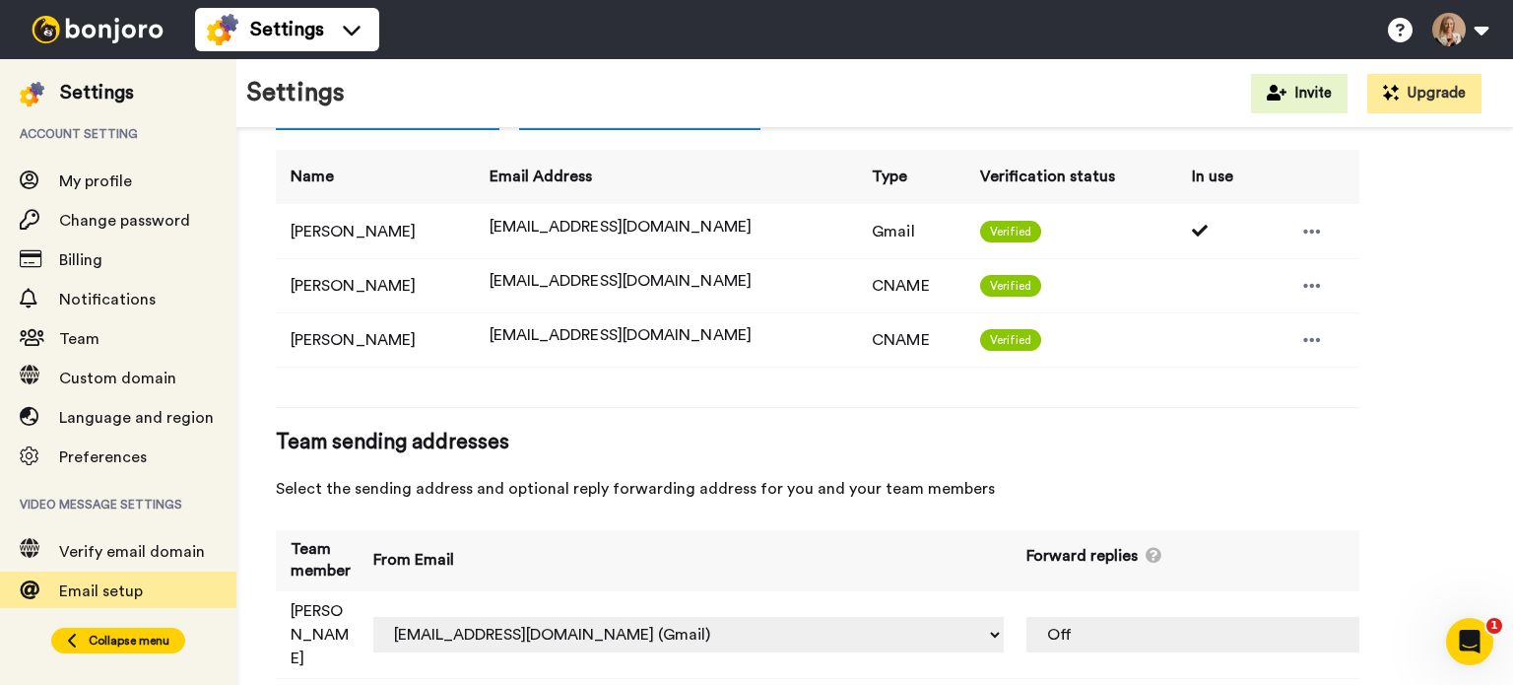
click at [144, 637] on span "Collapse menu" at bounding box center [129, 640] width 81 height 16
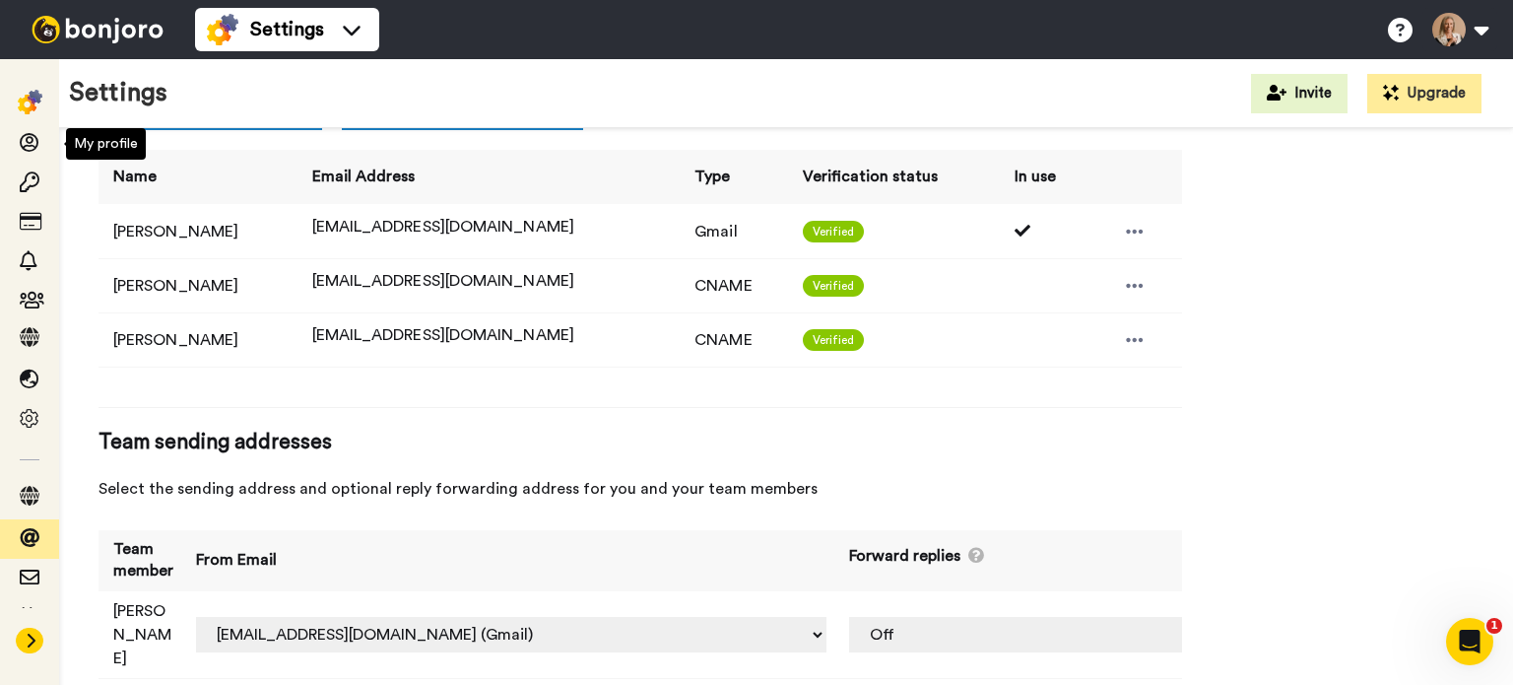
click at [32, 88] on div at bounding box center [30, 101] width 25 height 28
click at [32, 98] on img at bounding box center [30, 102] width 25 height 25
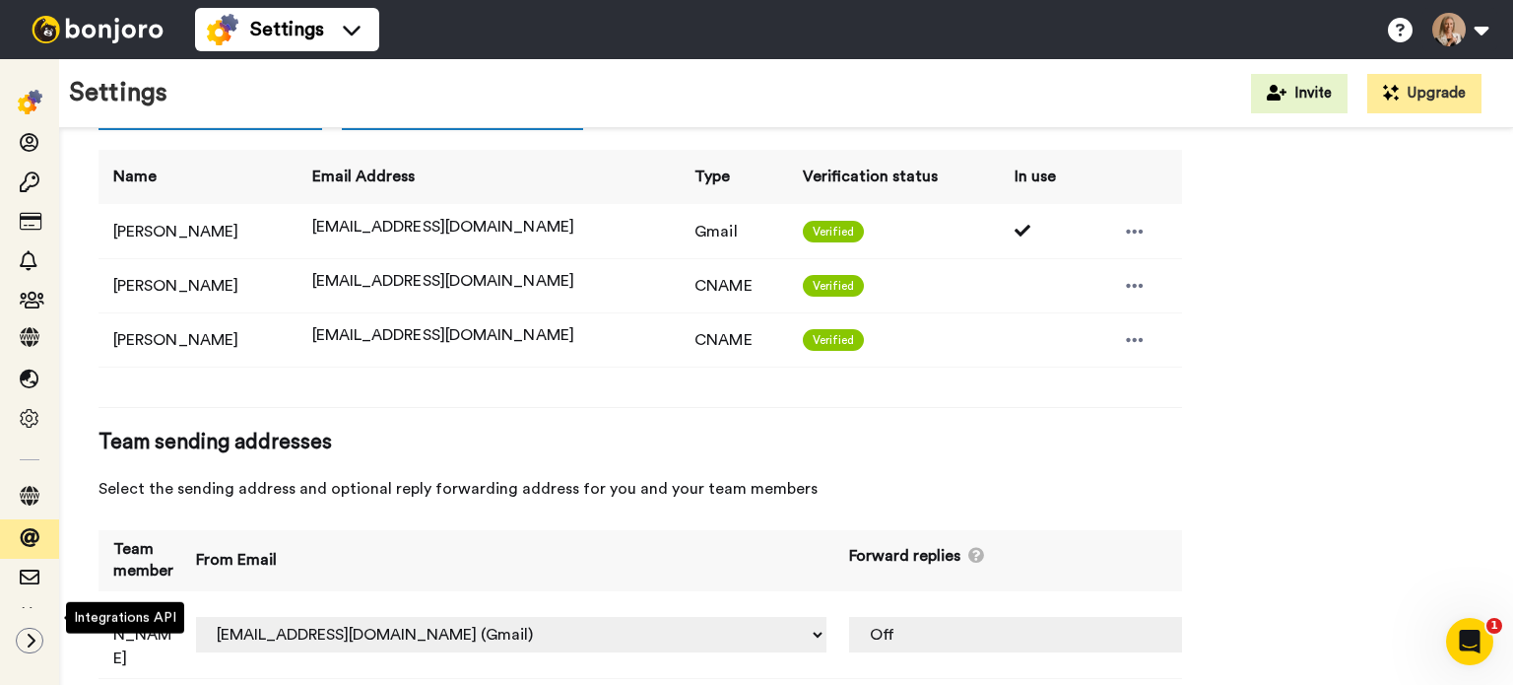
click at [26, 646] on icon at bounding box center [31, 640] width 12 height 16
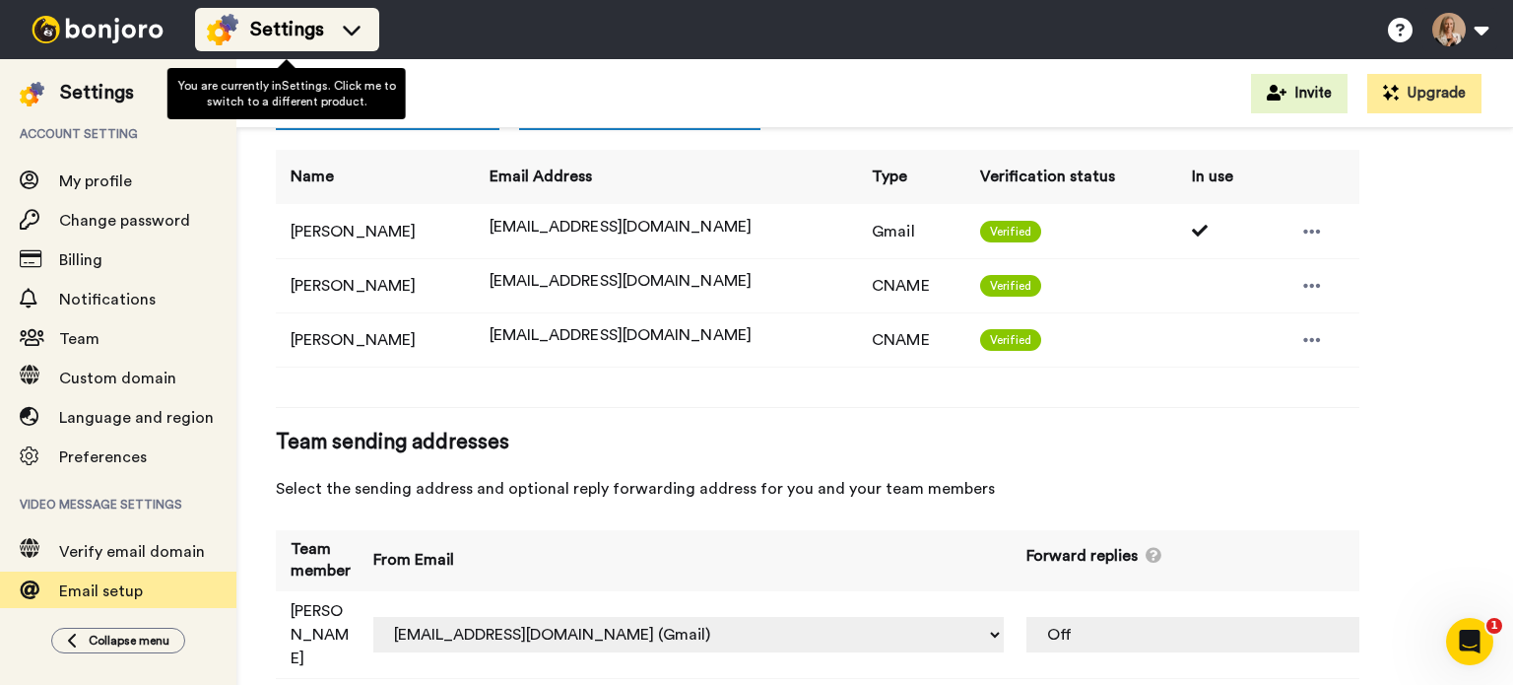
click at [276, 14] on div "Settings" at bounding box center [287, 30] width 161 height 32
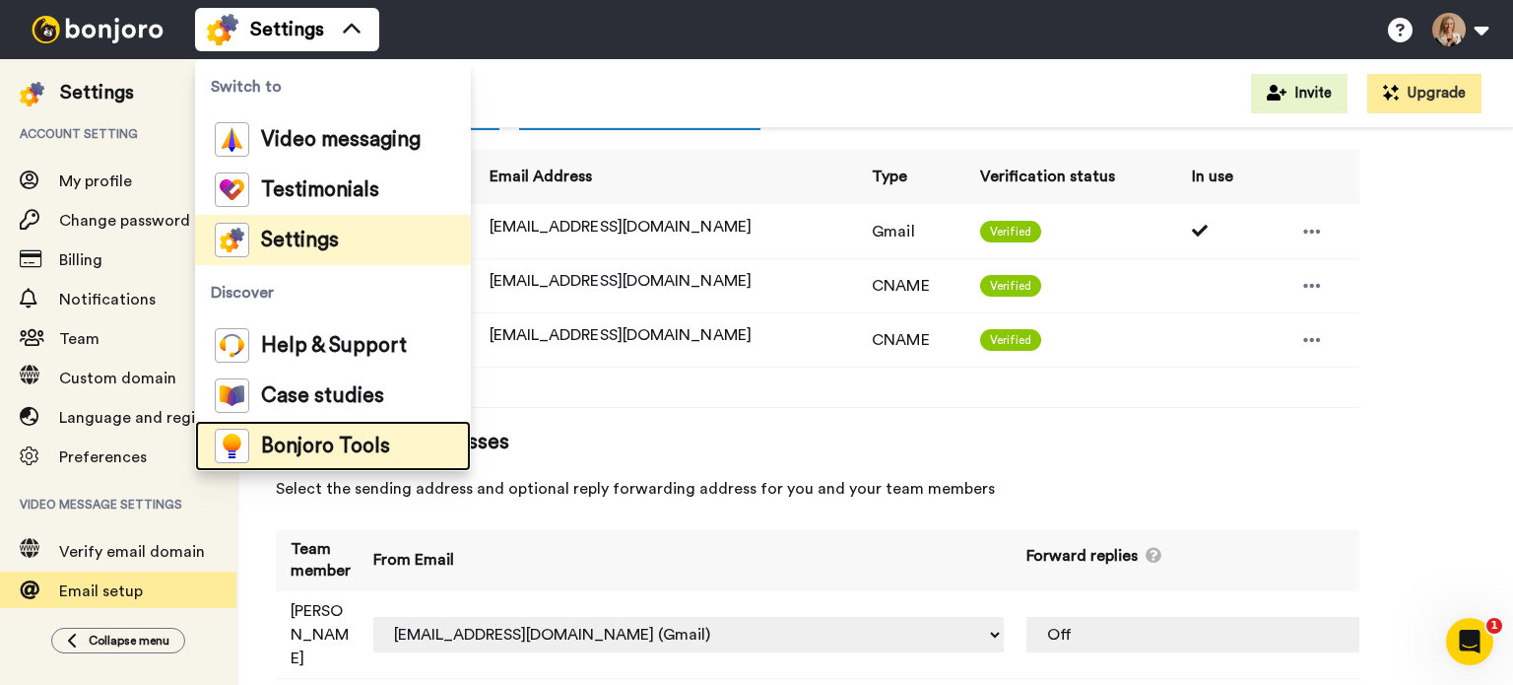
click at [363, 444] on span "Bonjoro Tools" at bounding box center [325, 446] width 129 height 20
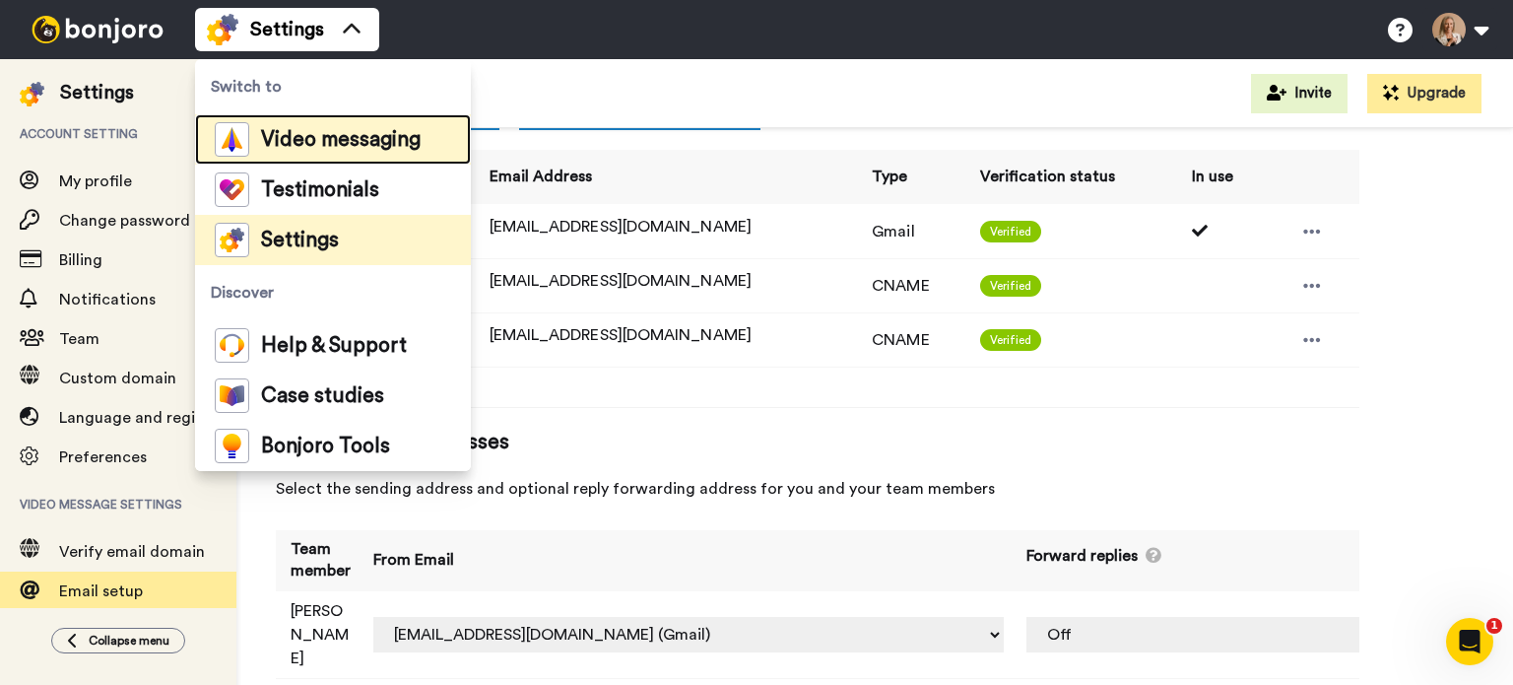
click at [322, 132] on span "Video messaging" at bounding box center [341, 140] width 160 height 20
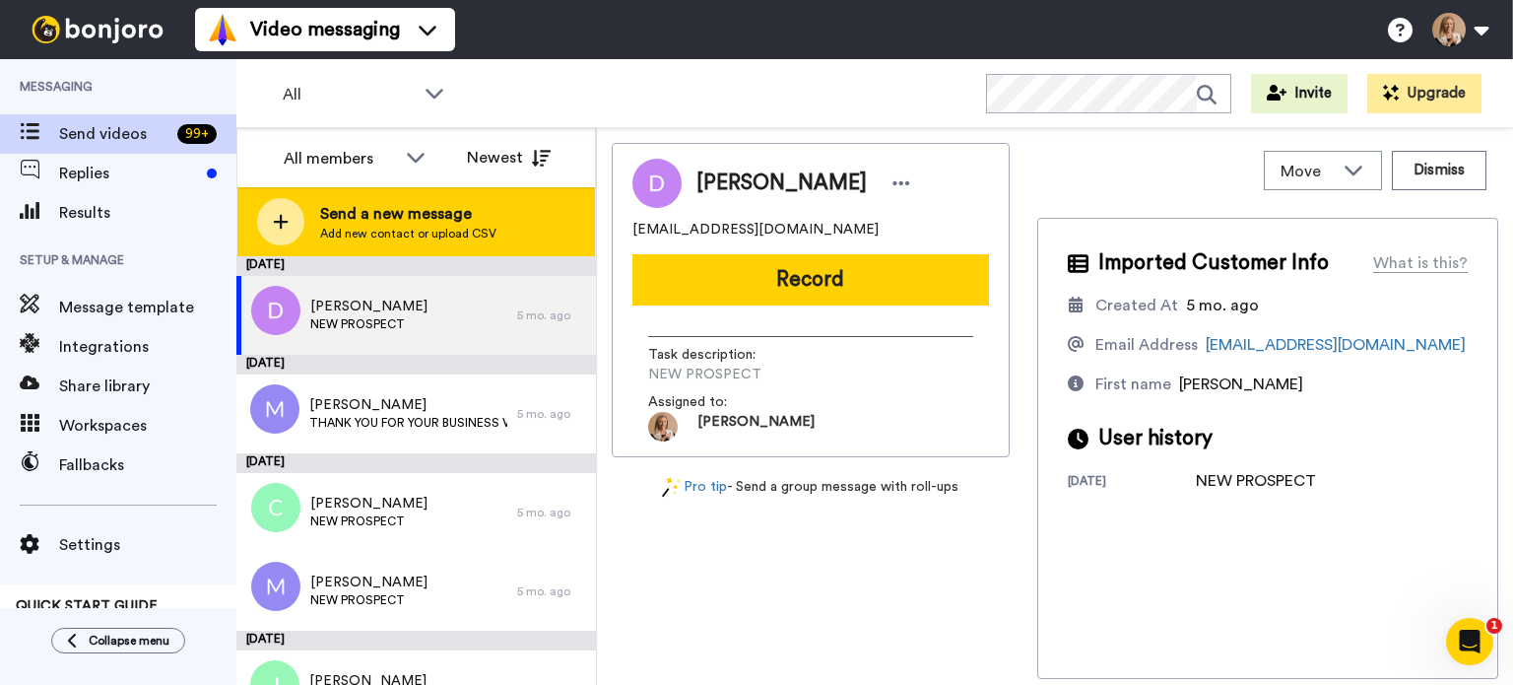
click at [453, 218] on span "Send a new message" at bounding box center [408, 214] width 176 height 24
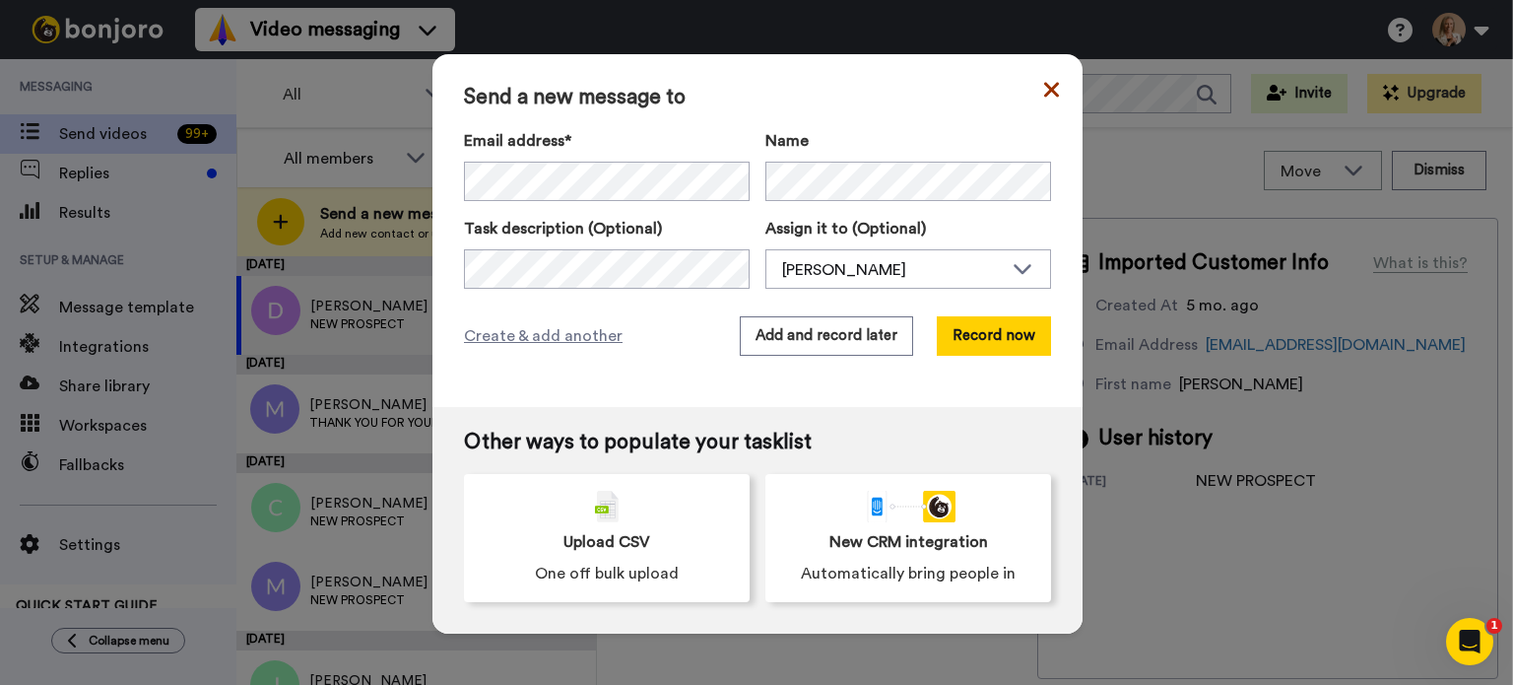
click at [1046, 82] on icon at bounding box center [1051, 90] width 15 height 24
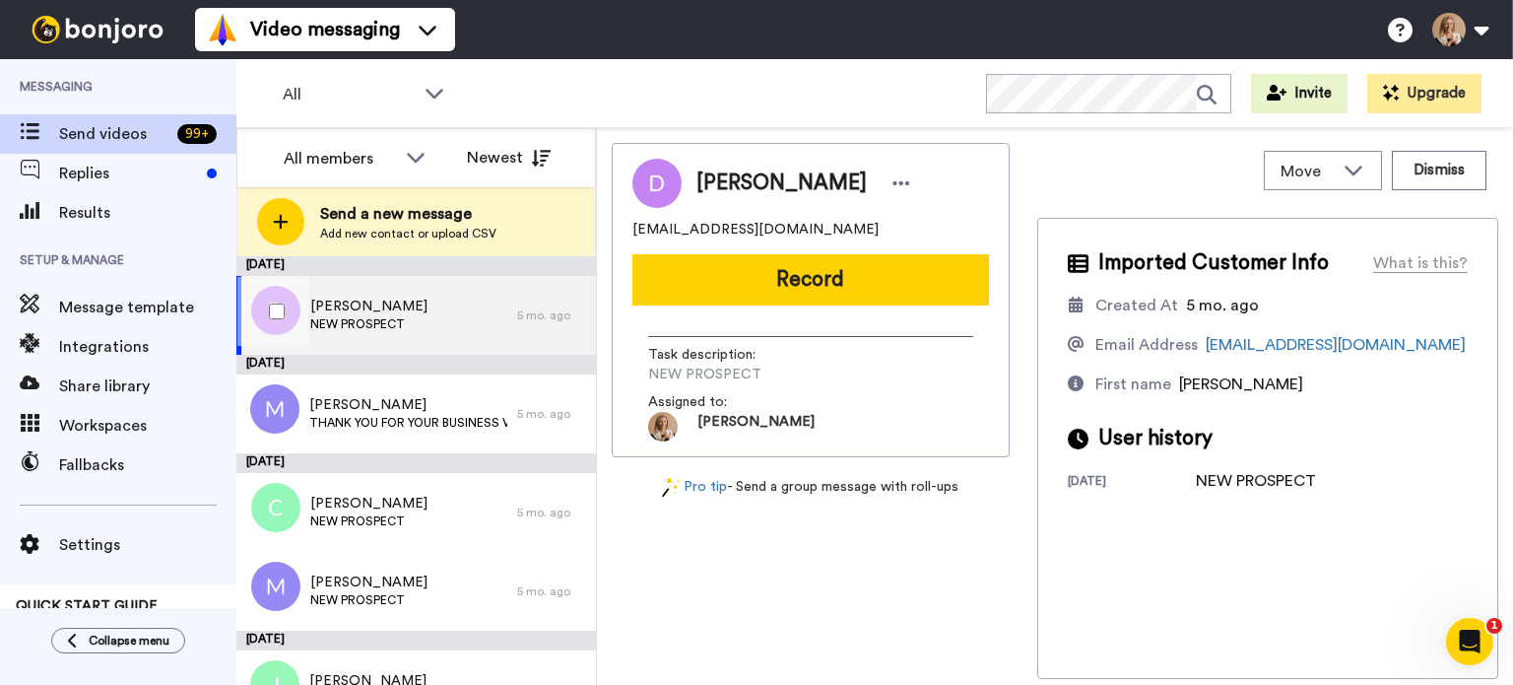
click at [393, 318] on span "NEW PROSPECT" at bounding box center [368, 324] width 117 height 16
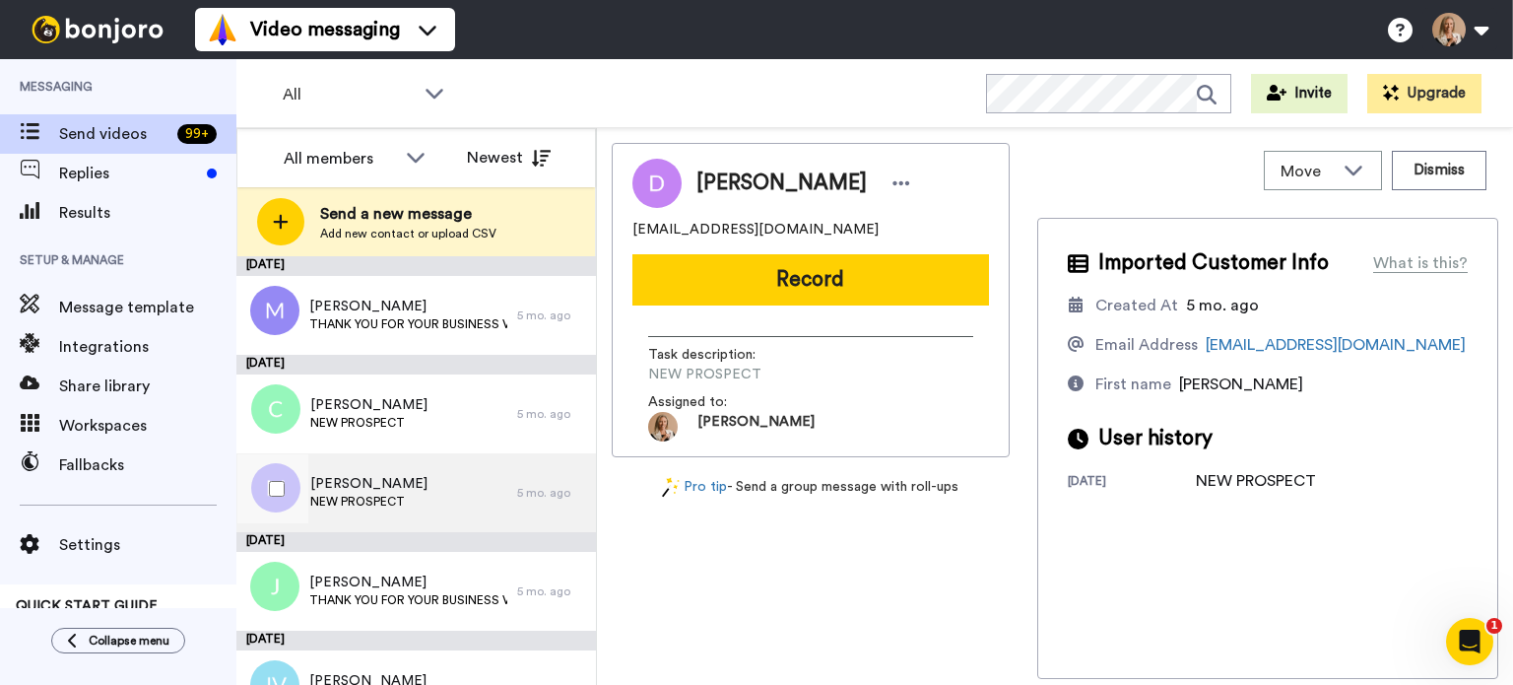
scroll to position [197, 0]
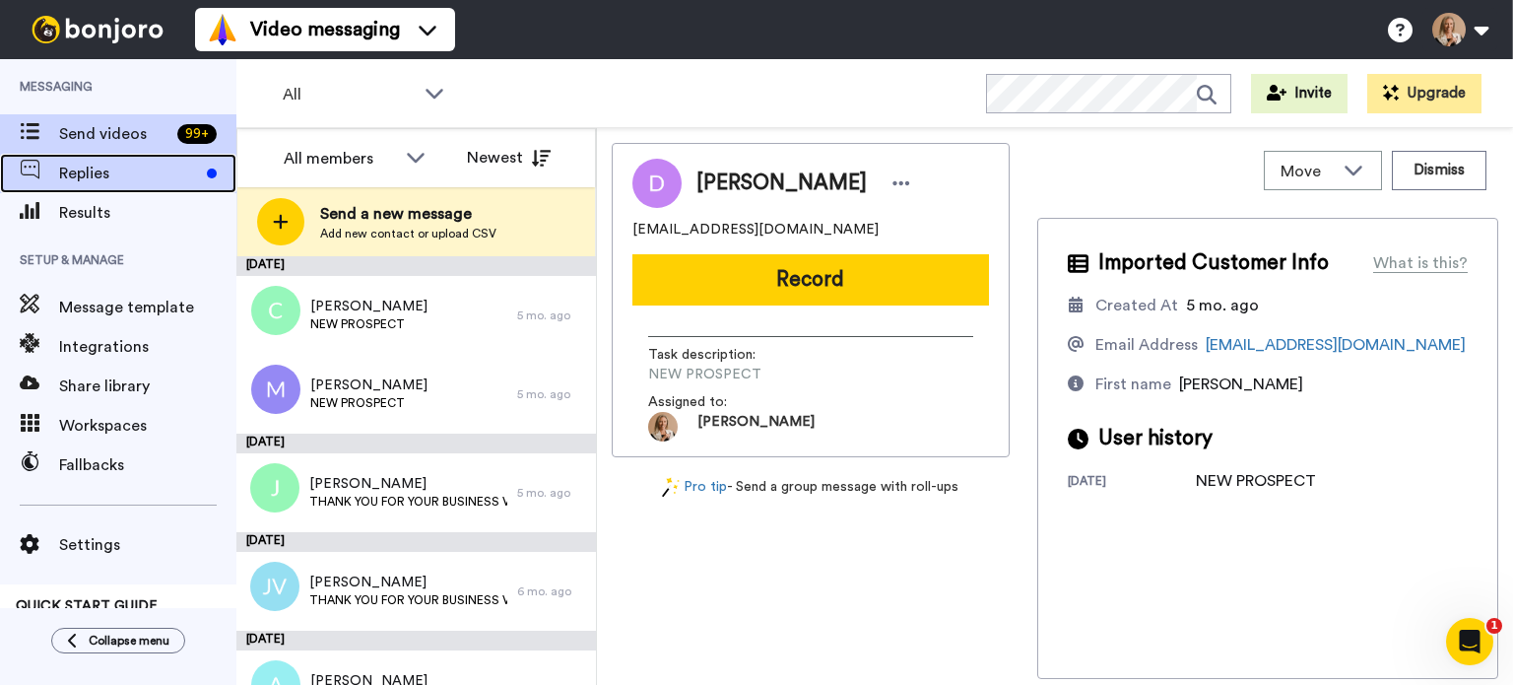
click at [135, 180] on span "Replies" at bounding box center [129, 174] width 140 height 24
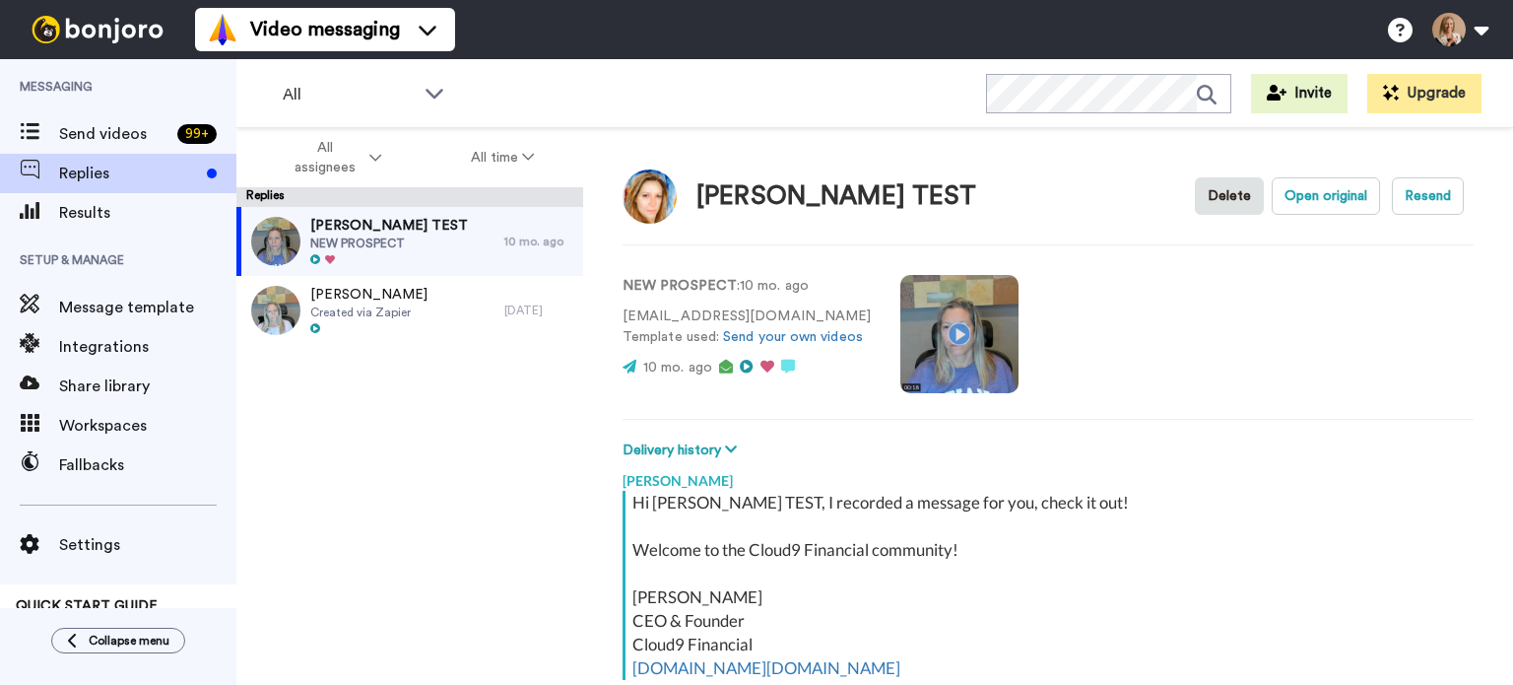
scroll to position [179, 0]
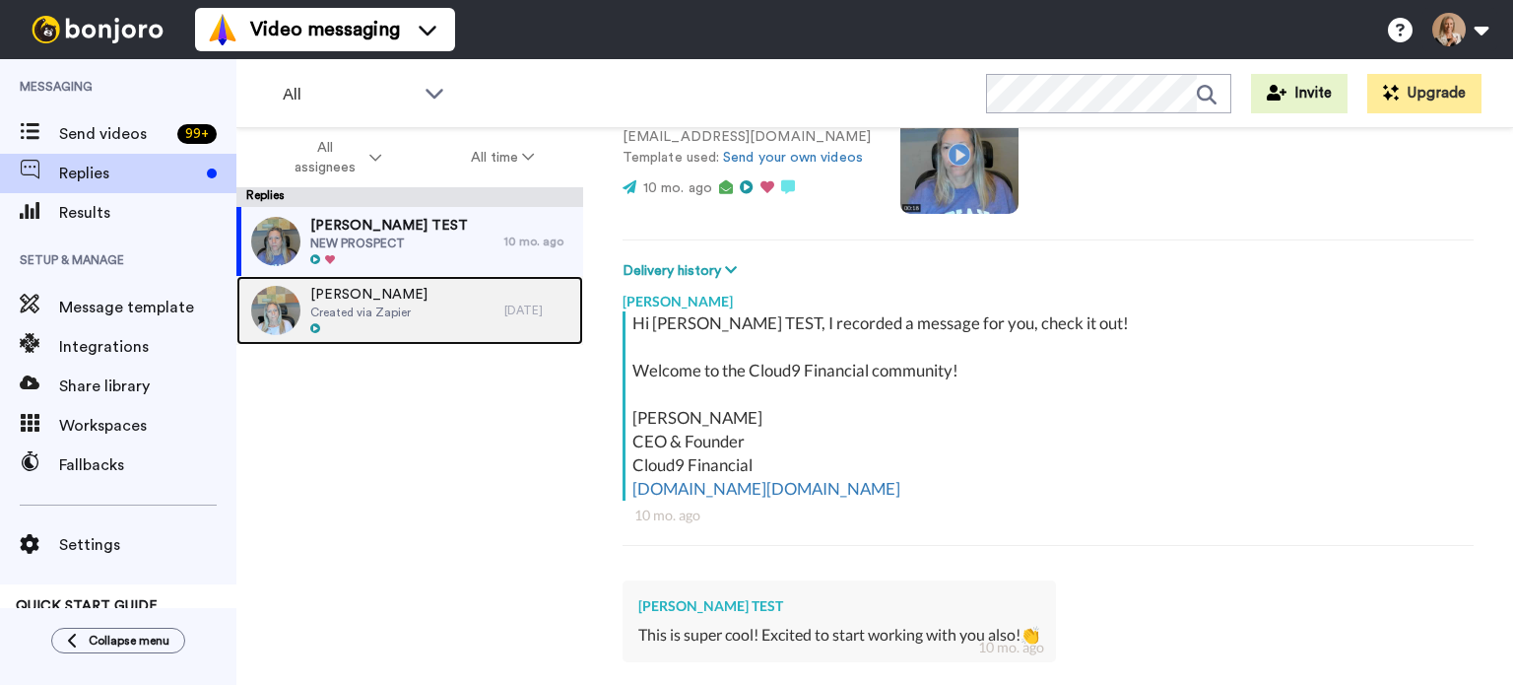
click at [368, 310] on span "Created via Zapier" at bounding box center [368, 312] width 117 height 16
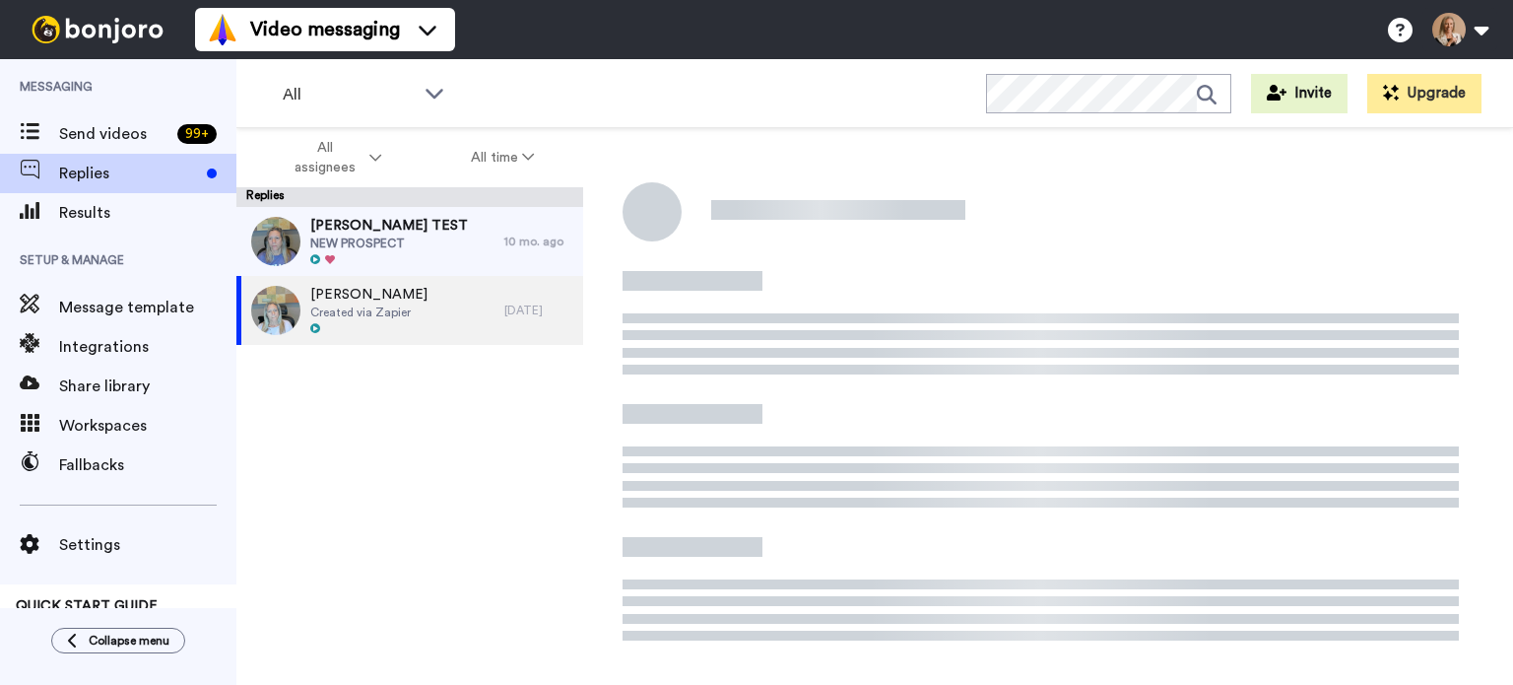
type textarea "x"
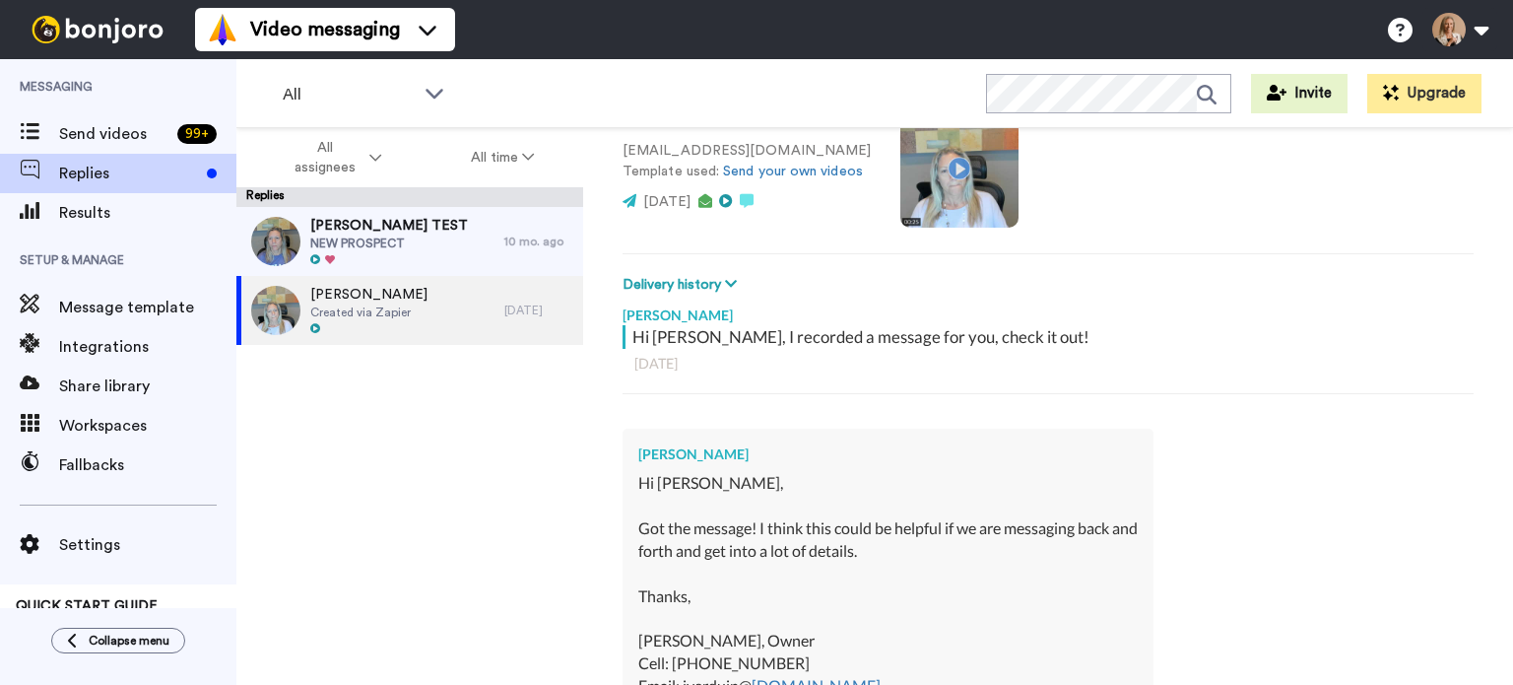
scroll to position [197, 0]
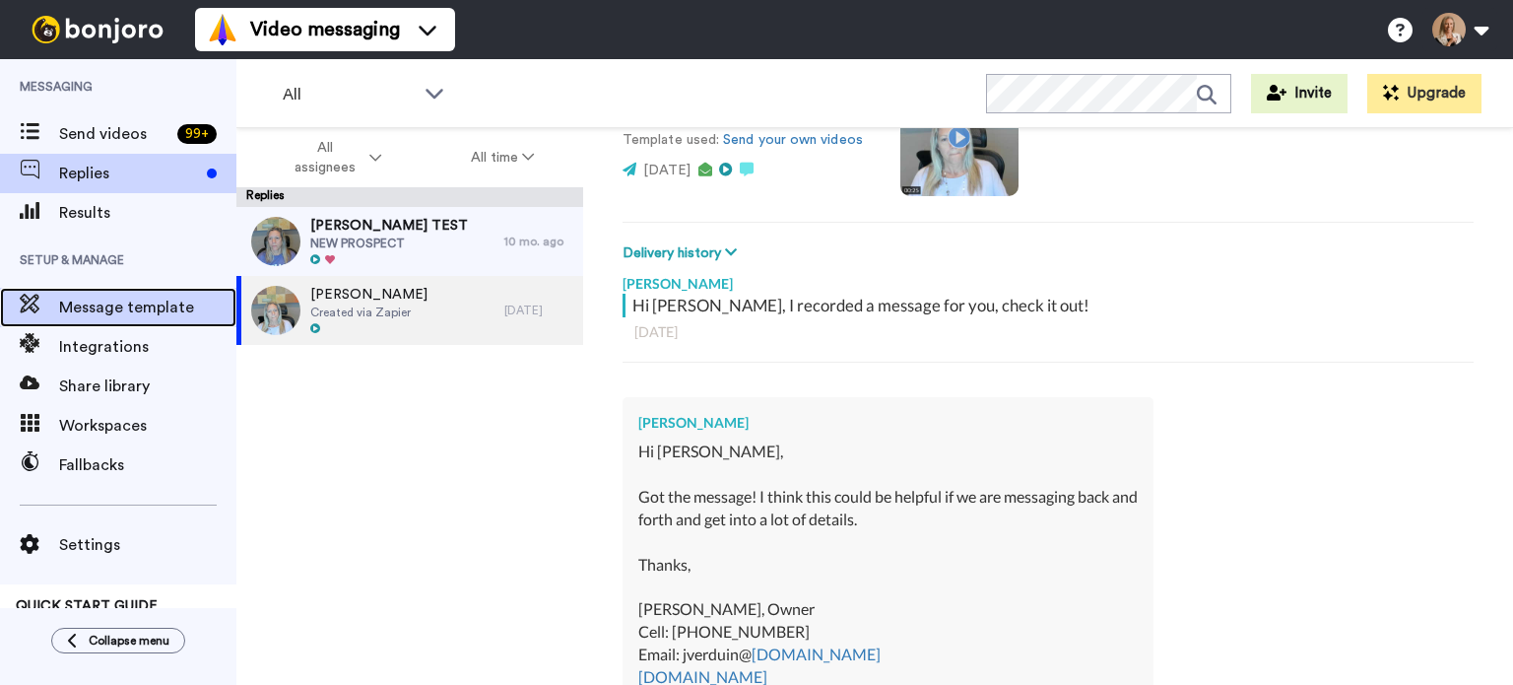
click at [141, 312] on span "Message template" at bounding box center [147, 308] width 177 height 24
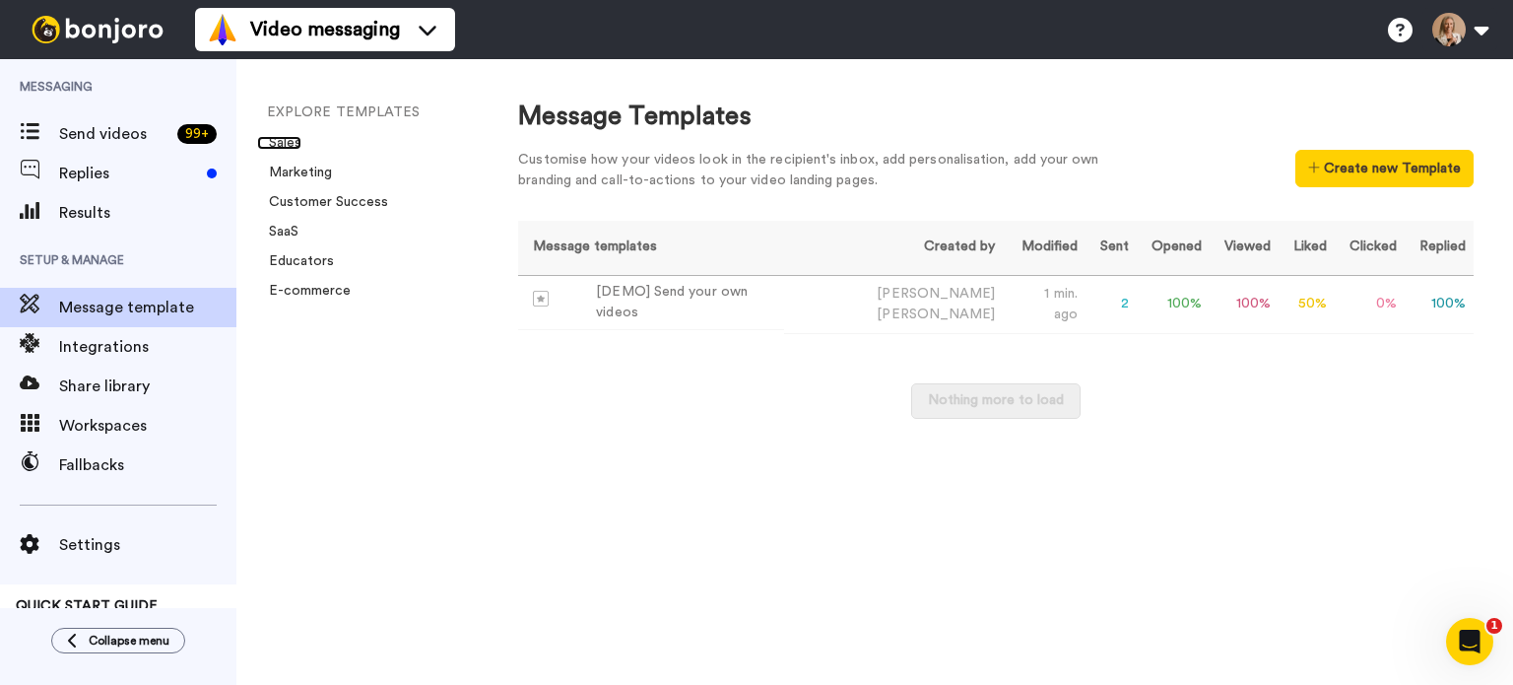
drag, startPoint x: 299, startPoint y: 145, endPoint x: 291, endPoint y: 134, distance: 14.0
click at [297, 143] on link "Sales" at bounding box center [279, 143] width 44 height 14
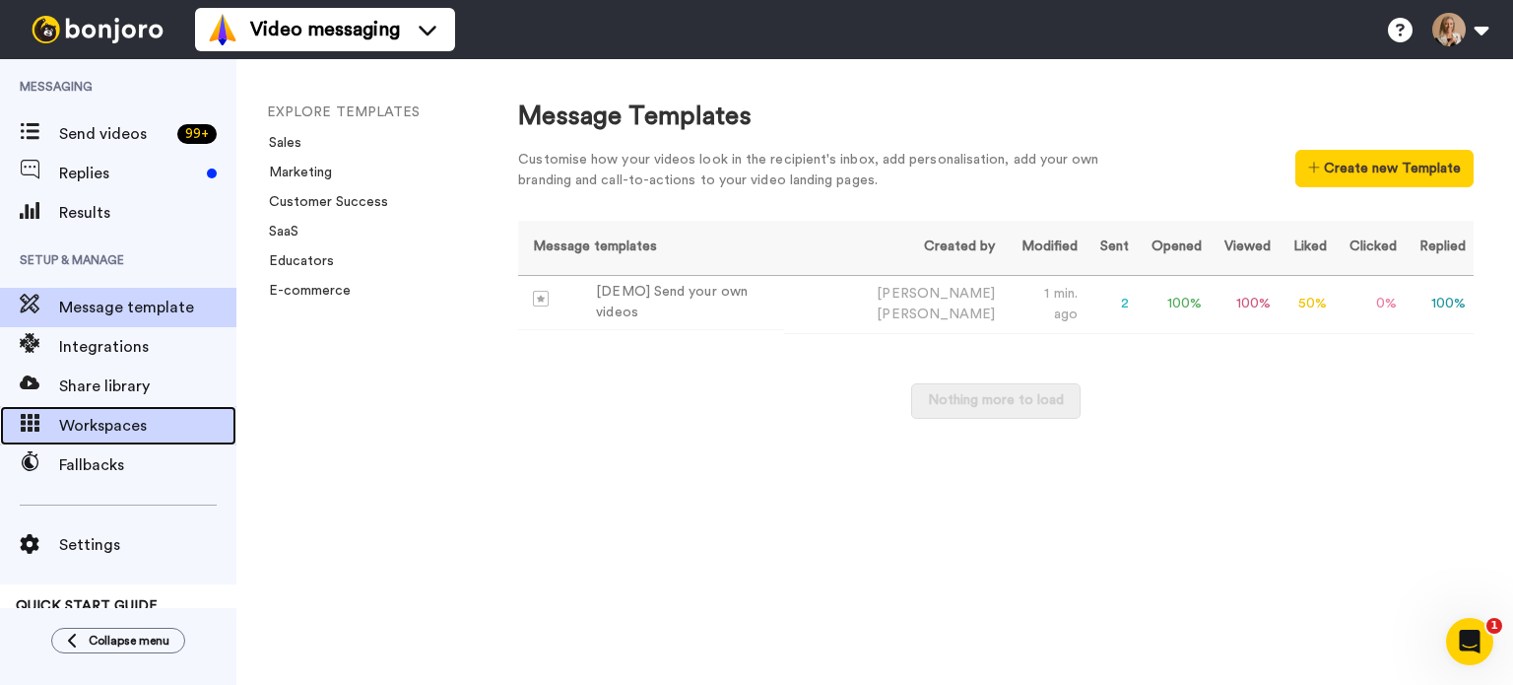
click at [130, 427] on span "Workspaces" at bounding box center [147, 426] width 177 height 24
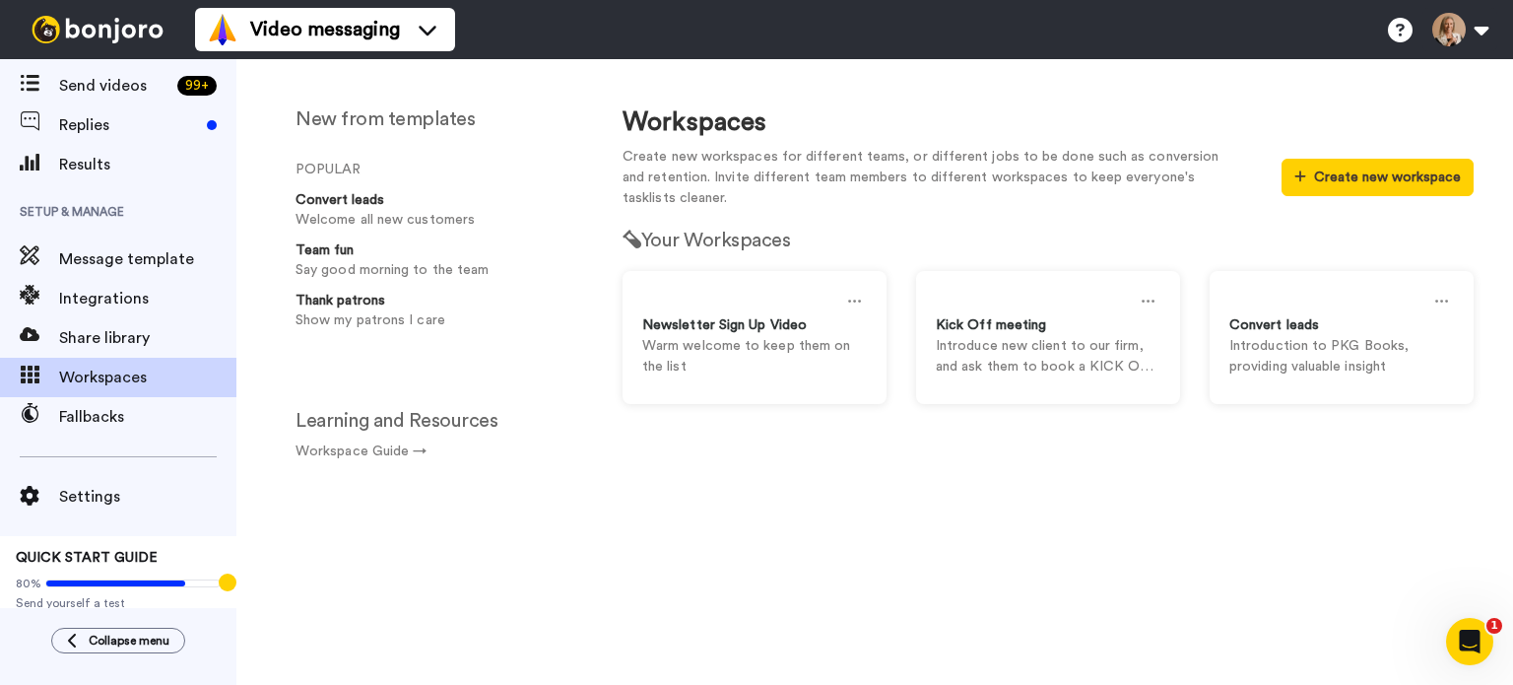
scroll to position [62, 0]
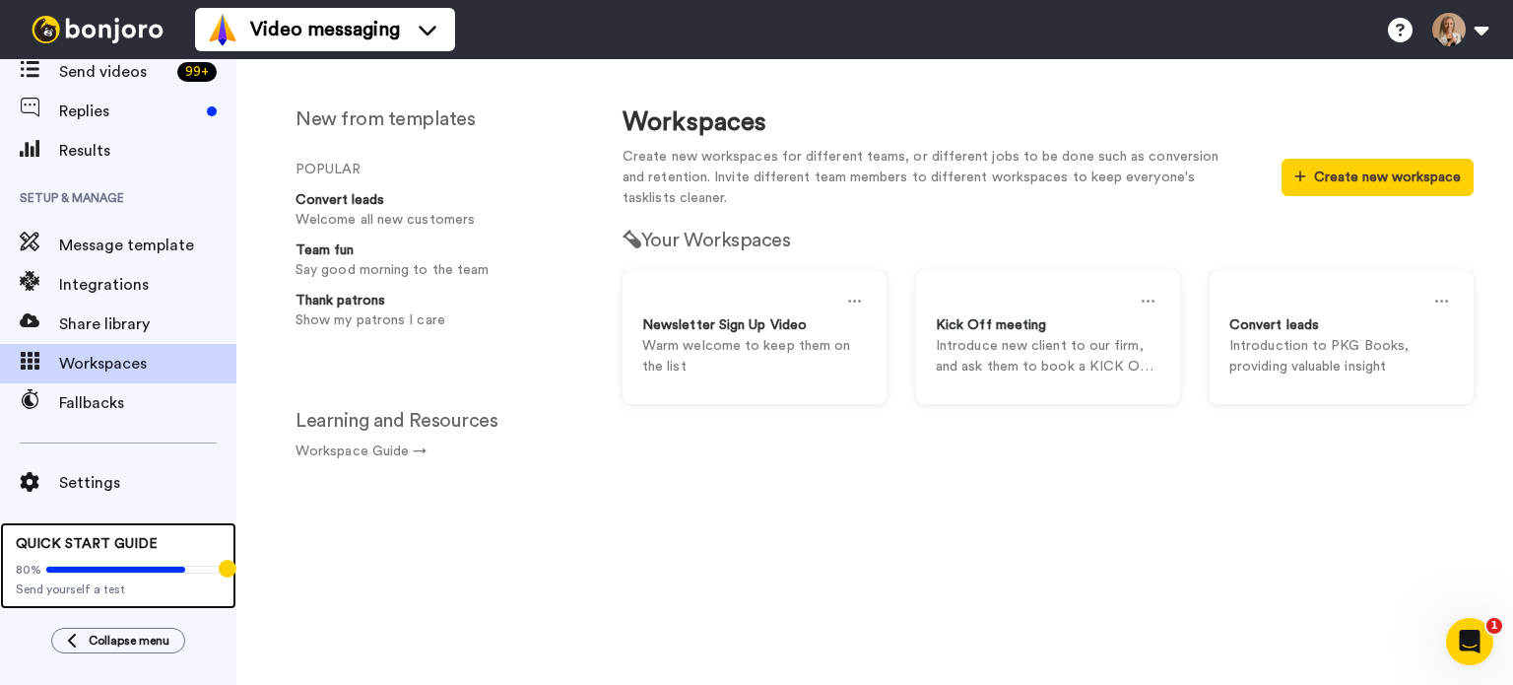
click at [129, 566] on icon at bounding box center [115, 569] width 139 height 6
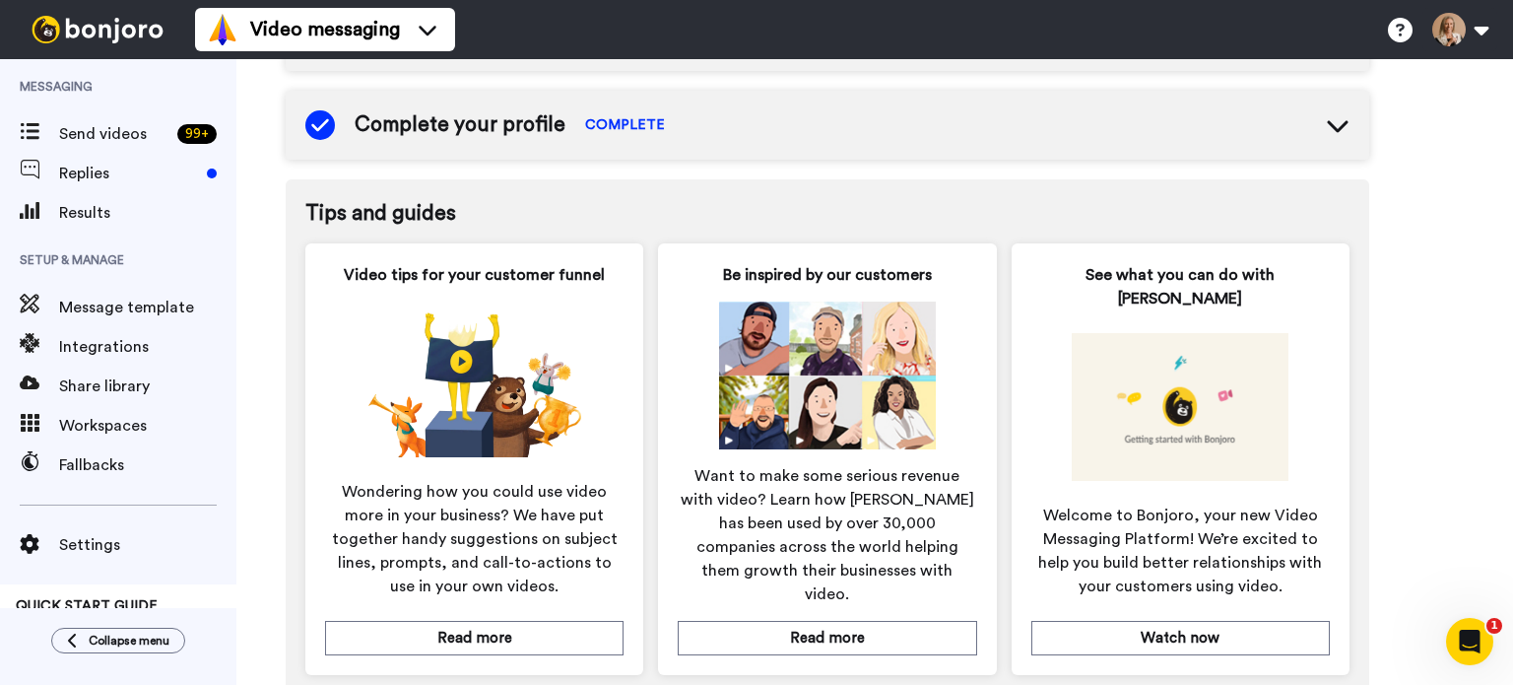
scroll to position [1083, 0]
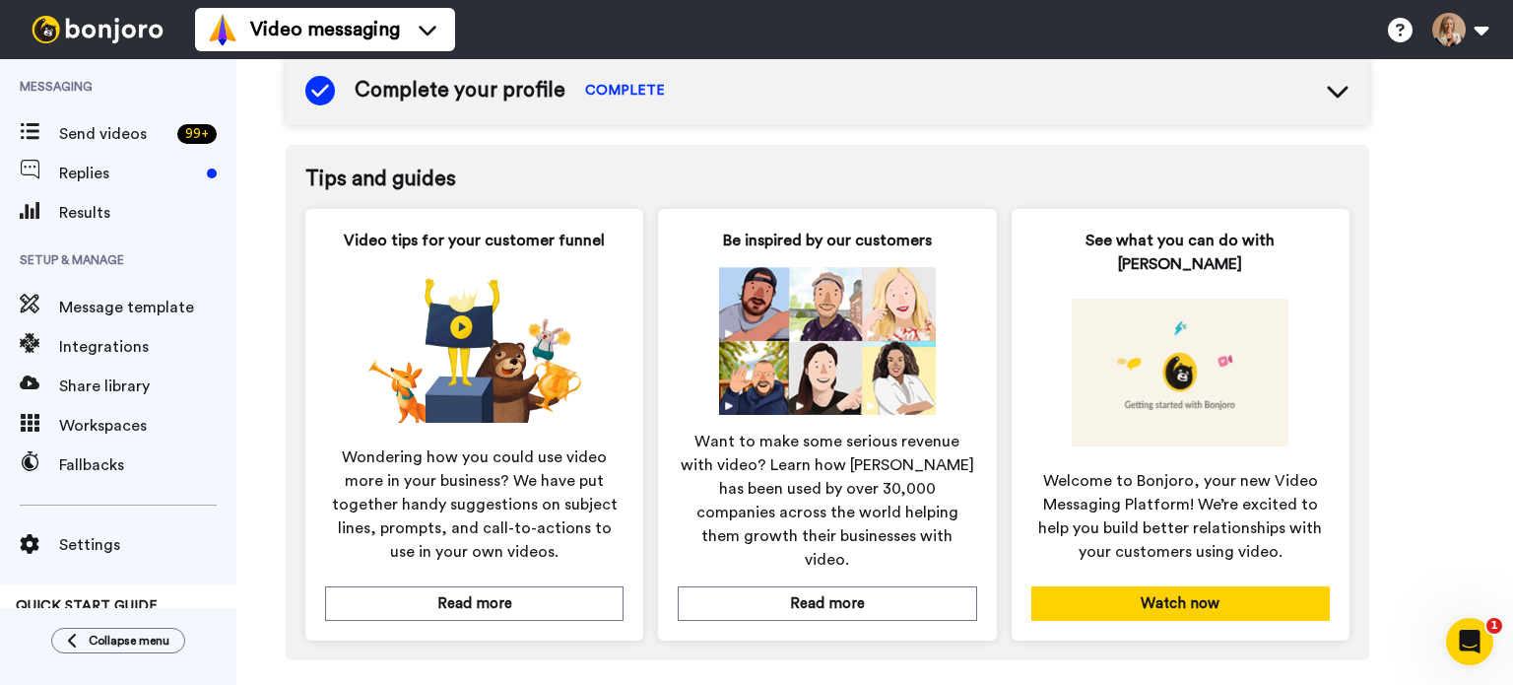
click at [1202, 586] on button "Watch now" at bounding box center [1180, 603] width 299 height 34
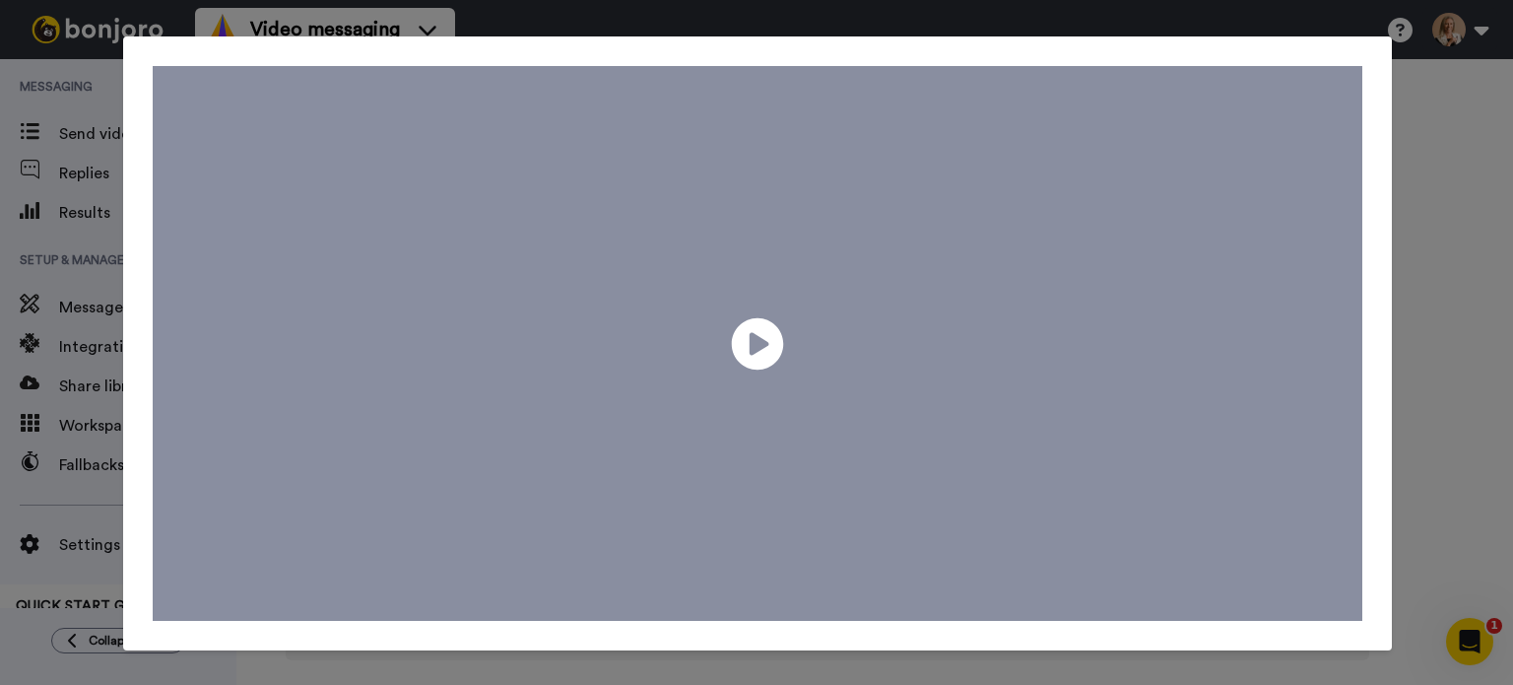
click at [759, 346] on icon "Play/Pause" at bounding box center [758, 344] width 52 height 94
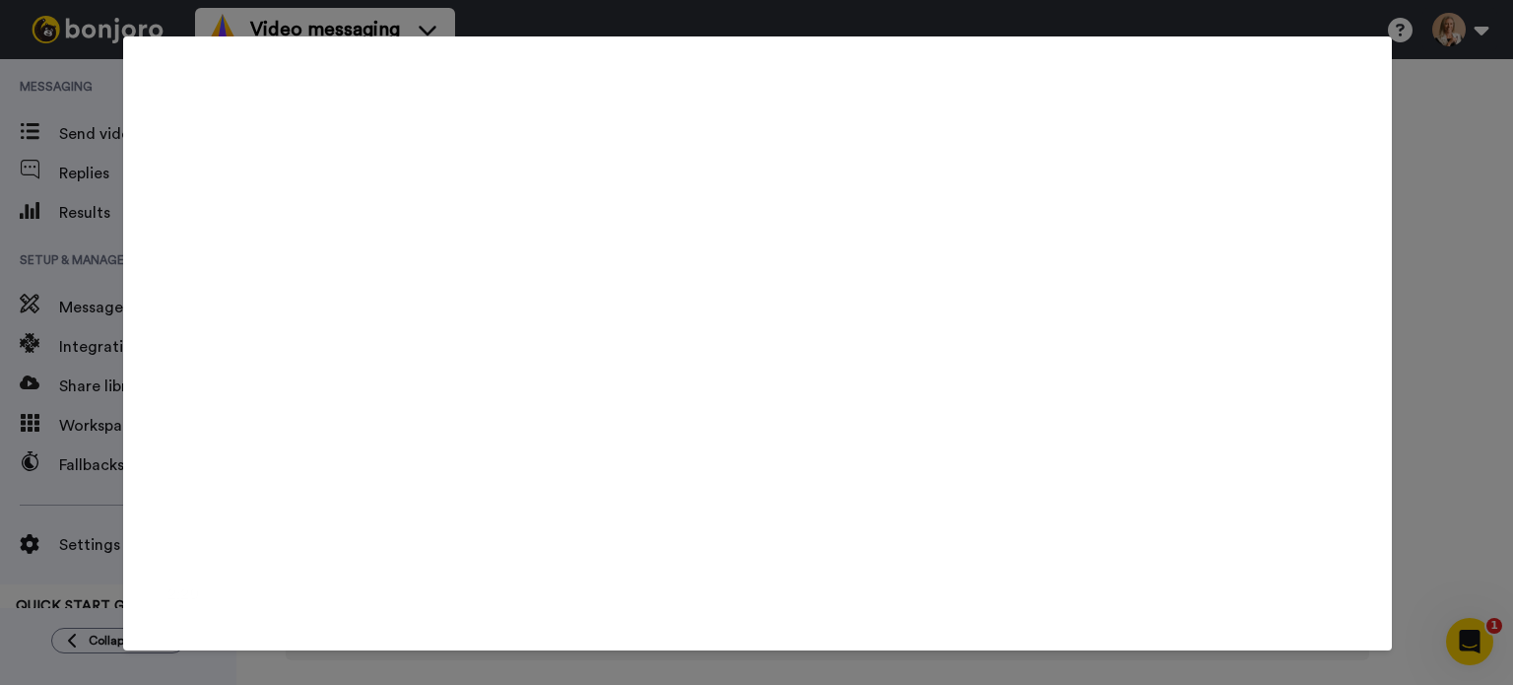
click at [749, 288] on video at bounding box center [758, 340] width 1211 height 548
click at [527, 27] on div "Play/Pause 2:44 / 3:19" at bounding box center [756, 342] width 1513 height 685
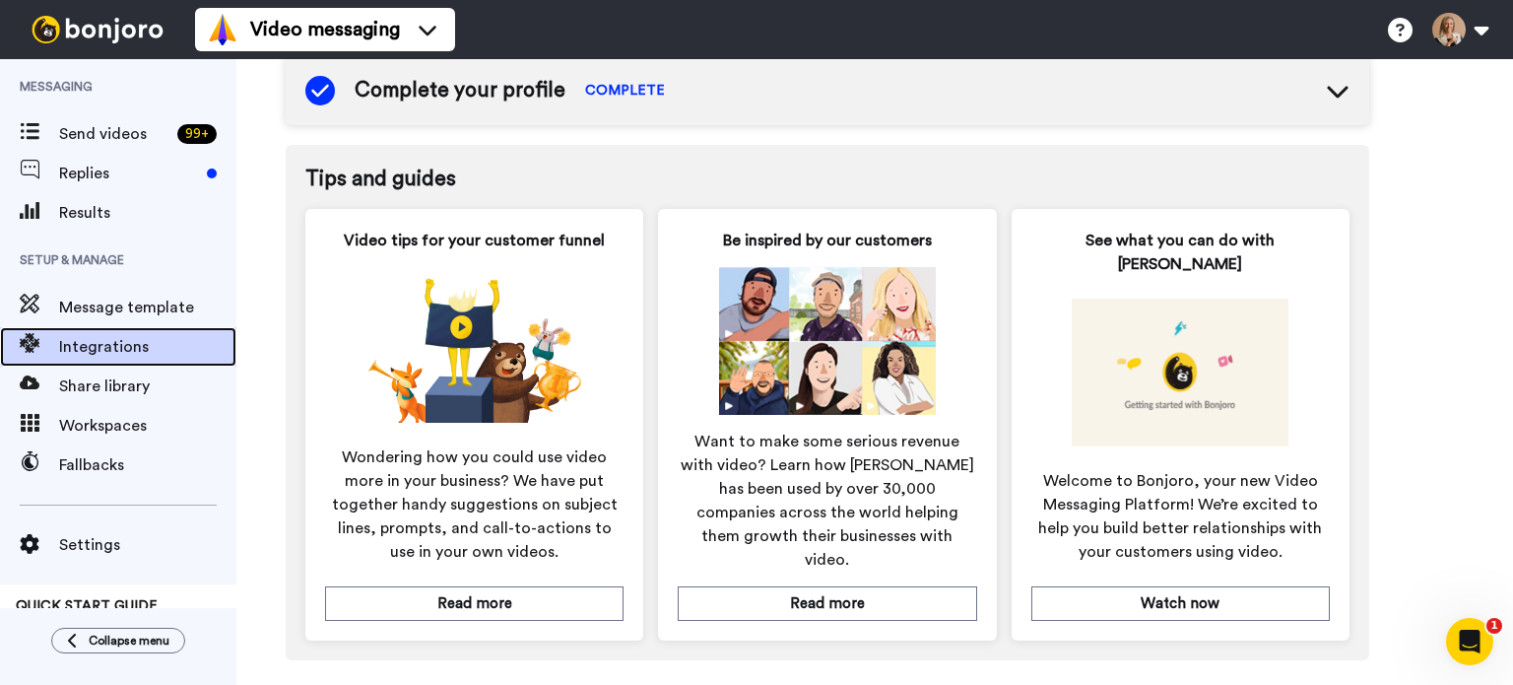
click at [141, 341] on span "Integrations" at bounding box center [147, 347] width 177 height 24
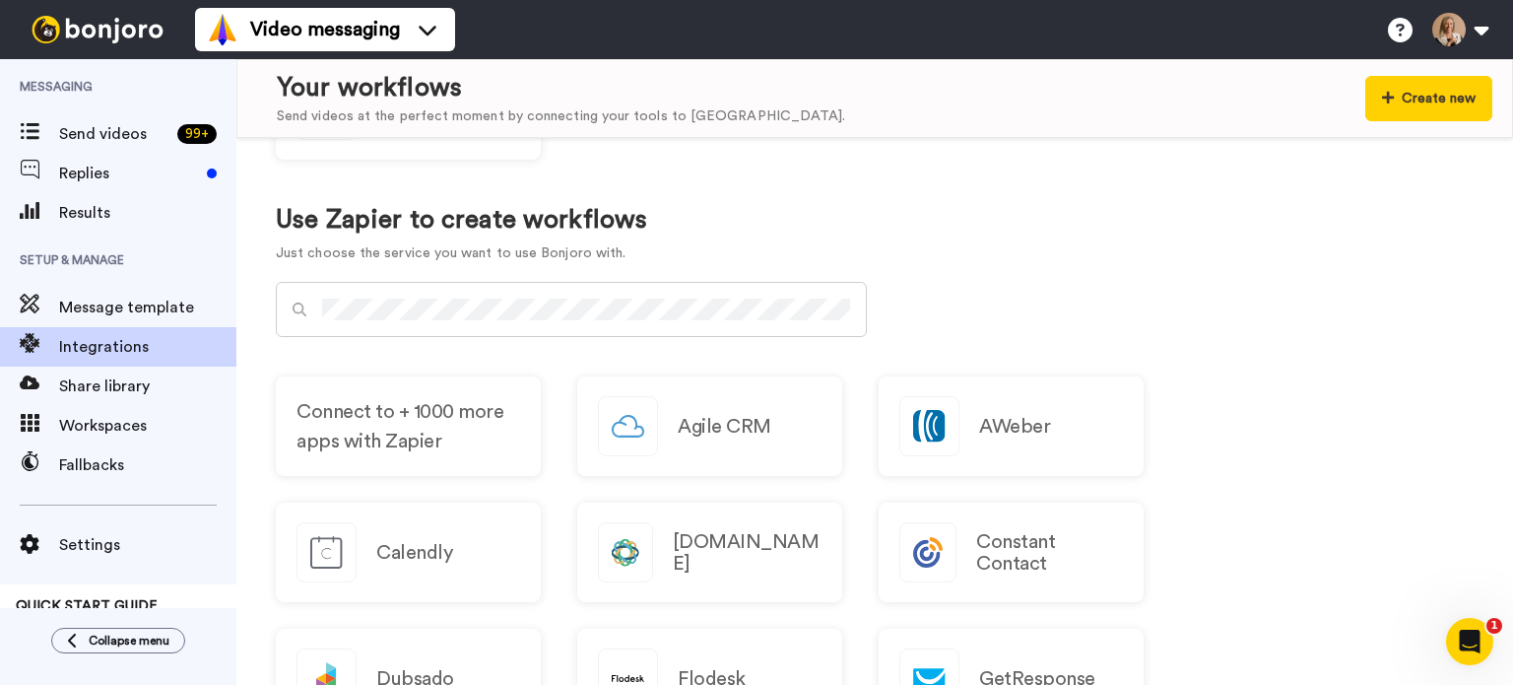
scroll to position [1383, 0]
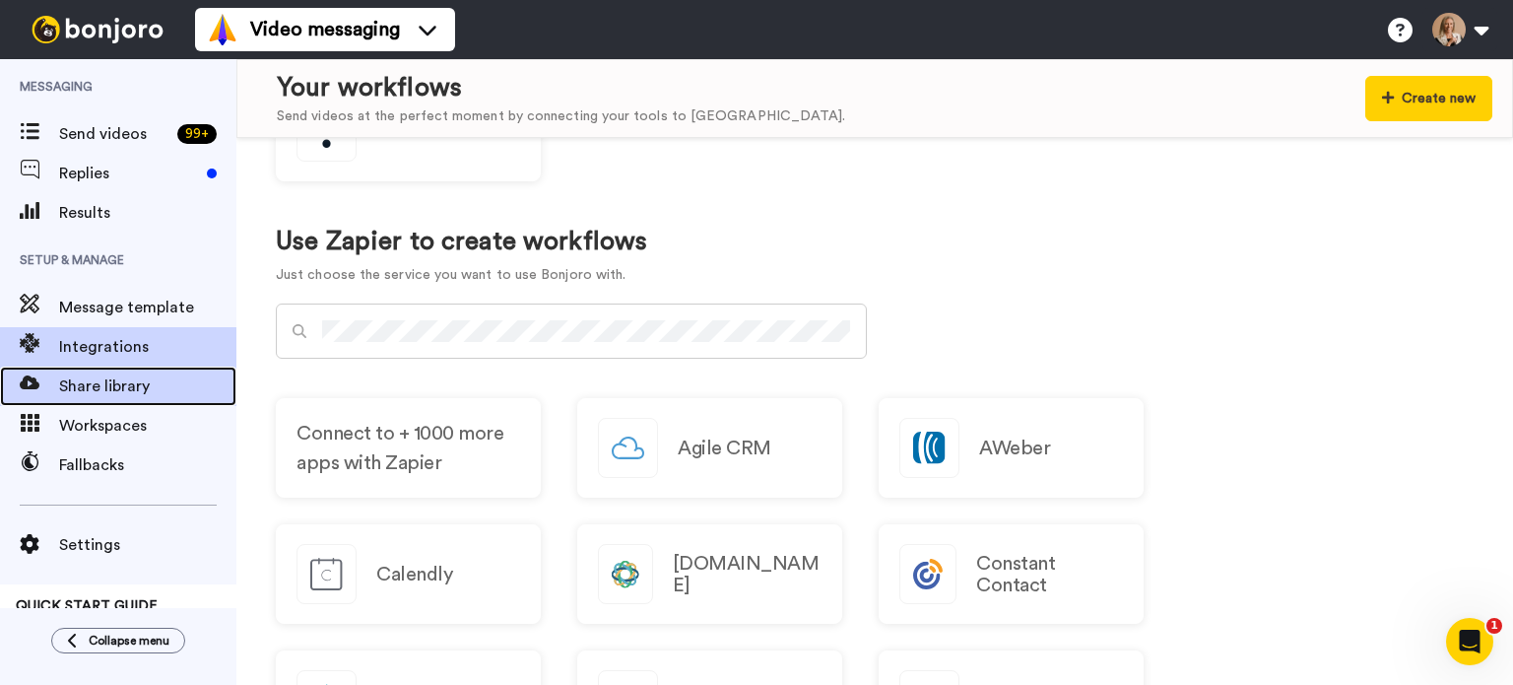
click at [154, 386] on span "Share library" at bounding box center [147, 386] width 177 height 24
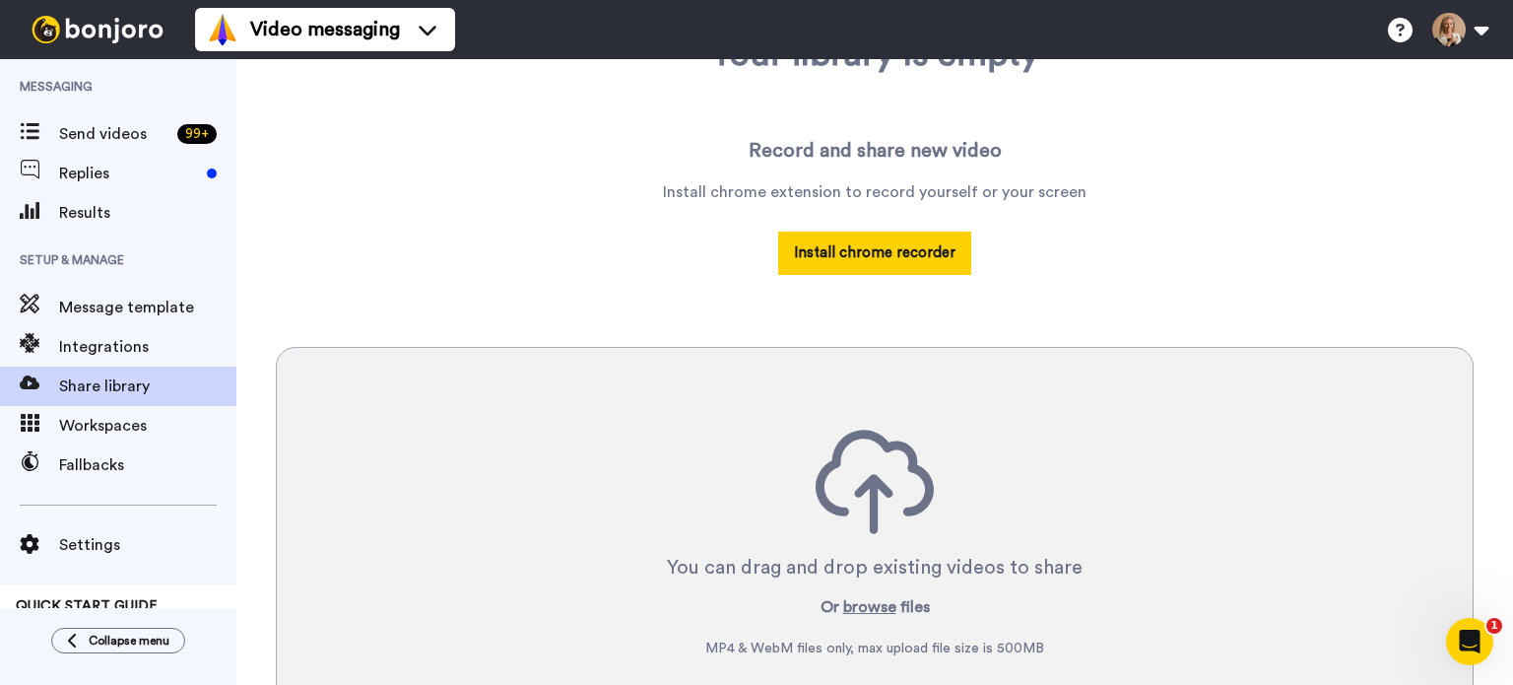
scroll to position [159, 0]
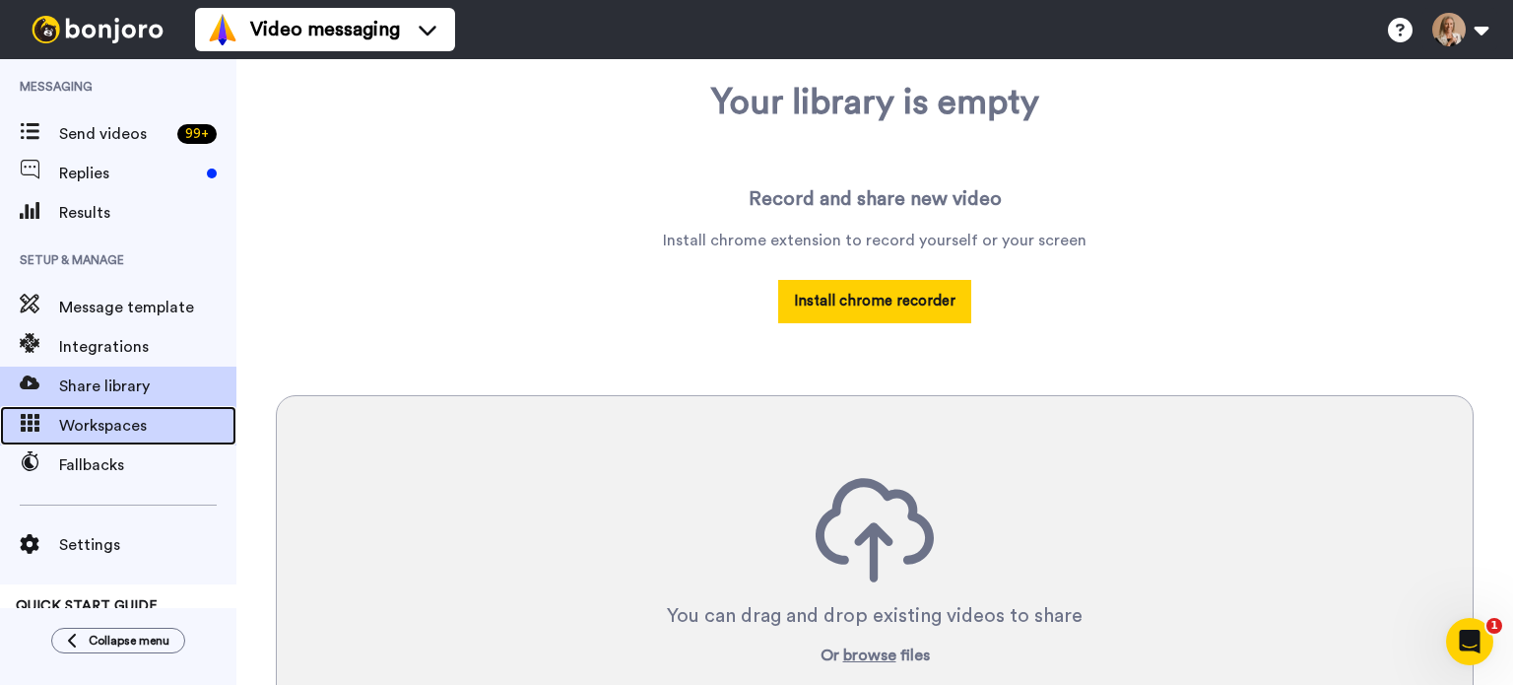
click at [106, 427] on span "Workspaces" at bounding box center [147, 426] width 177 height 24
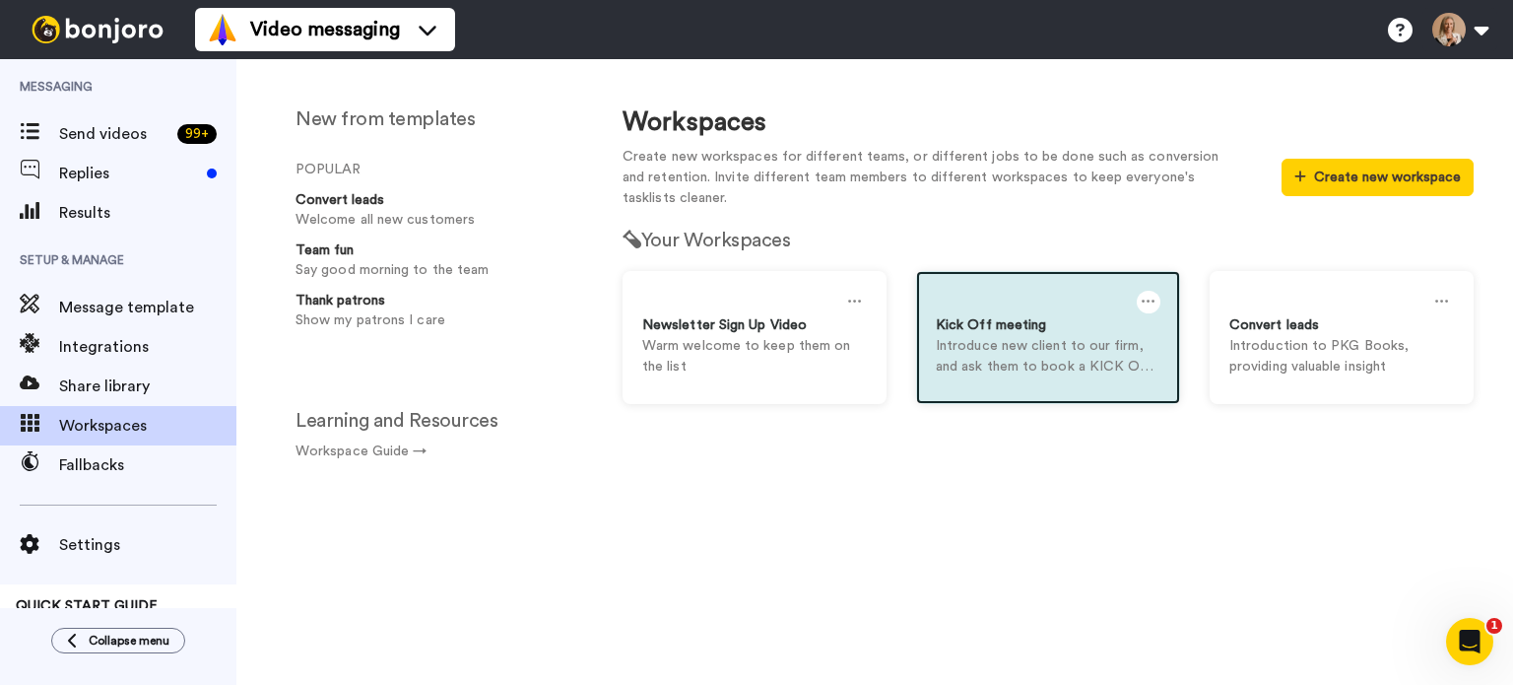
click at [1056, 362] on p "Introduce new client to our firm, and ask them to book a KICK OFF Call" at bounding box center [1048, 356] width 225 height 41
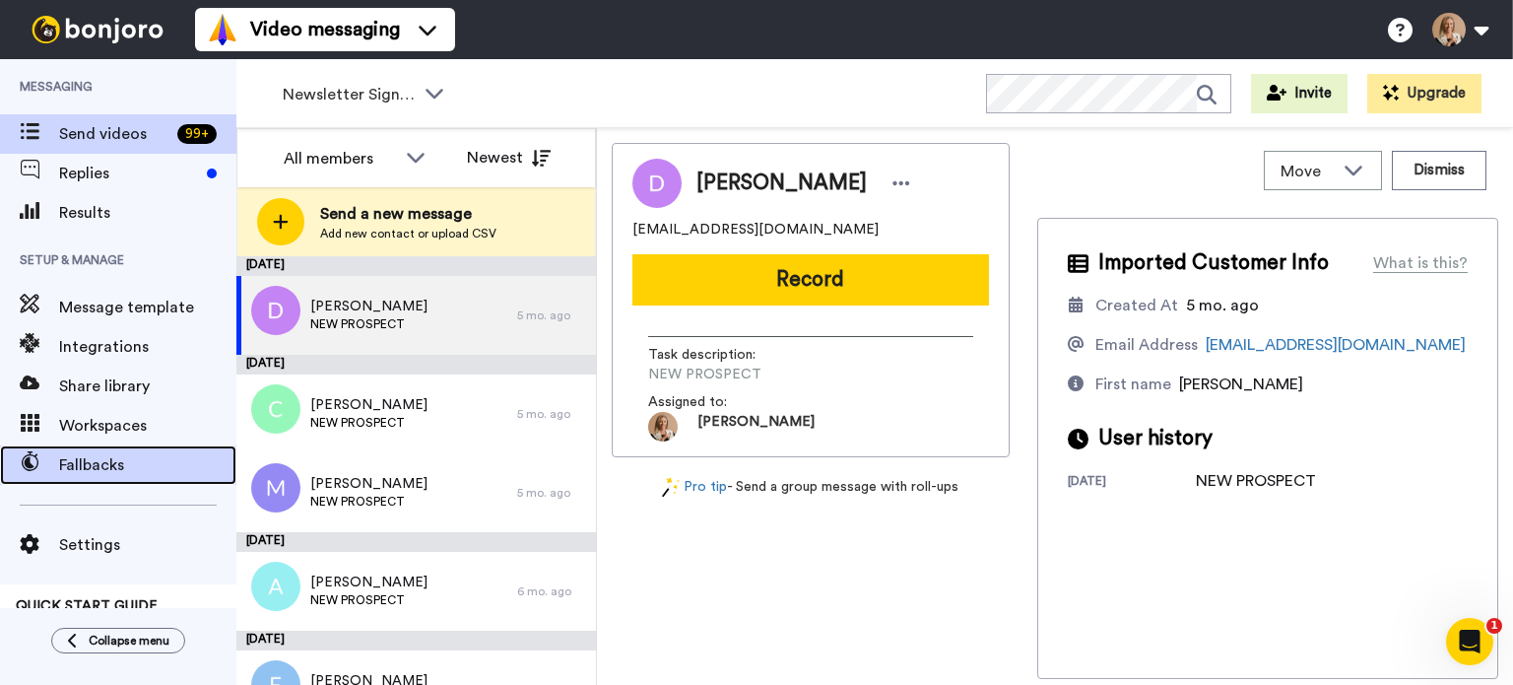
click at [125, 471] on span "Fallbacks" at bounding box center [147, 465] width 177 height 24
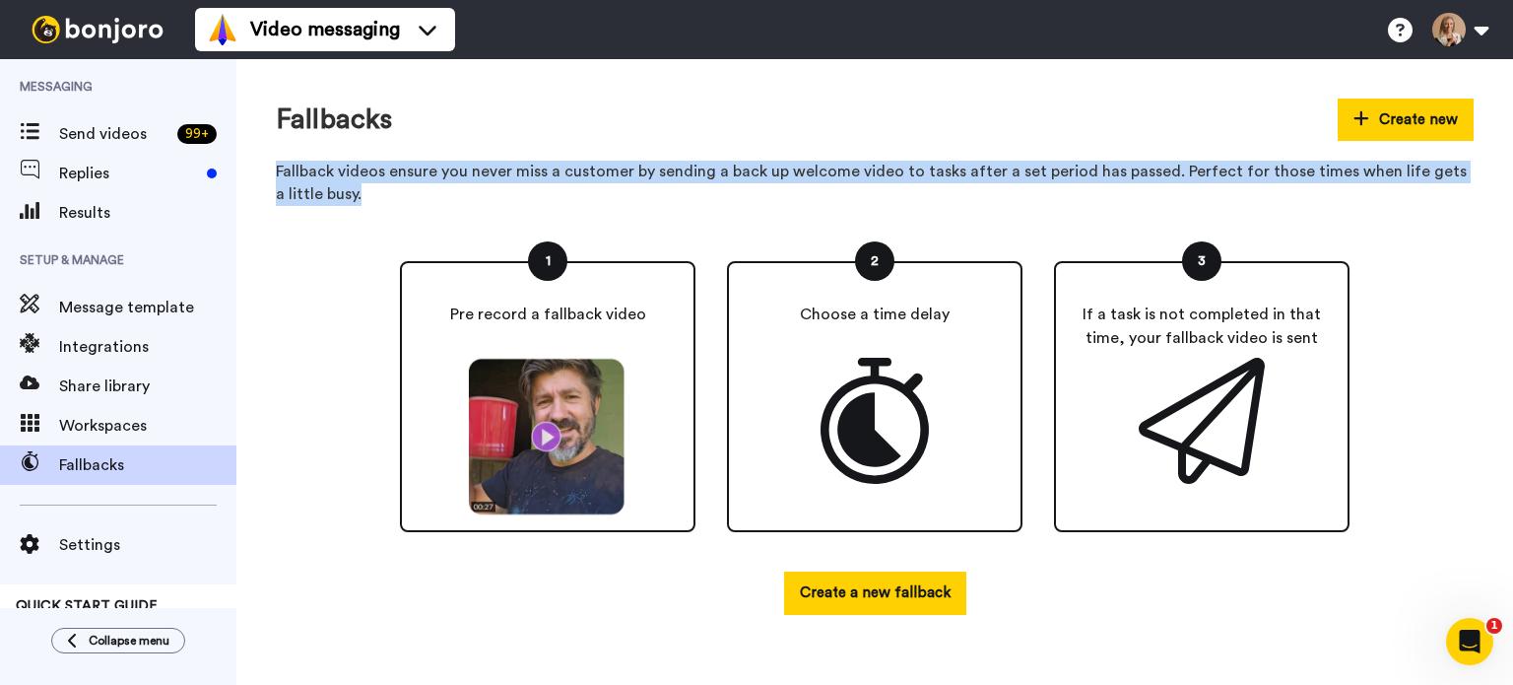
drag, startPoint x: 352, startPoint y: 208, endPoint x: 263, endPoint y: 160, distance: 101.0
click at [263, 160] on div "Fallbacks Create new Fallback videos ensure you never miss a customer by sendin…" at bounding box center [874, 372] width 1277 height 626
click at [1460, 23] on button at bounding box center [1460, 29] width 75 height 43
